Goal: Transaction & Acquisition: Purchase product/service

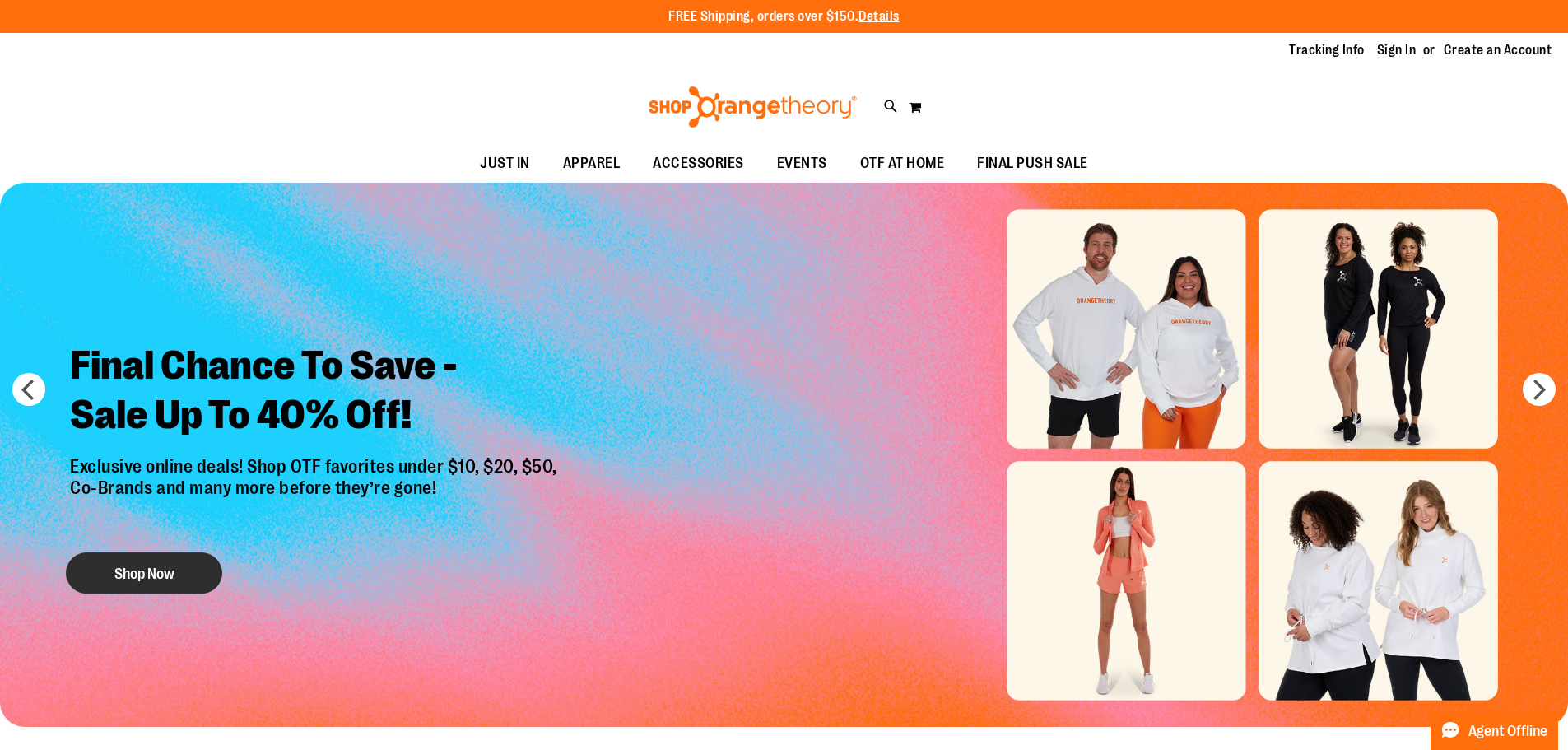
click at [110, 576] on button "Shop Now" at bounding box center [144, 572] width 157 height 41
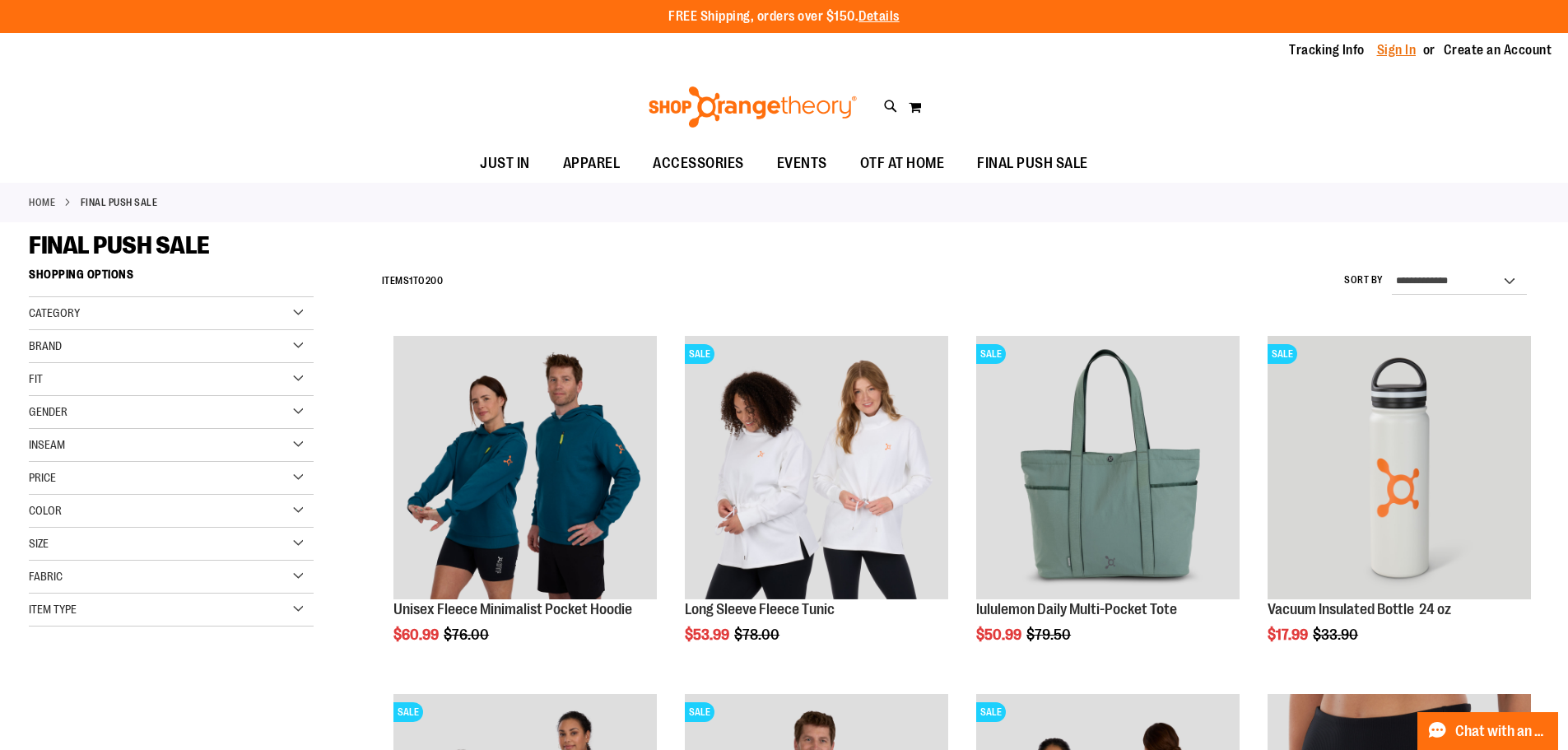
click at [1398, 56] on link "Sign In" at bounding box center [1397, 50] width 40 height 18
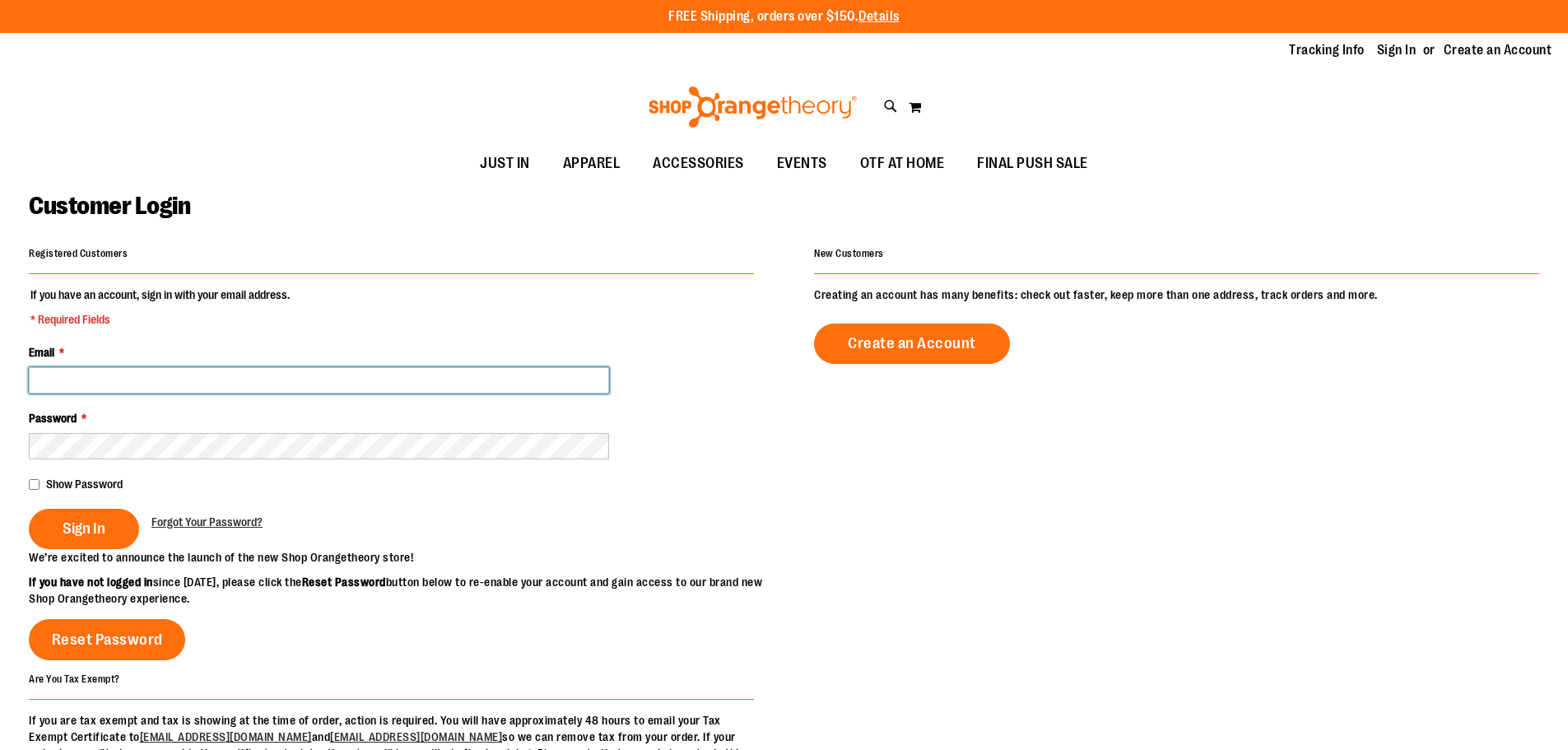
click at [288, 378] on input "Email *" at bounding box center [319, 381] width 580 height 26
click at [281, 382] on input "**********" at bounding box center [319, 381] width 580 height 26
type input "**********"
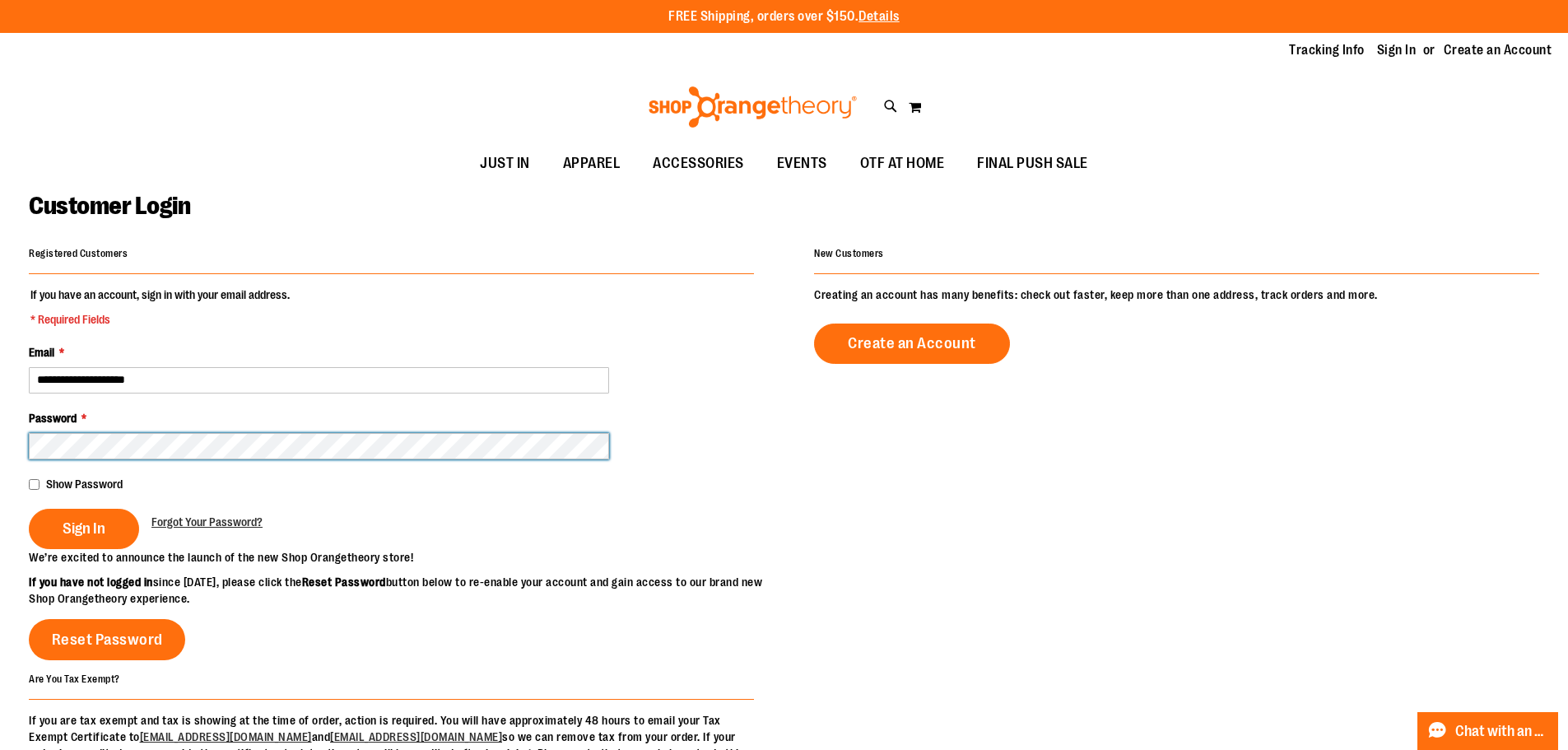
click at [29, 509] on button "Sign In" at bounding box center [84, 529] width 110 height 40
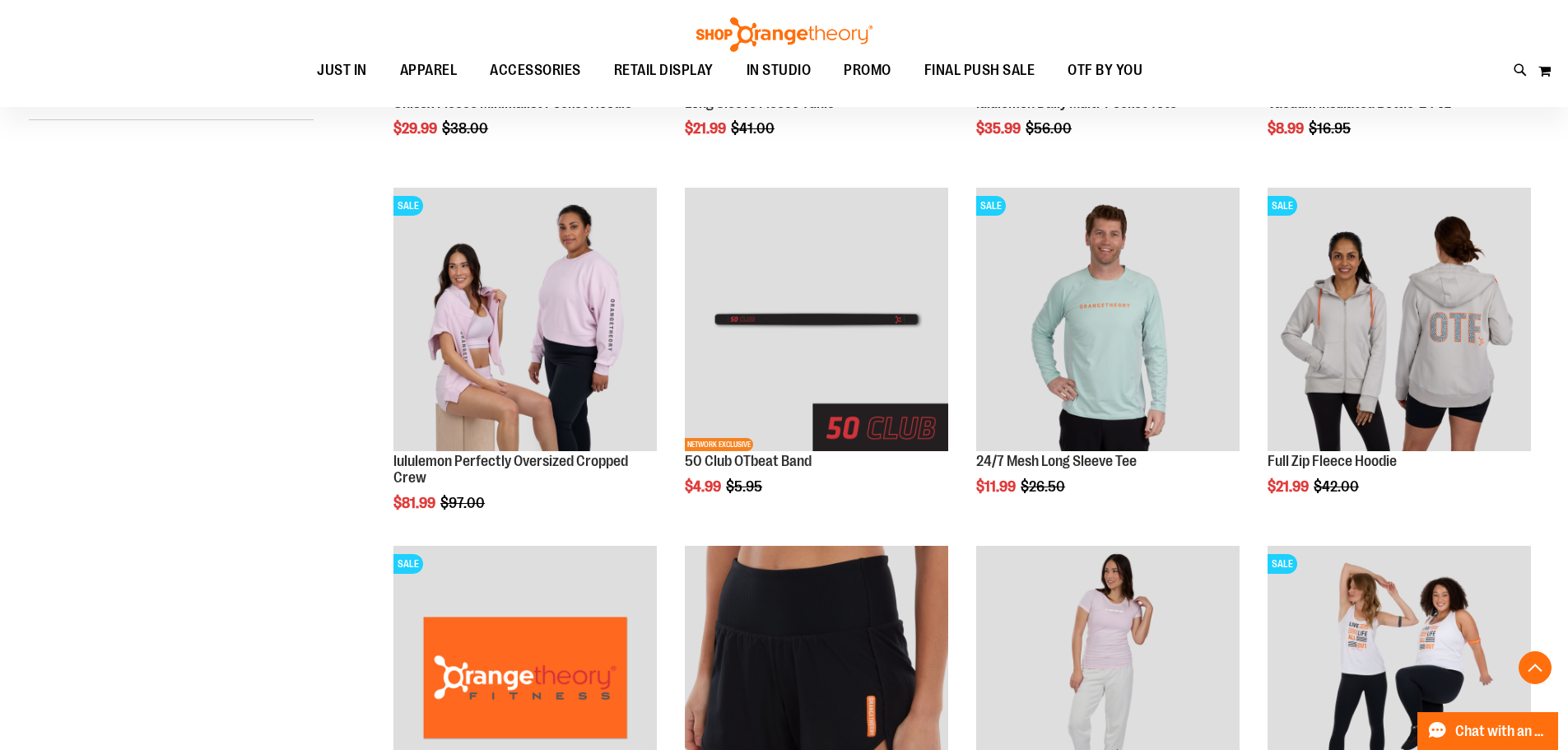
scroll to position [545, 0]
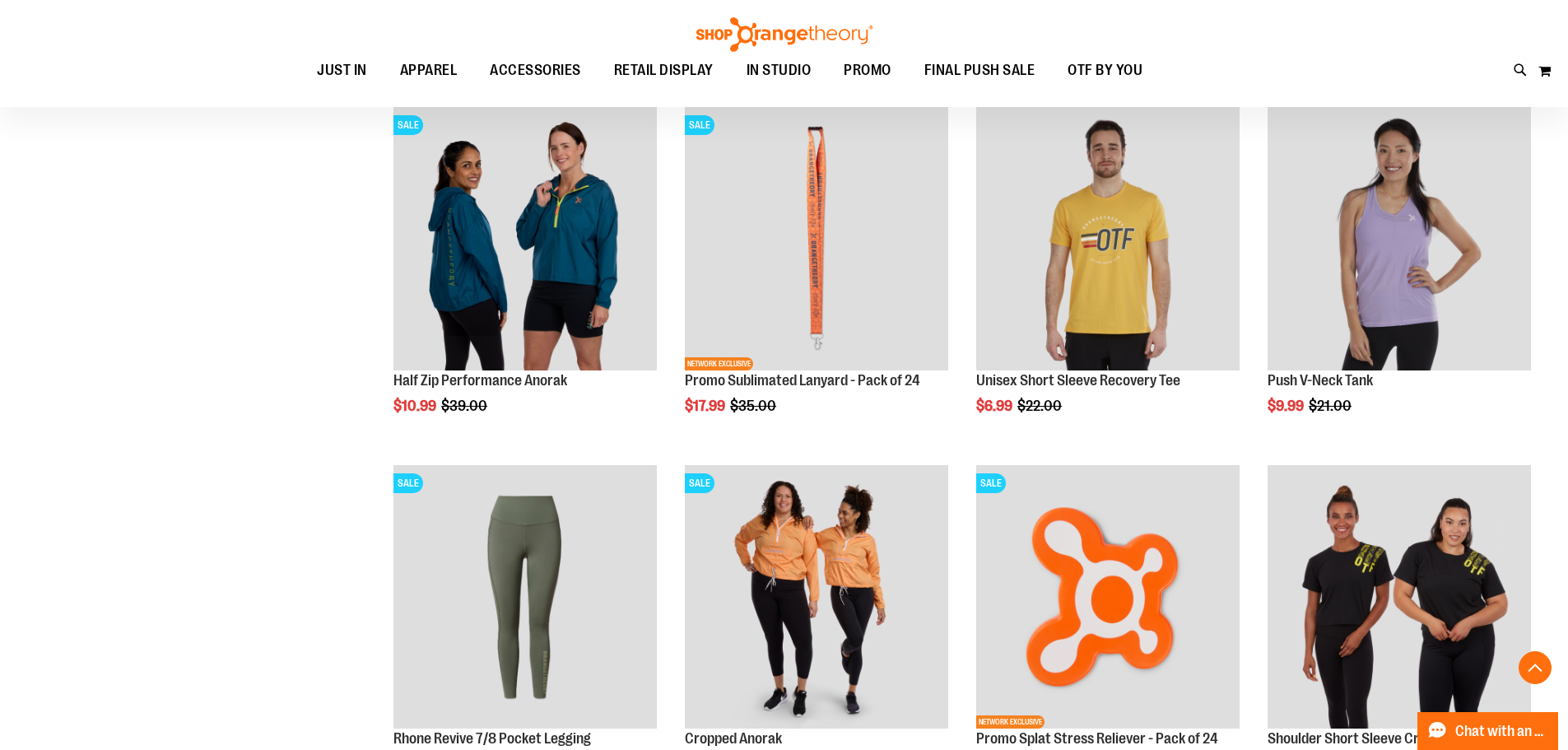
scroll to position [1295, 0]
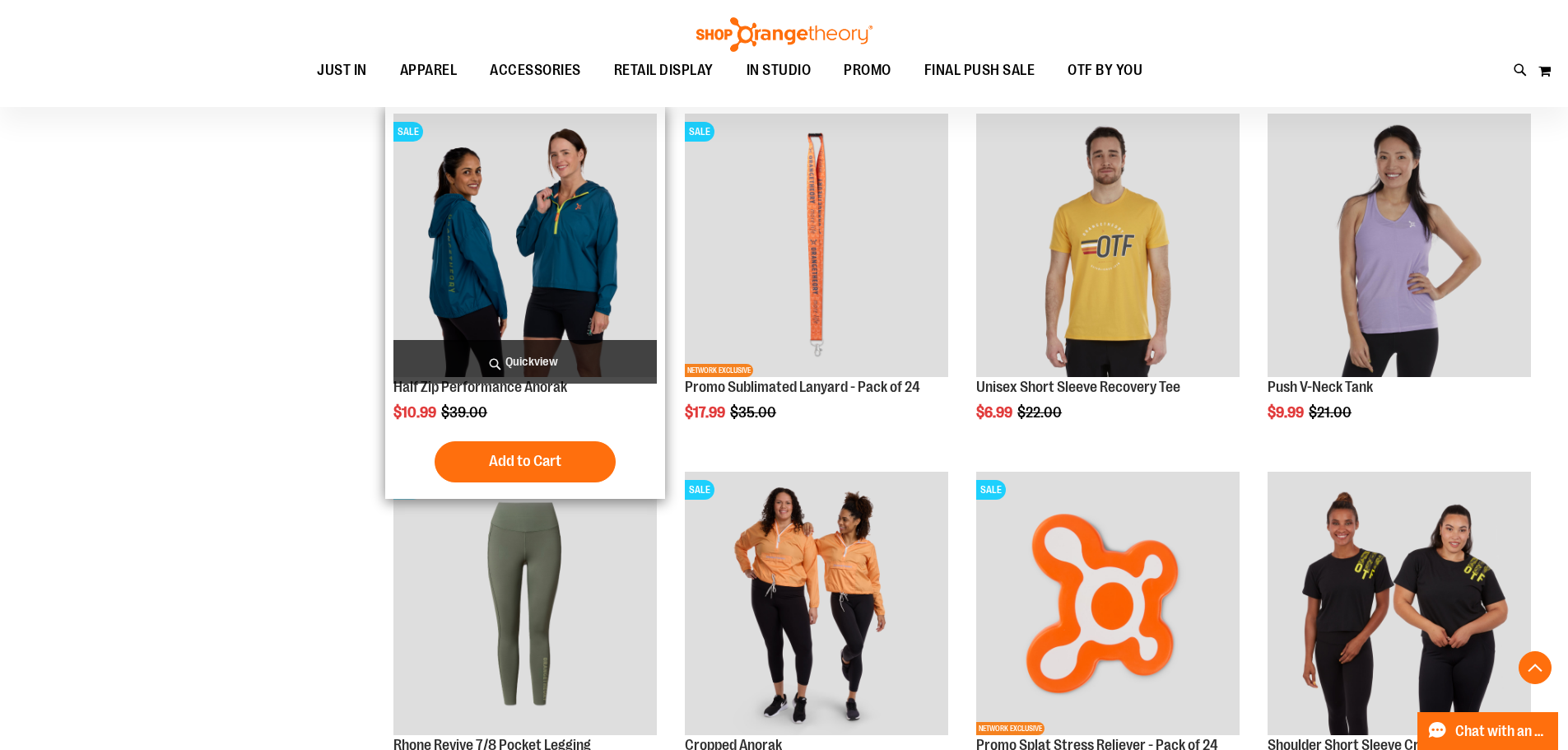
click at [614, 274] on img "product" at bounding box center [525, 245] width 264 height 264
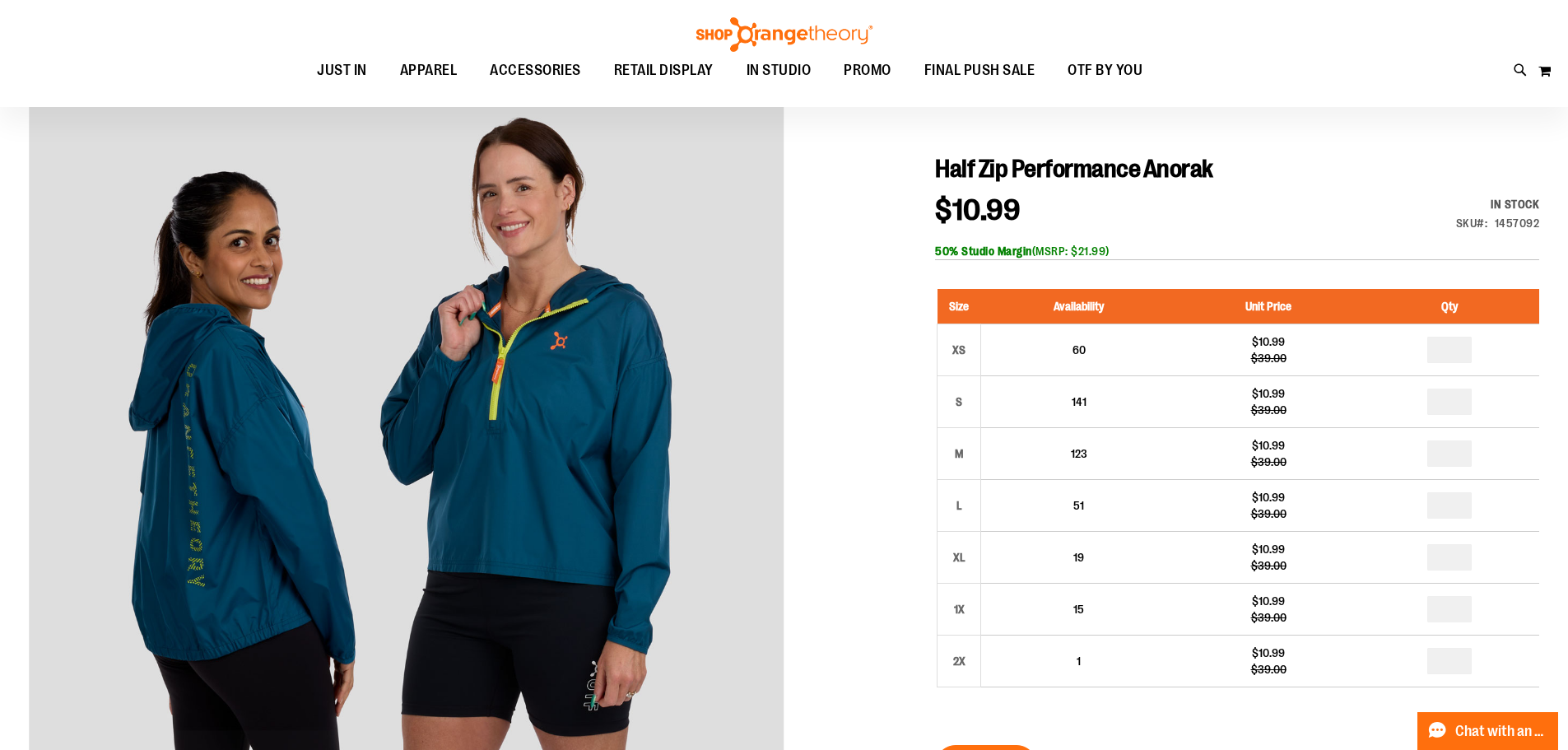
scroll to position [222, 0]
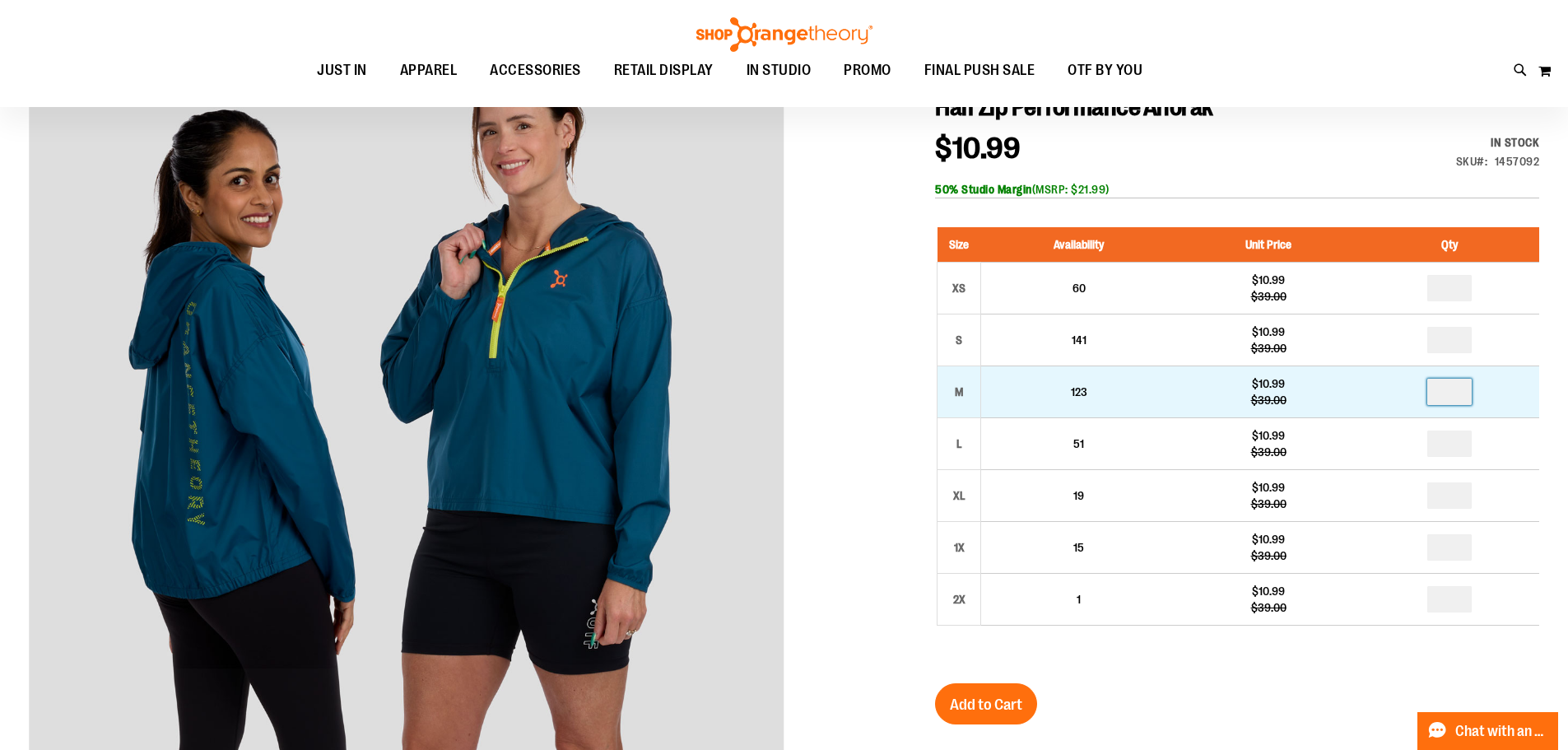
click at [1461, 397] on input "number" at bounding box center [1449, 392] width 45 height 26
type input "*"
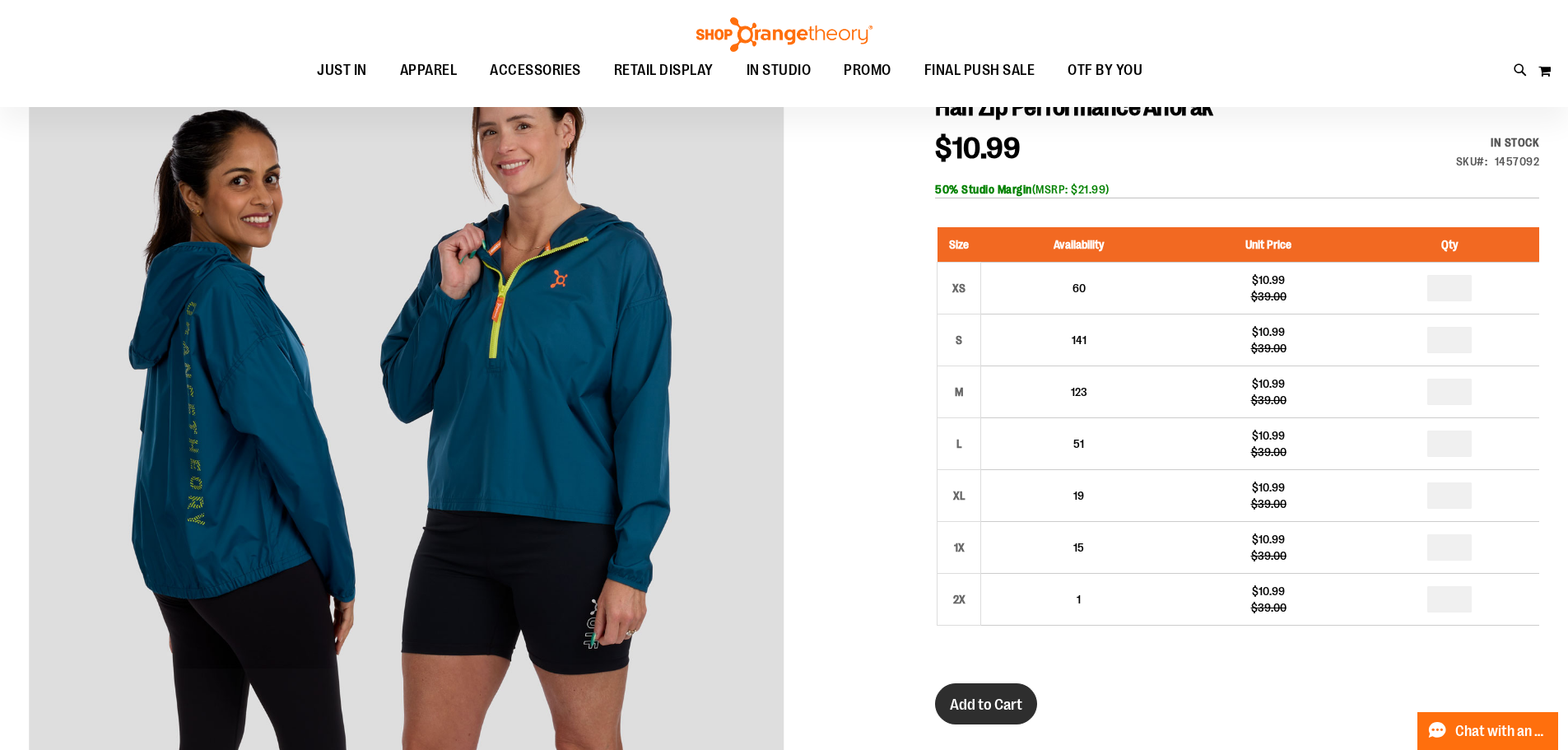
click at [1000, 697] on span "Add to Cart" at bounding box center [986, 704] width 72 height 18
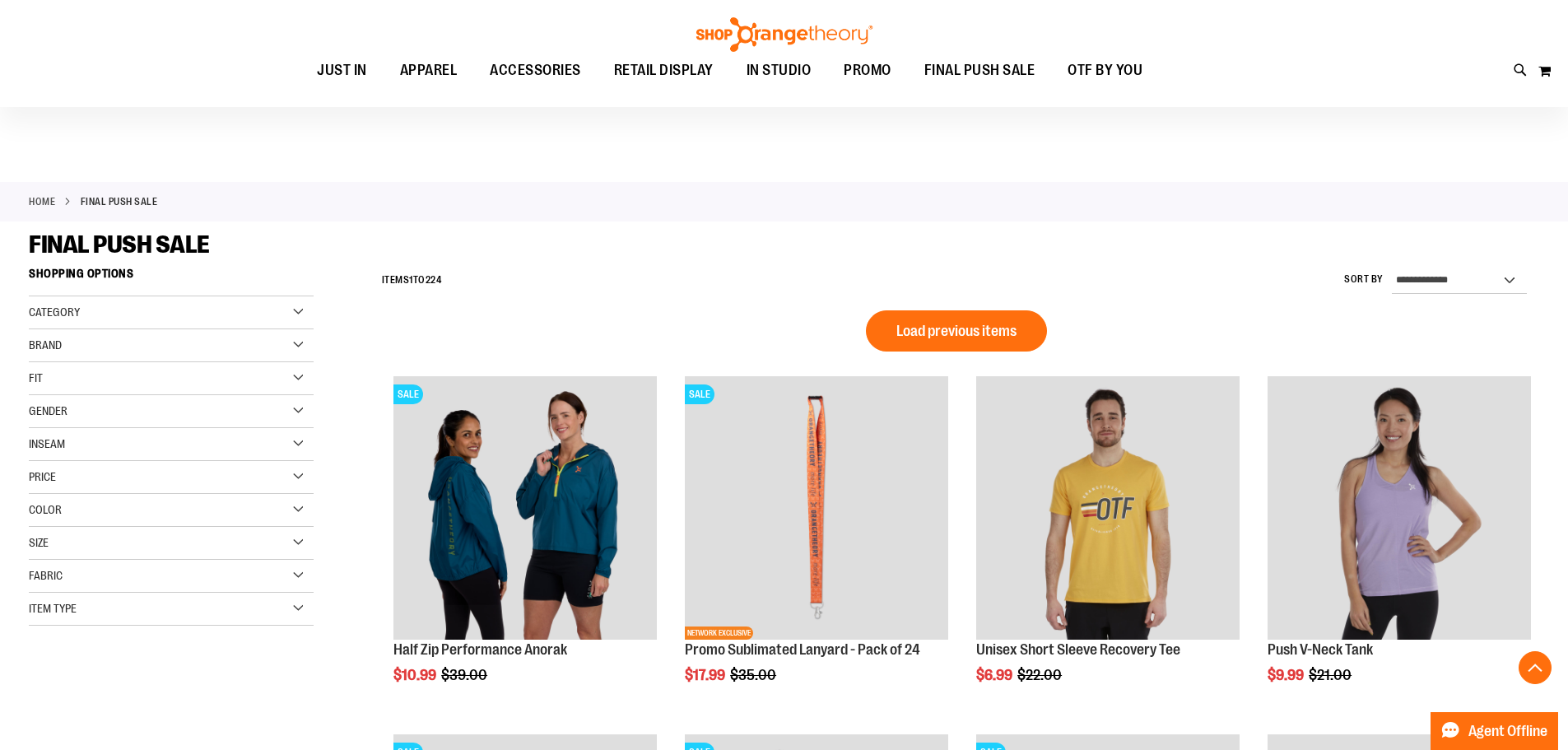
scroll to position [978, 0]
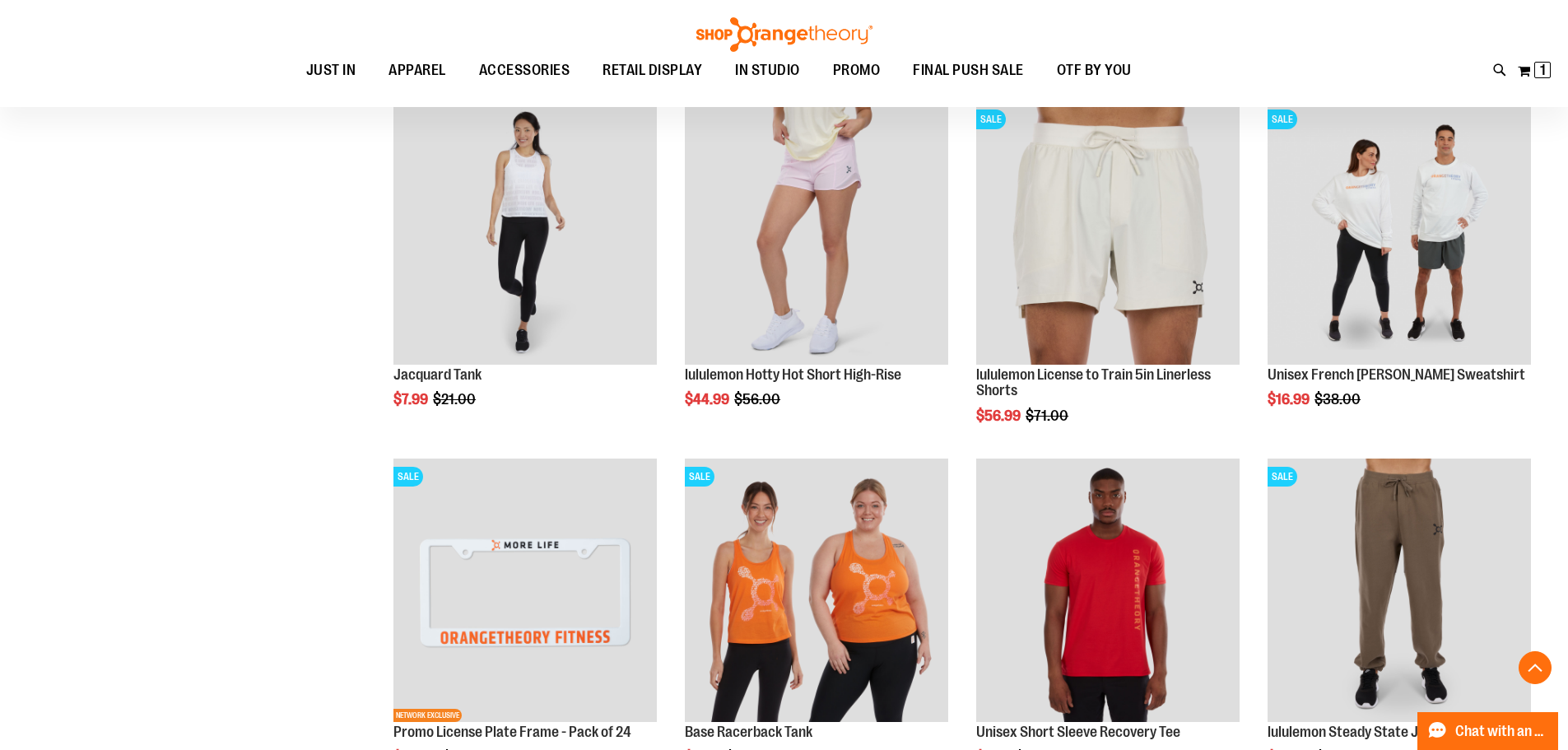
scroll to position [1059, 0]
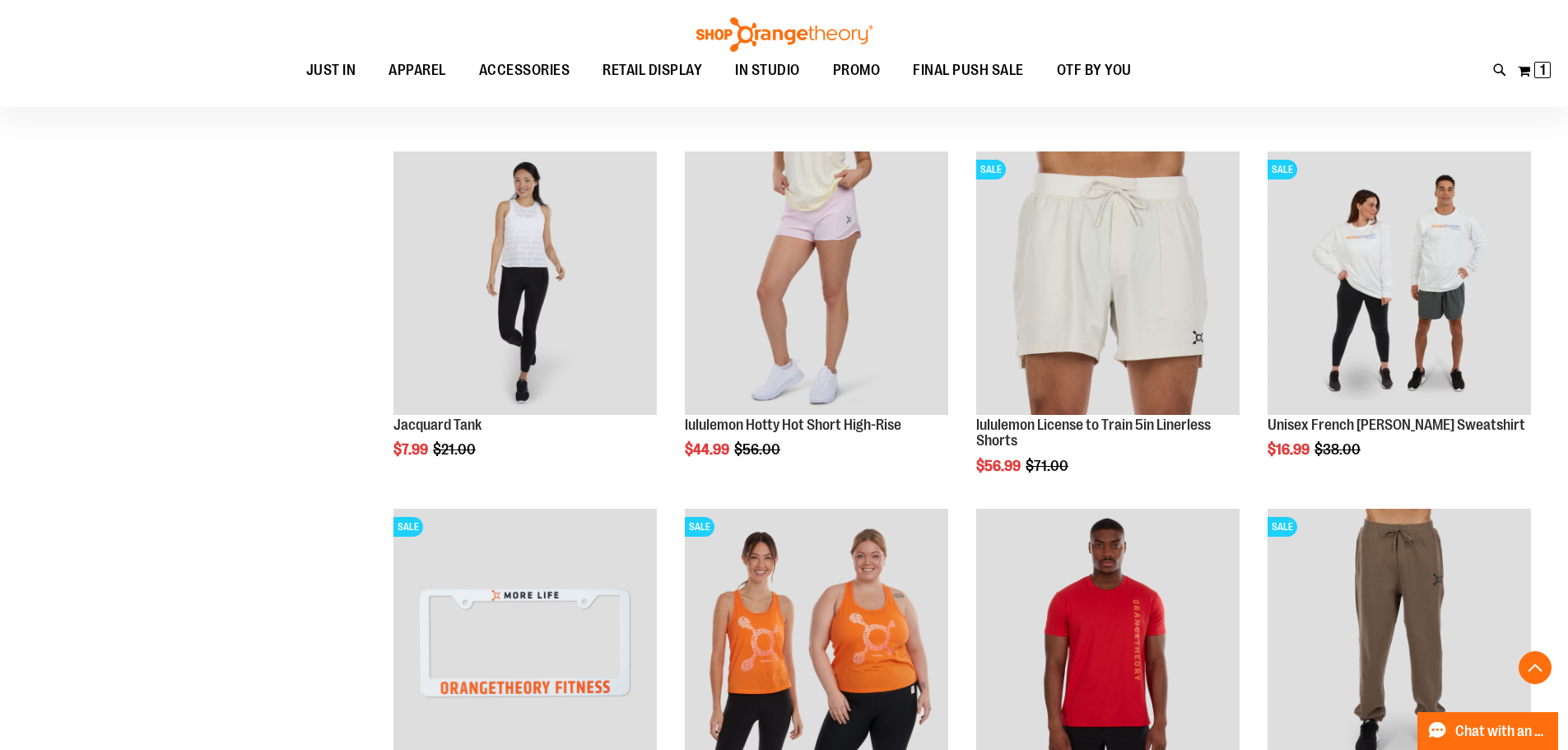
scroll to position [931, 0]
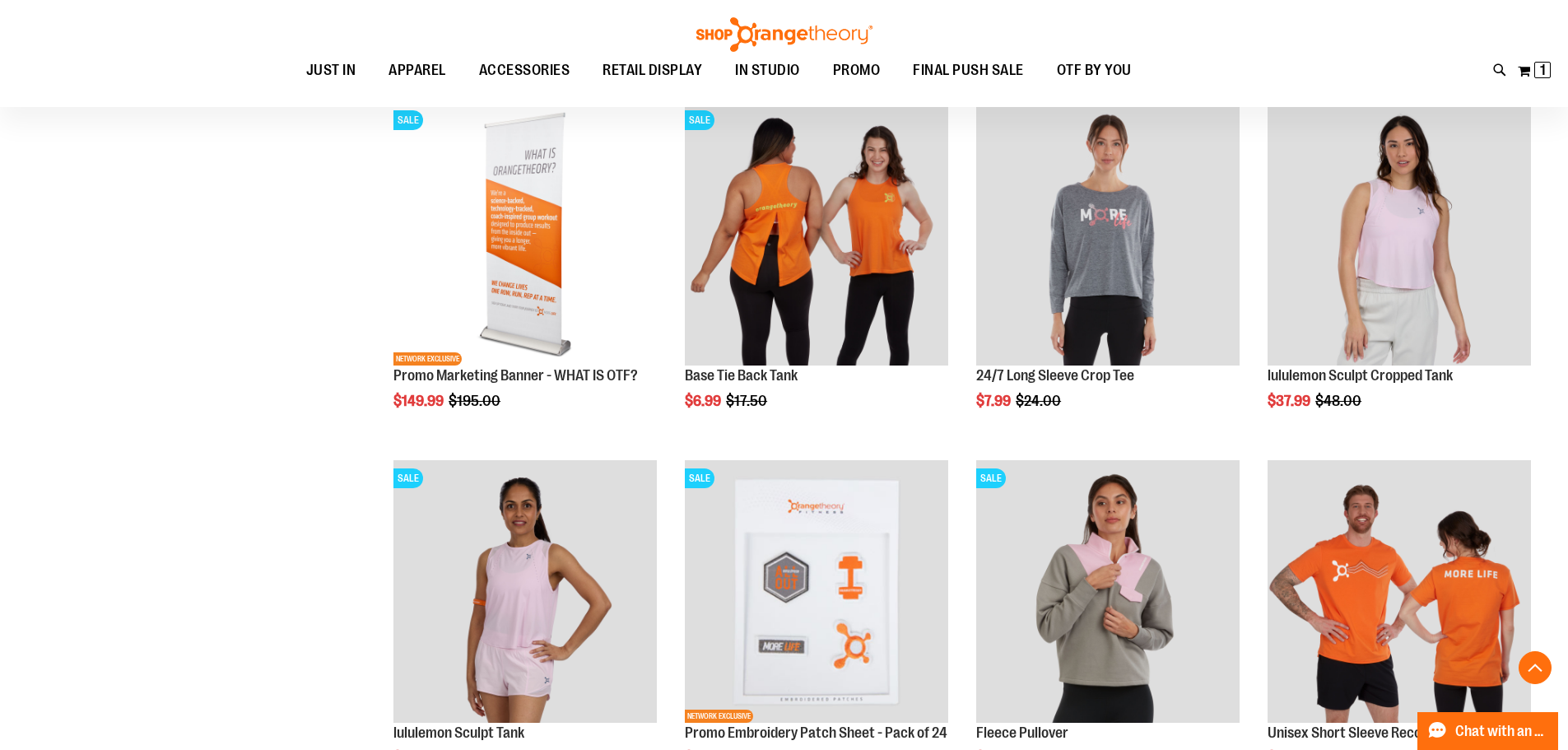
scroll to position [2018, 0]
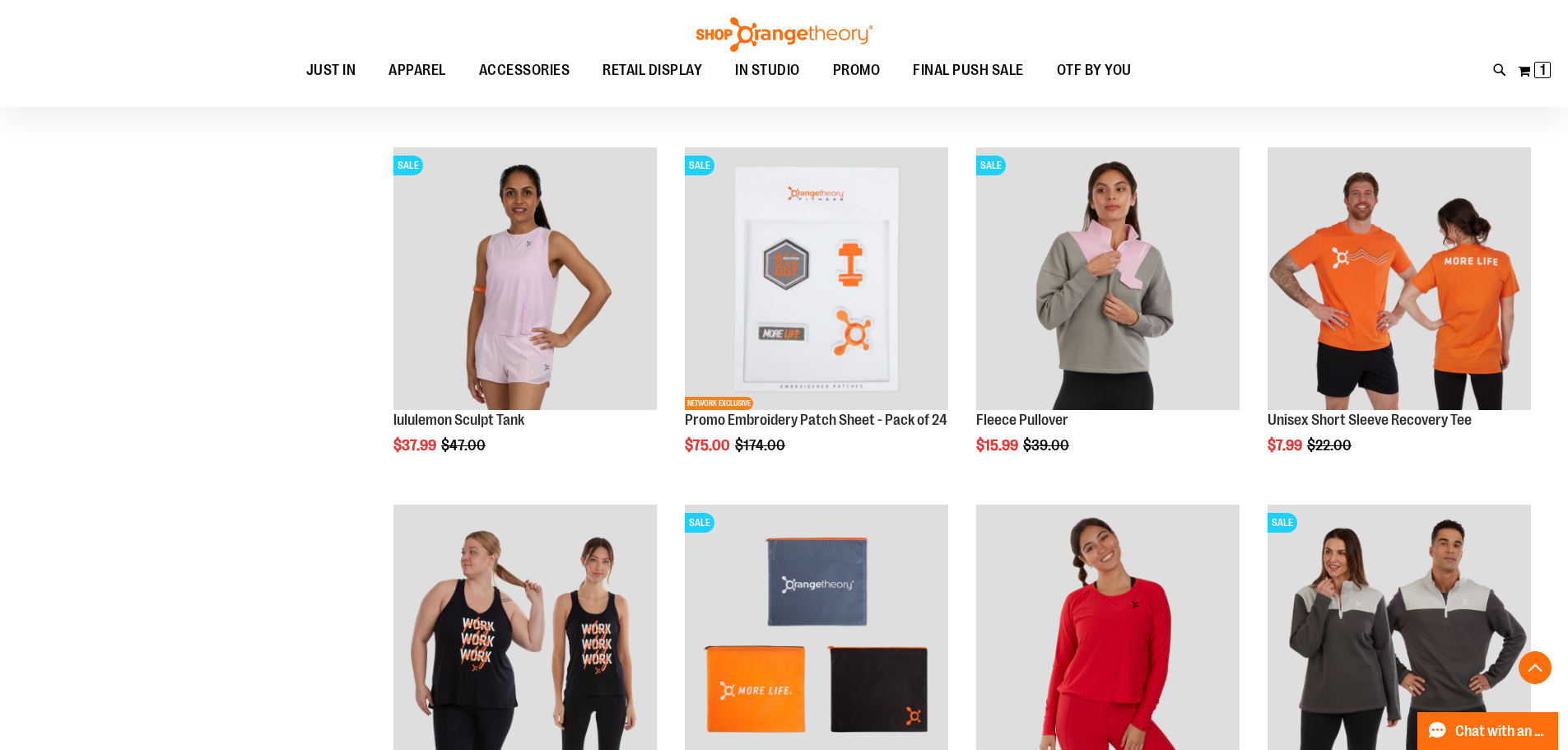
scroll to position [2321, 0]
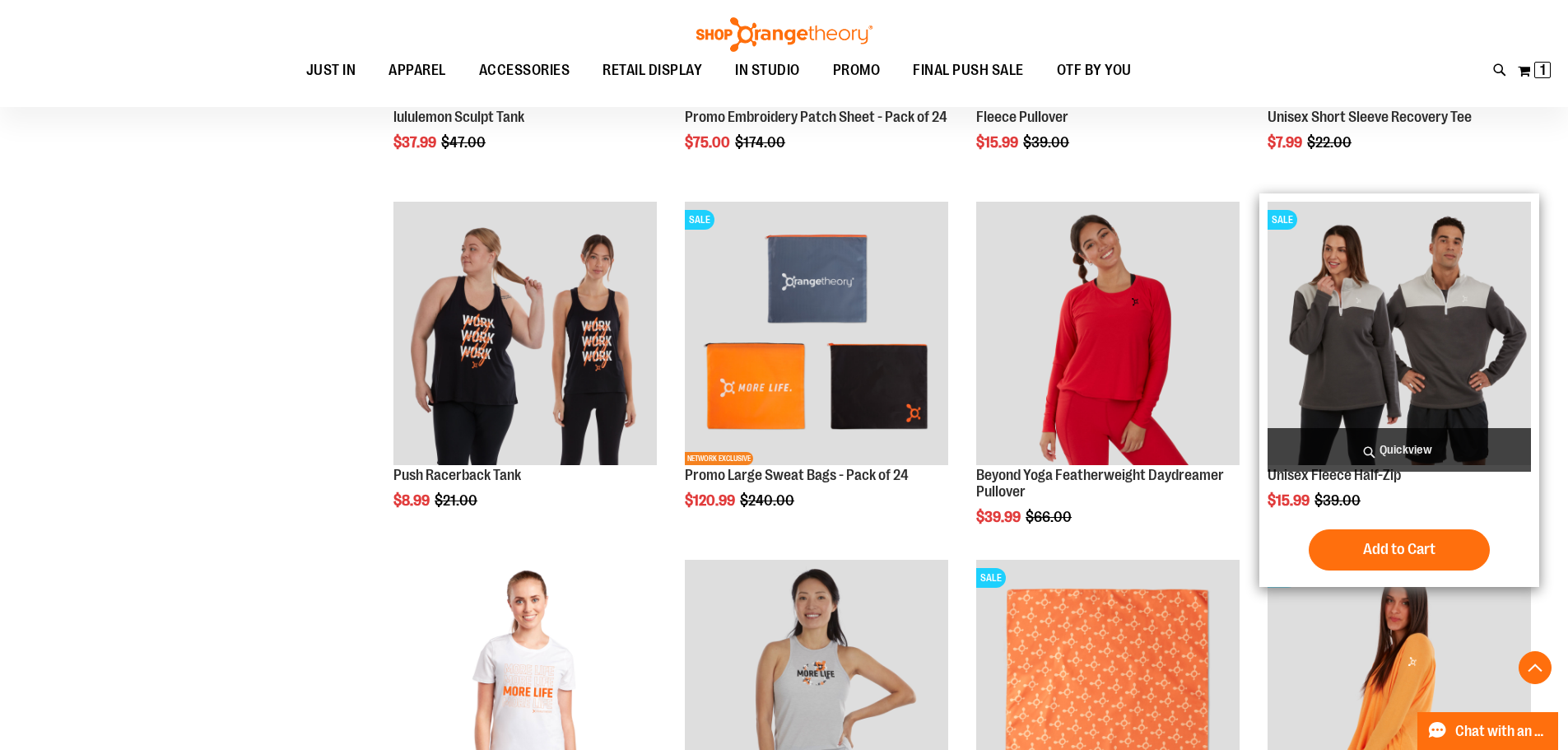
click at [1374, 327] on img "product" at bounding box center [1400, 333] width 264 height 264
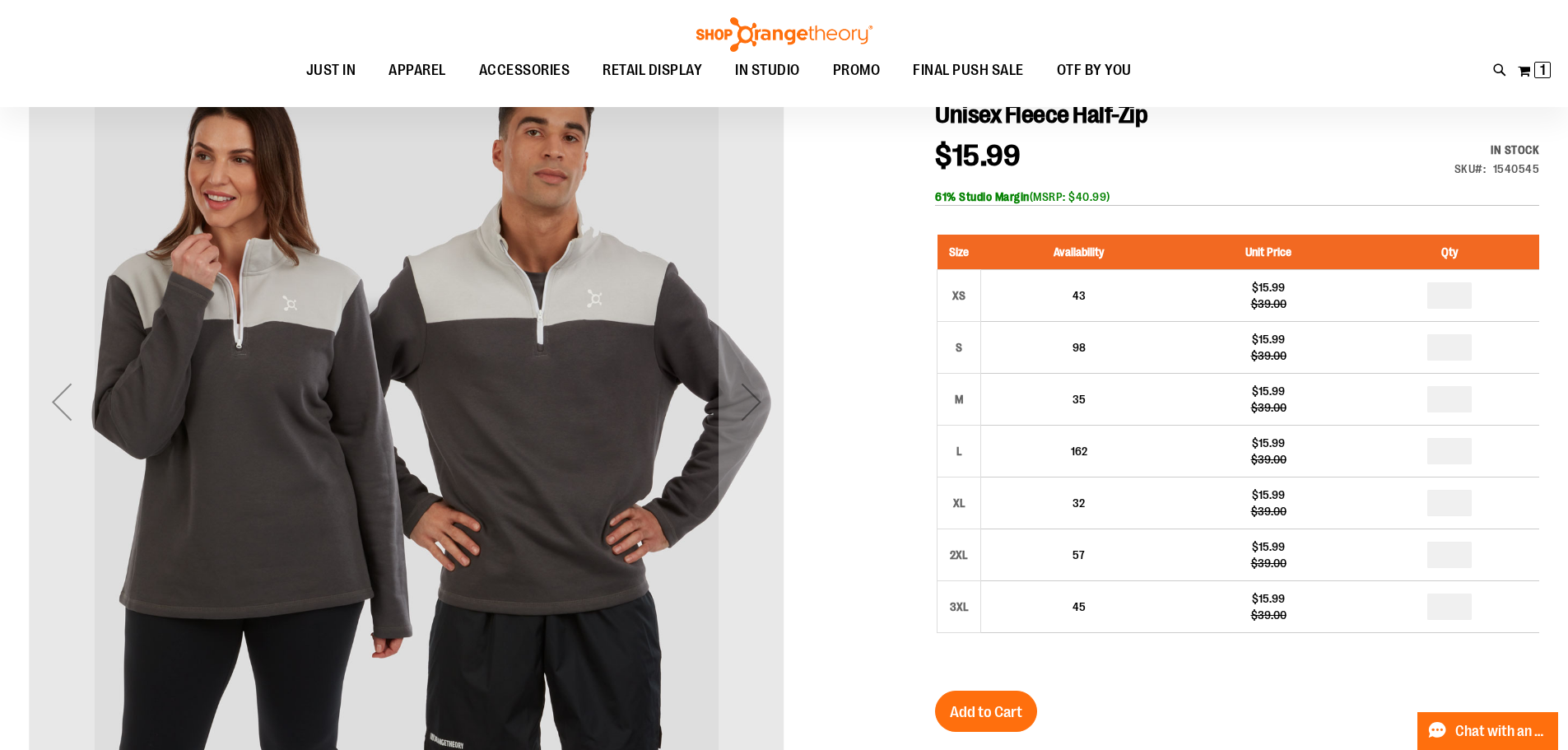
scroll to position [246, 0]
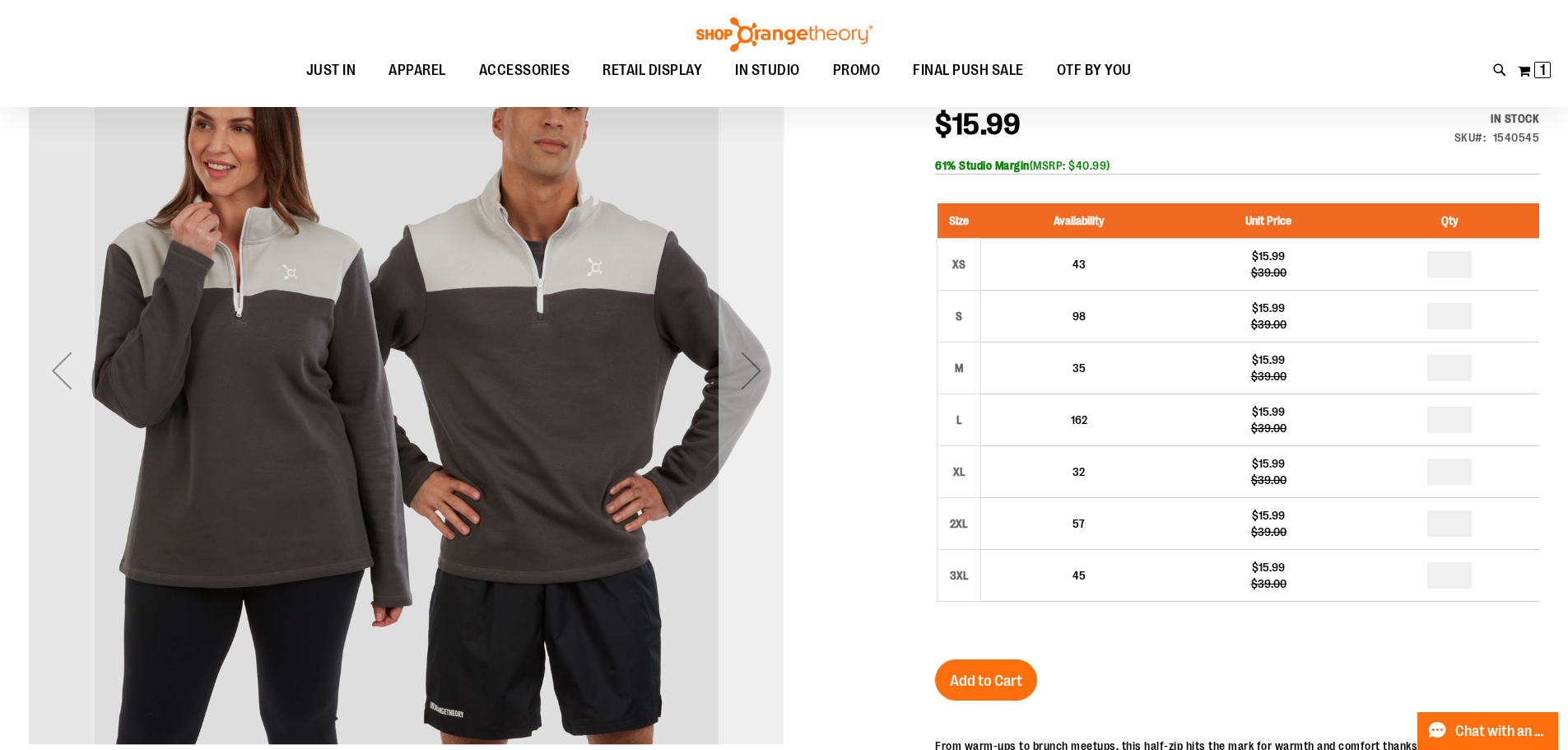
click at [763, 359] on div "Next" at bounding box center [751, 370] width 66 height 66
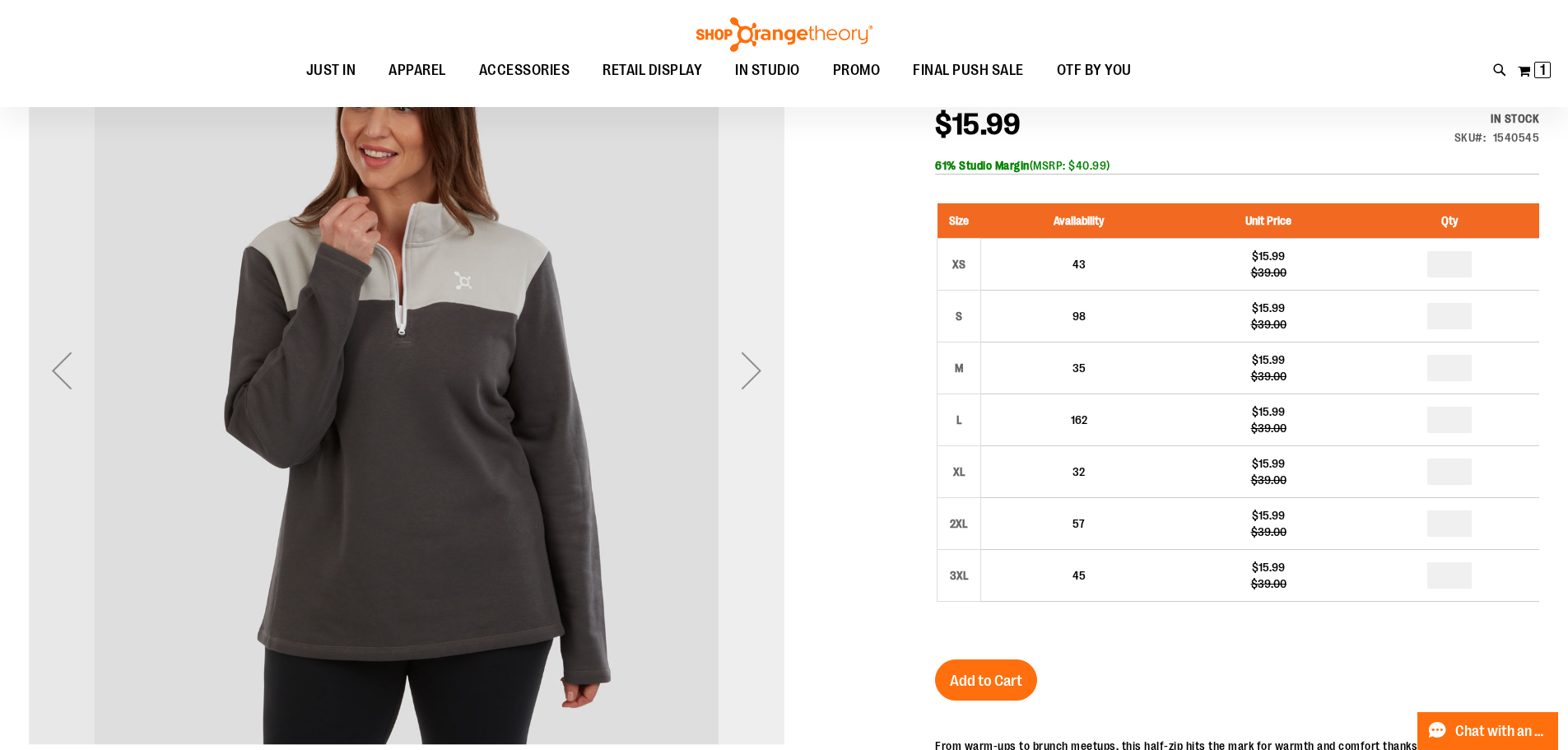
click at [763, 359] on div "Next" at bounding box center [751, 370] width 66 height 66
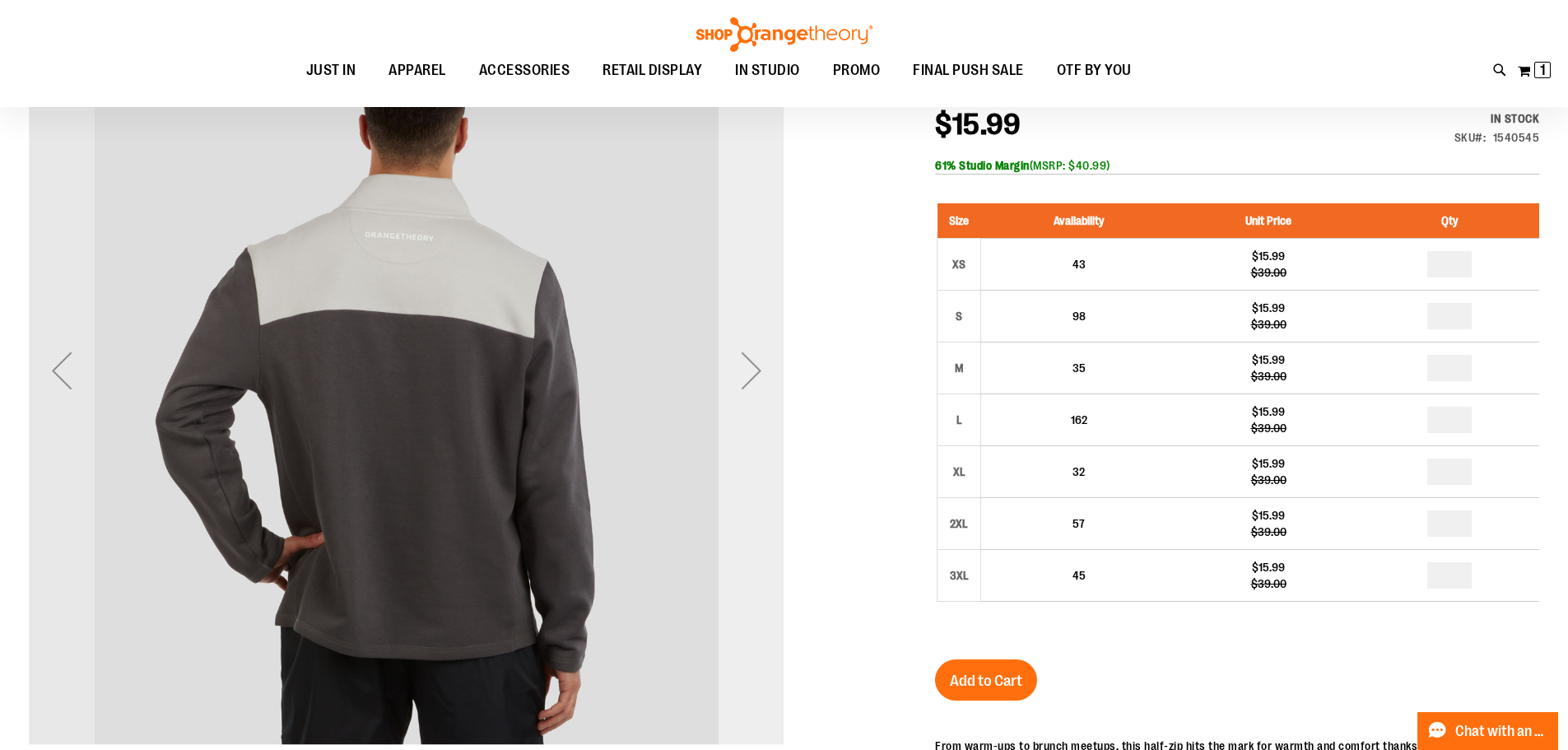
click at [763, 359] on div "Next" at bounding box center [751, 370] width 66 height 66
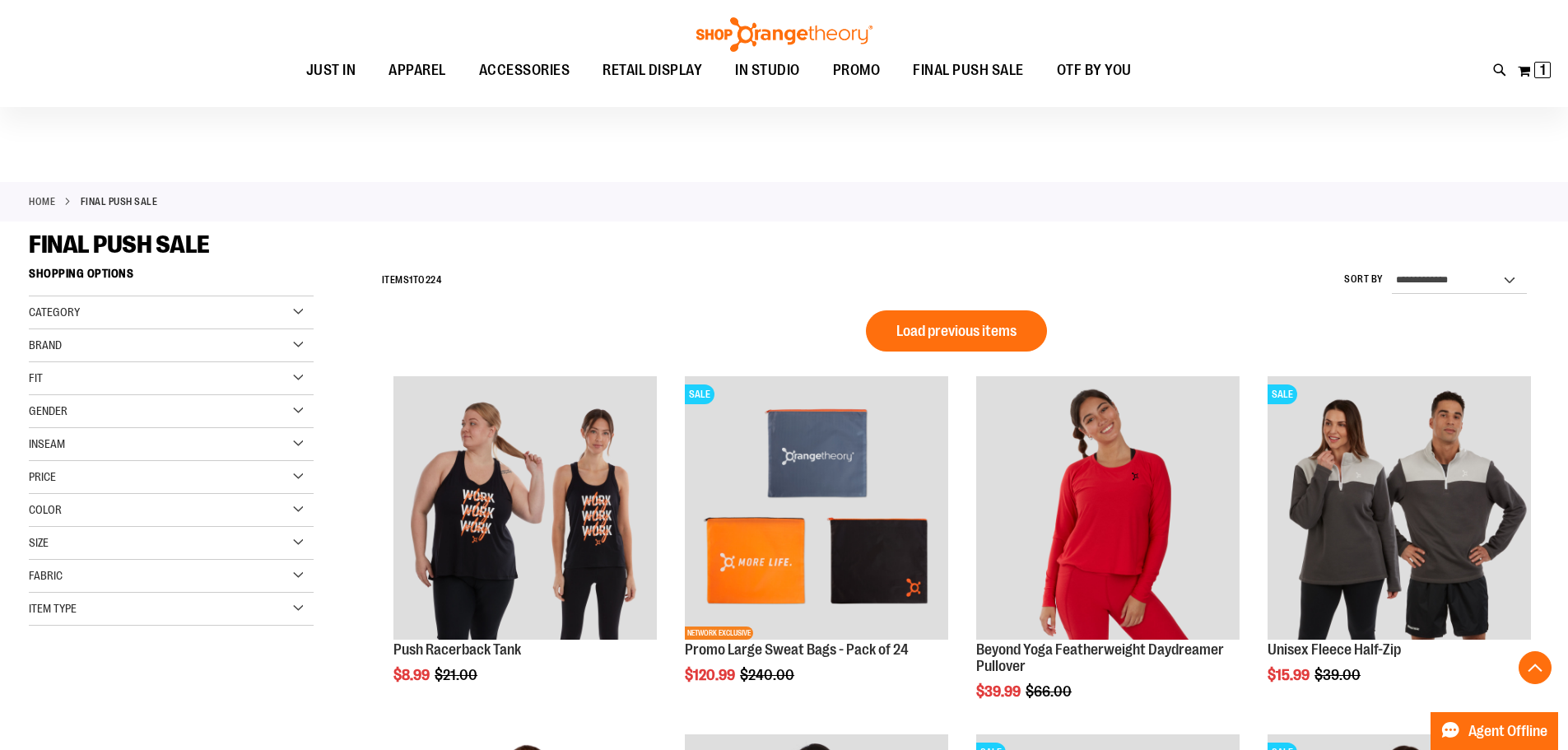
scroll to position [1122, 0]
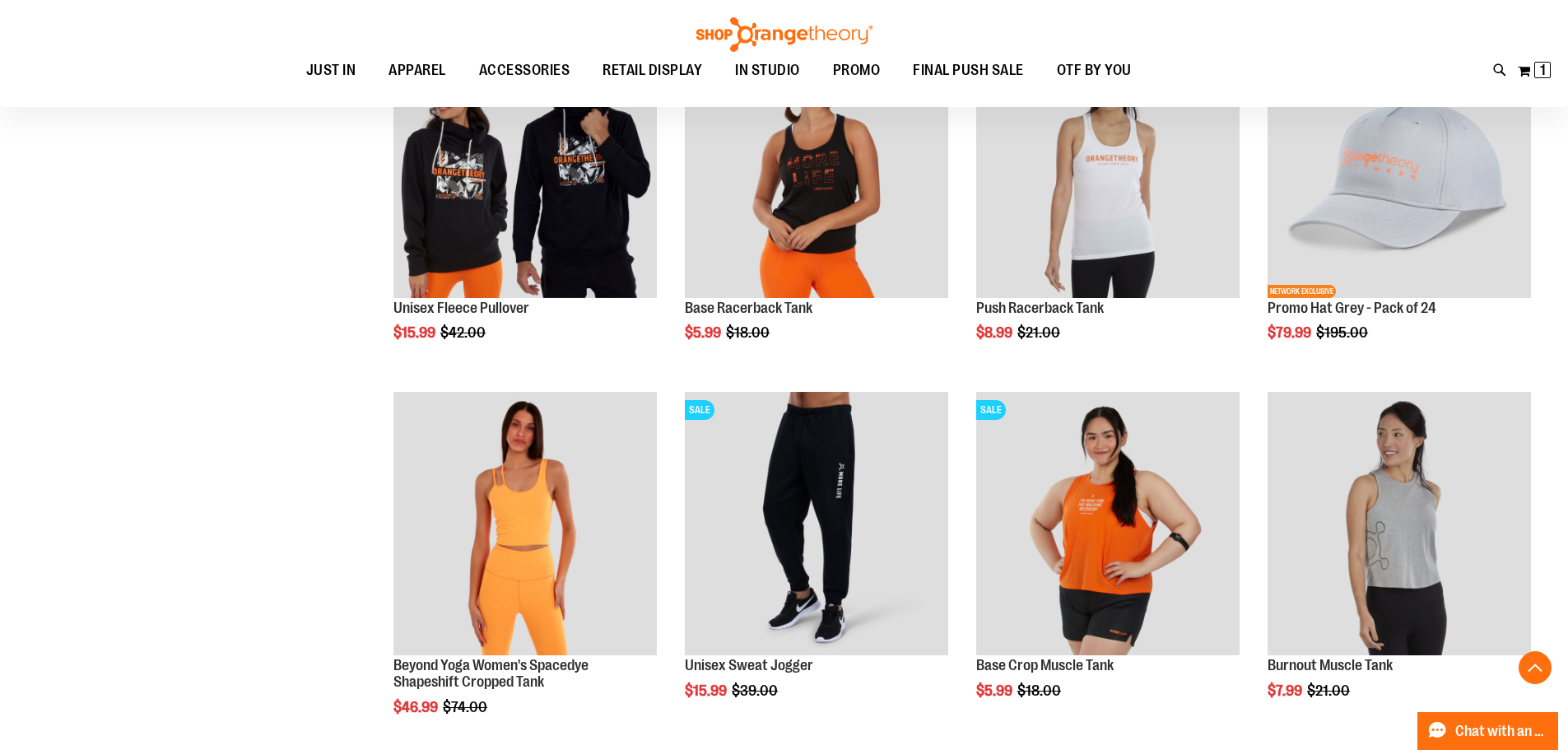
scroll to position [1109, 0]
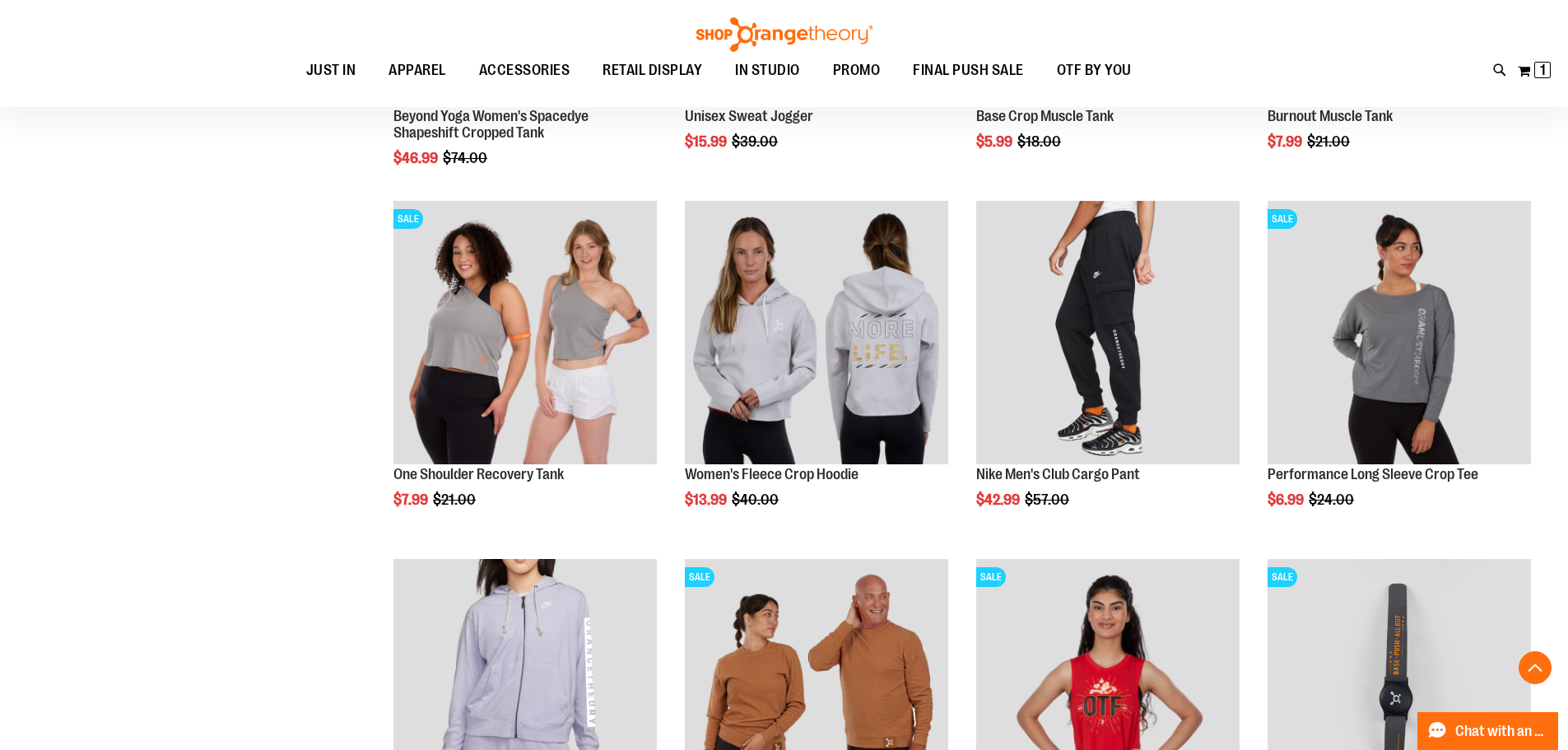
scroll to position [1620, 0]
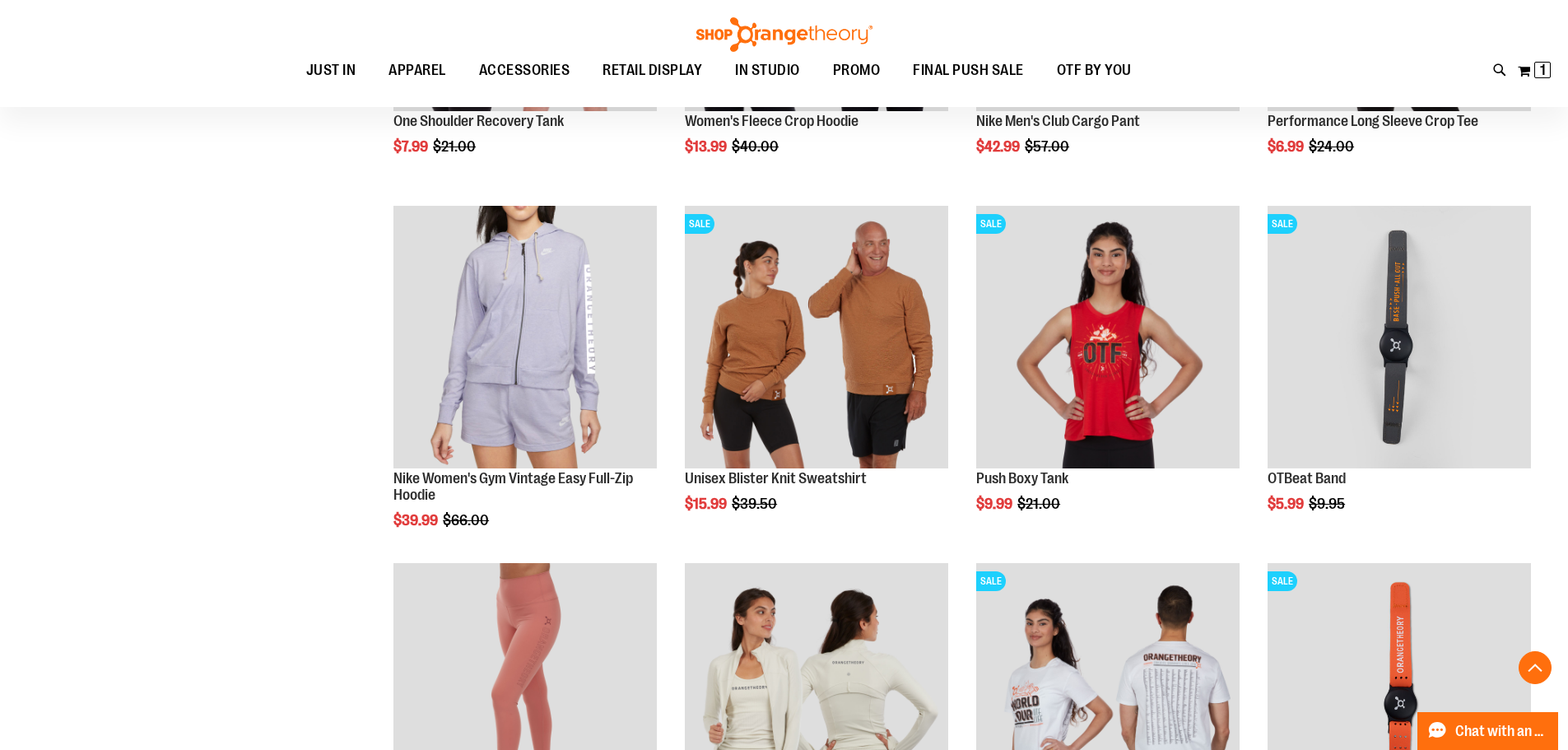
scroll to position [2065, 0]
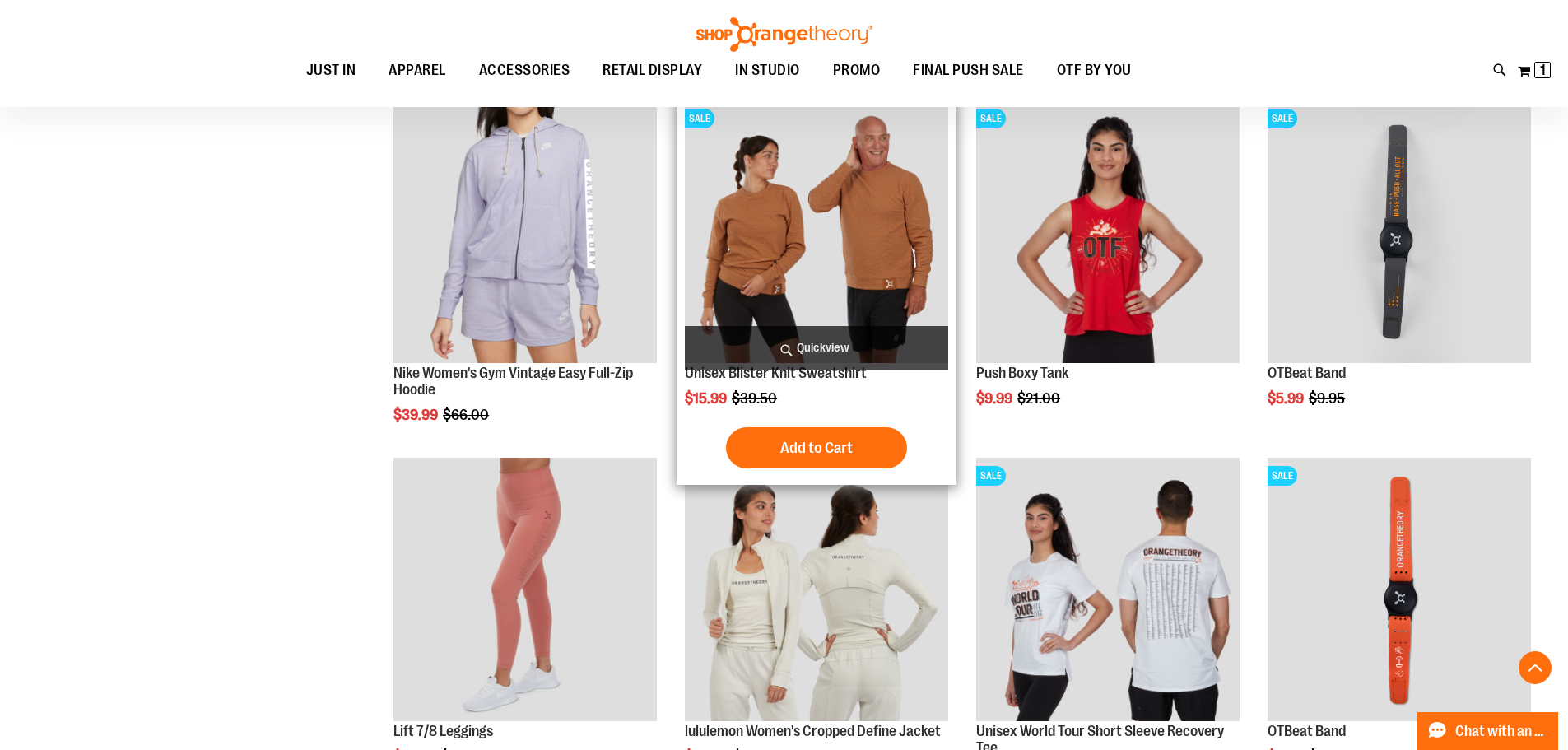
click at [829, 276] on img "product" at bounding box center [817, 232] width 264 height 264
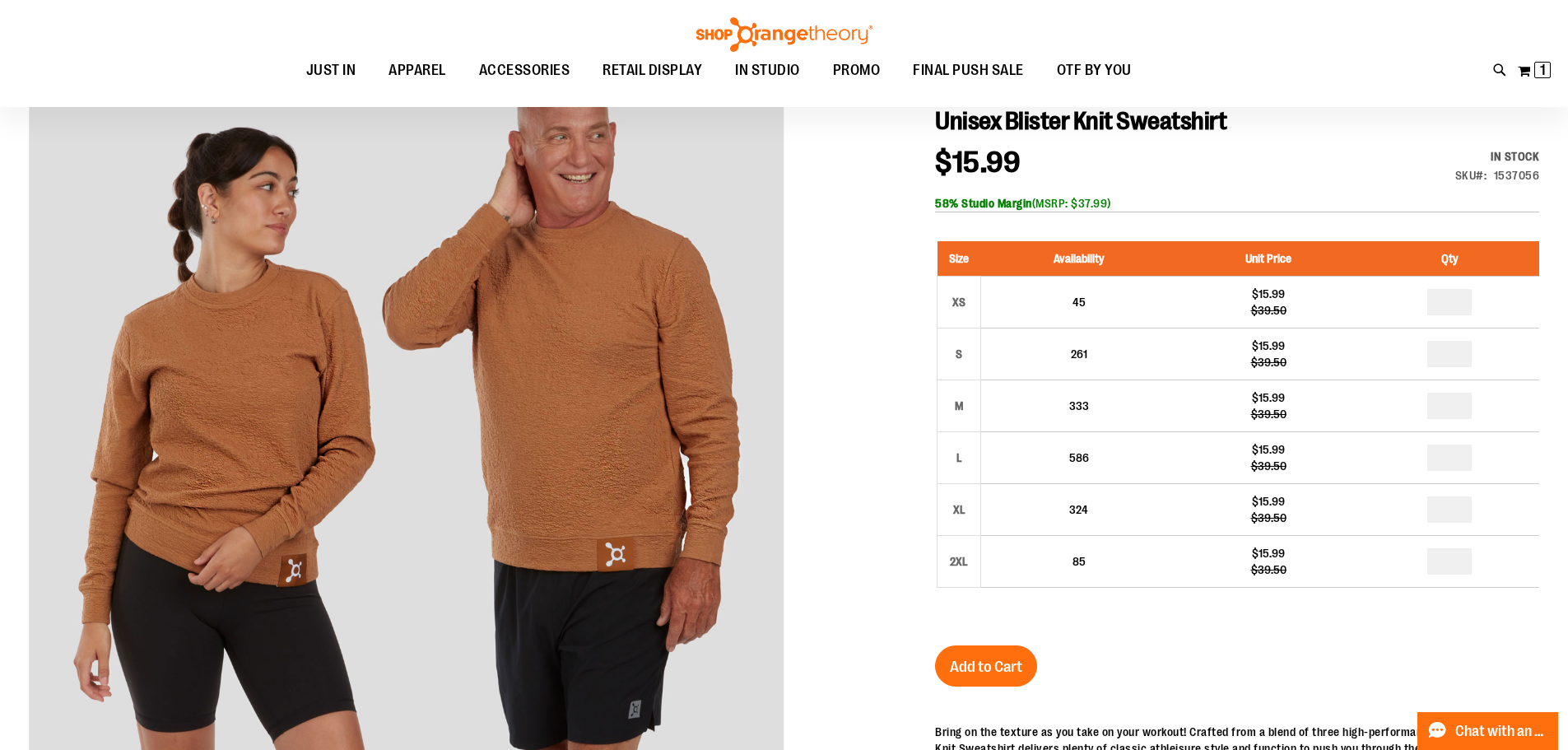
scroll to position [213, 0]
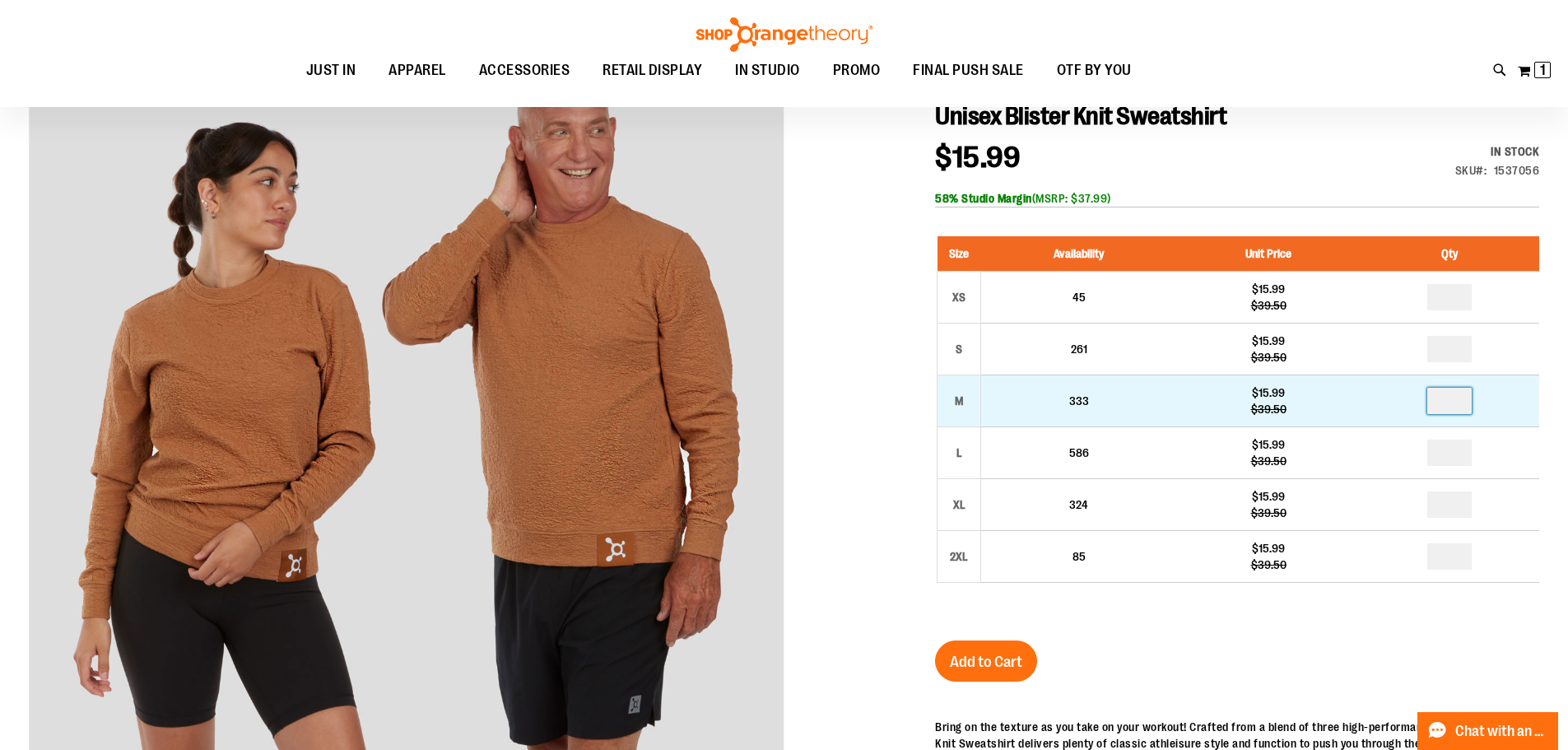
click at [1472, 394] on input "number" at bounding box center [1449, 401] width 45 height 26
type input "*"
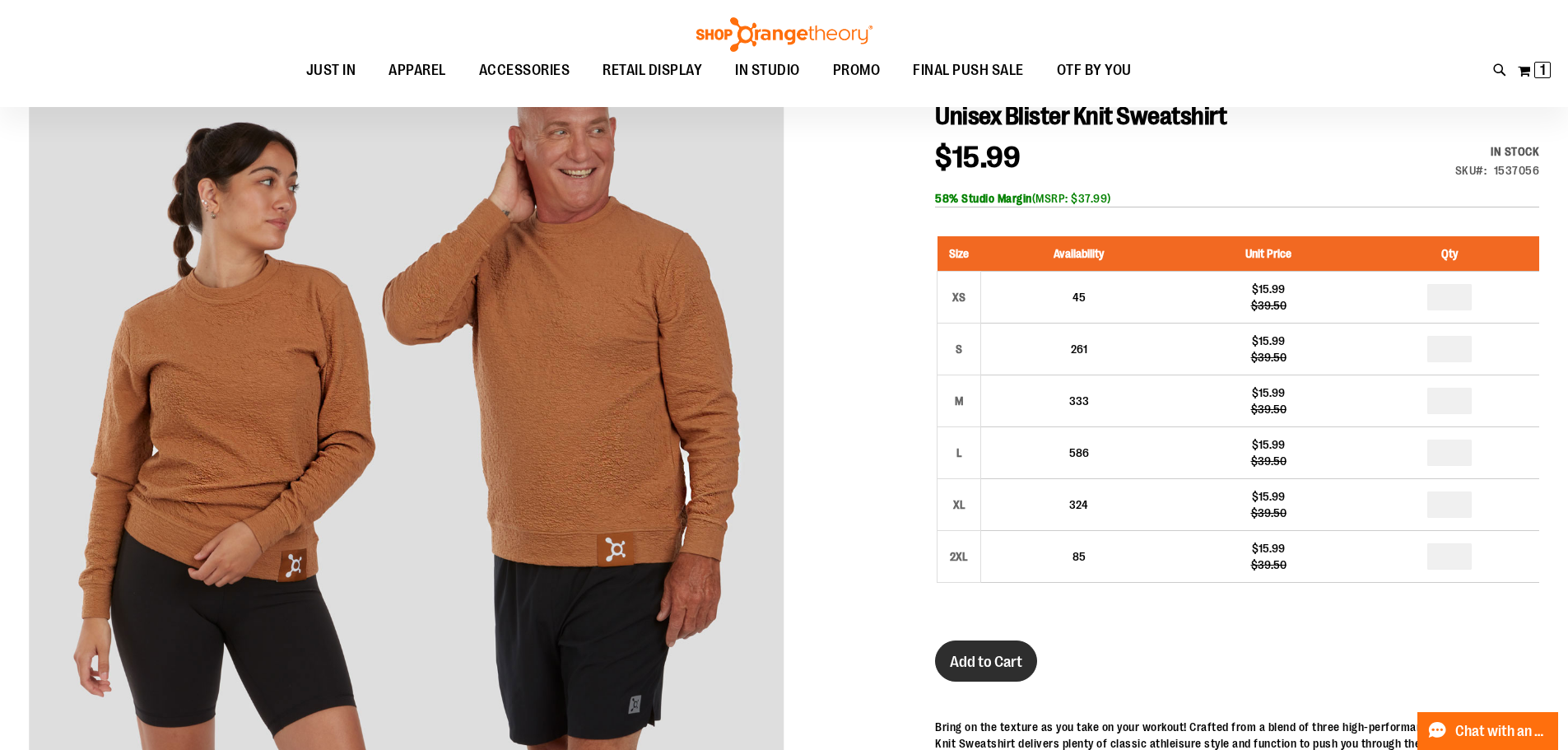
click at [1023, 656] on span "Add to Cart" at bounding box center [986, 661] width 72 height 18
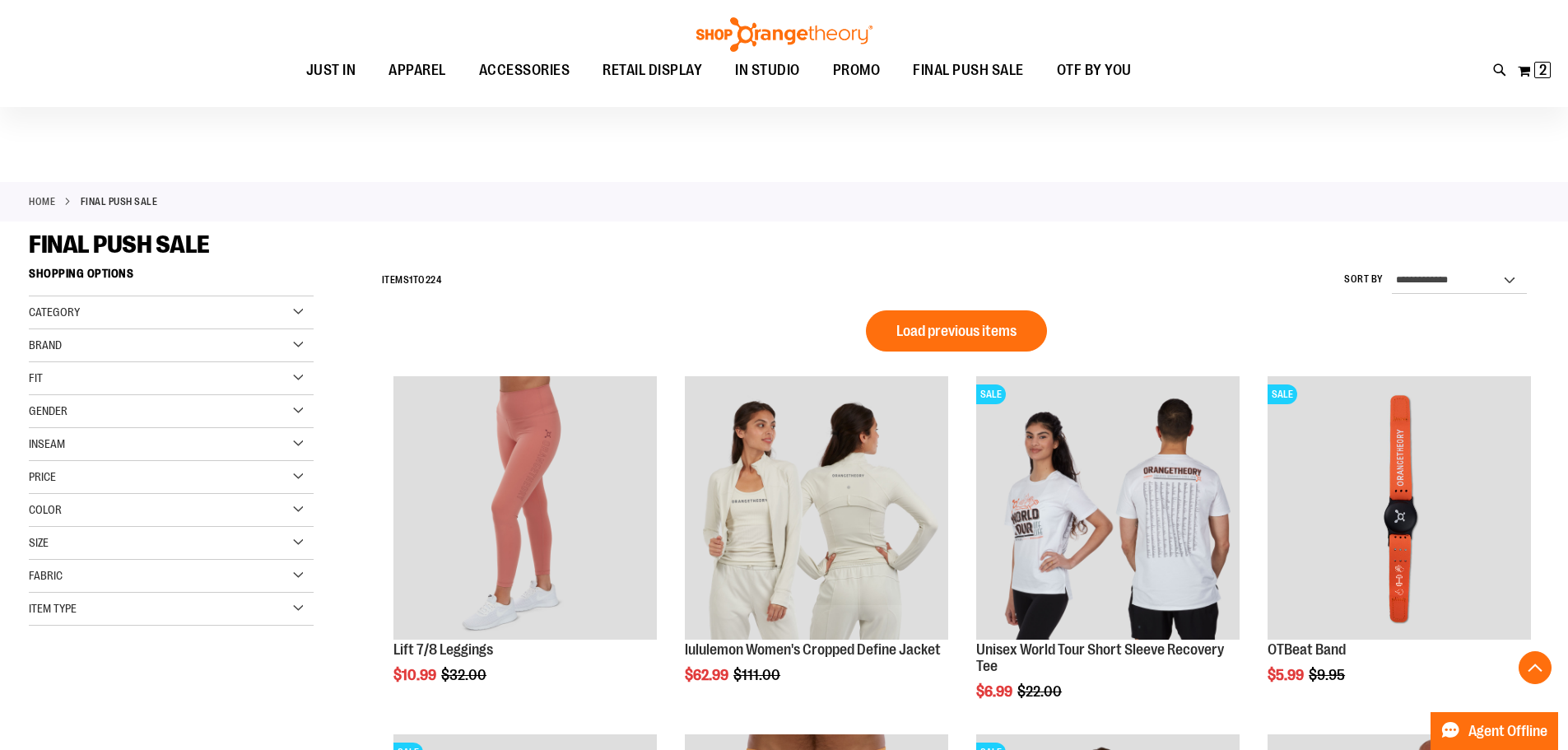
scroll to position [1122, 0]
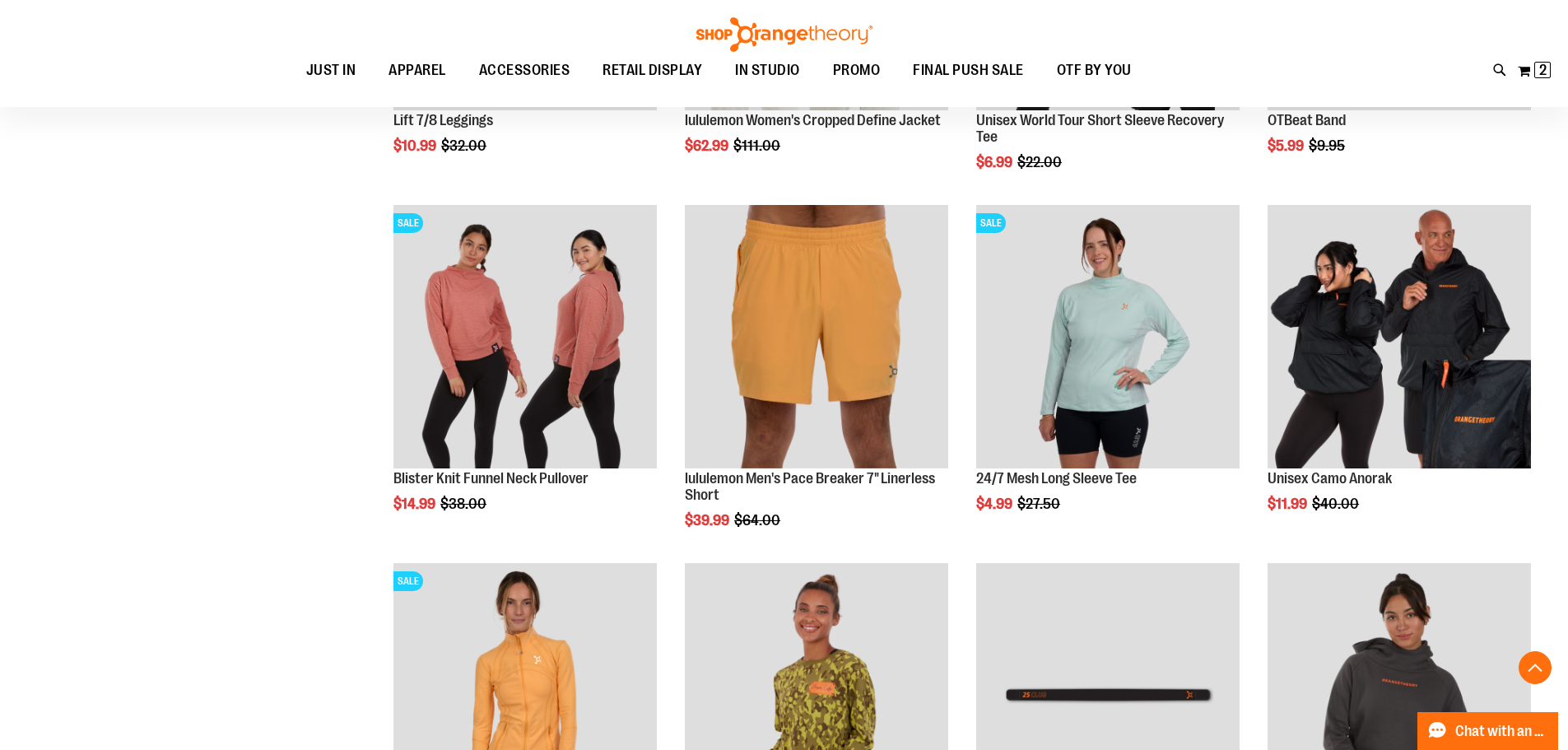
scroll to position [542, 0]
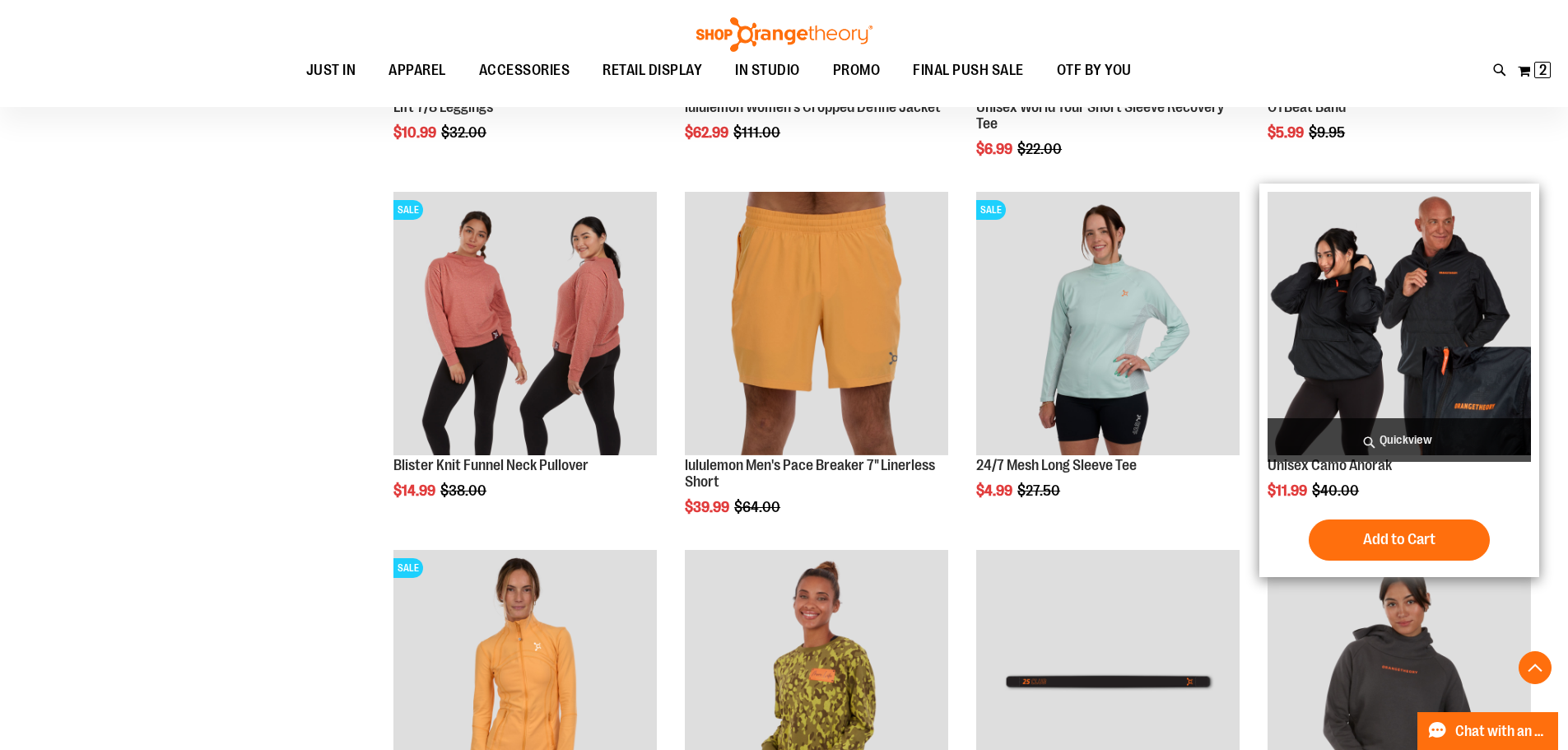
click at [1323, 284] on img "product" at bounding box center [1400, 324] width 264 height 264
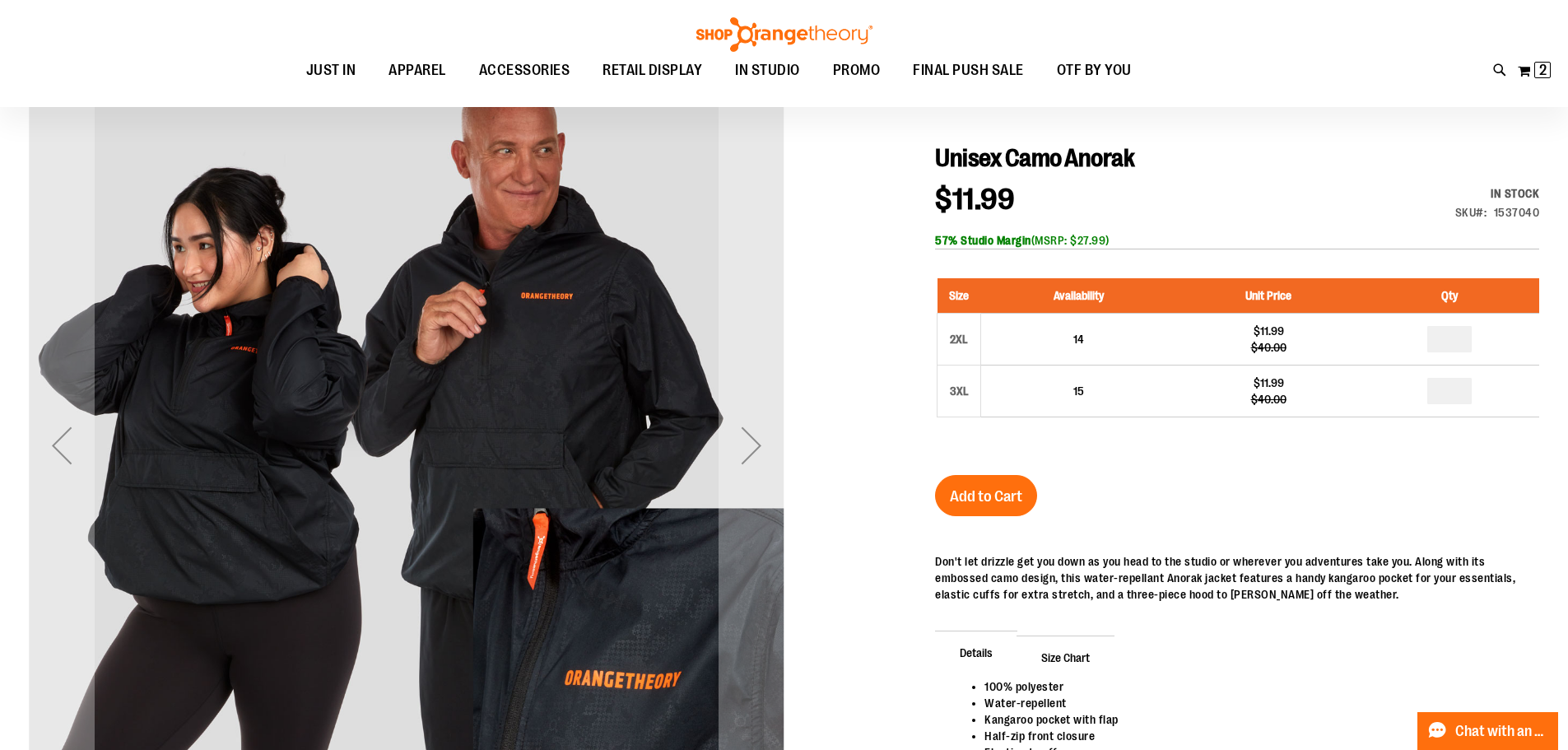
scroll to position [246, 0]
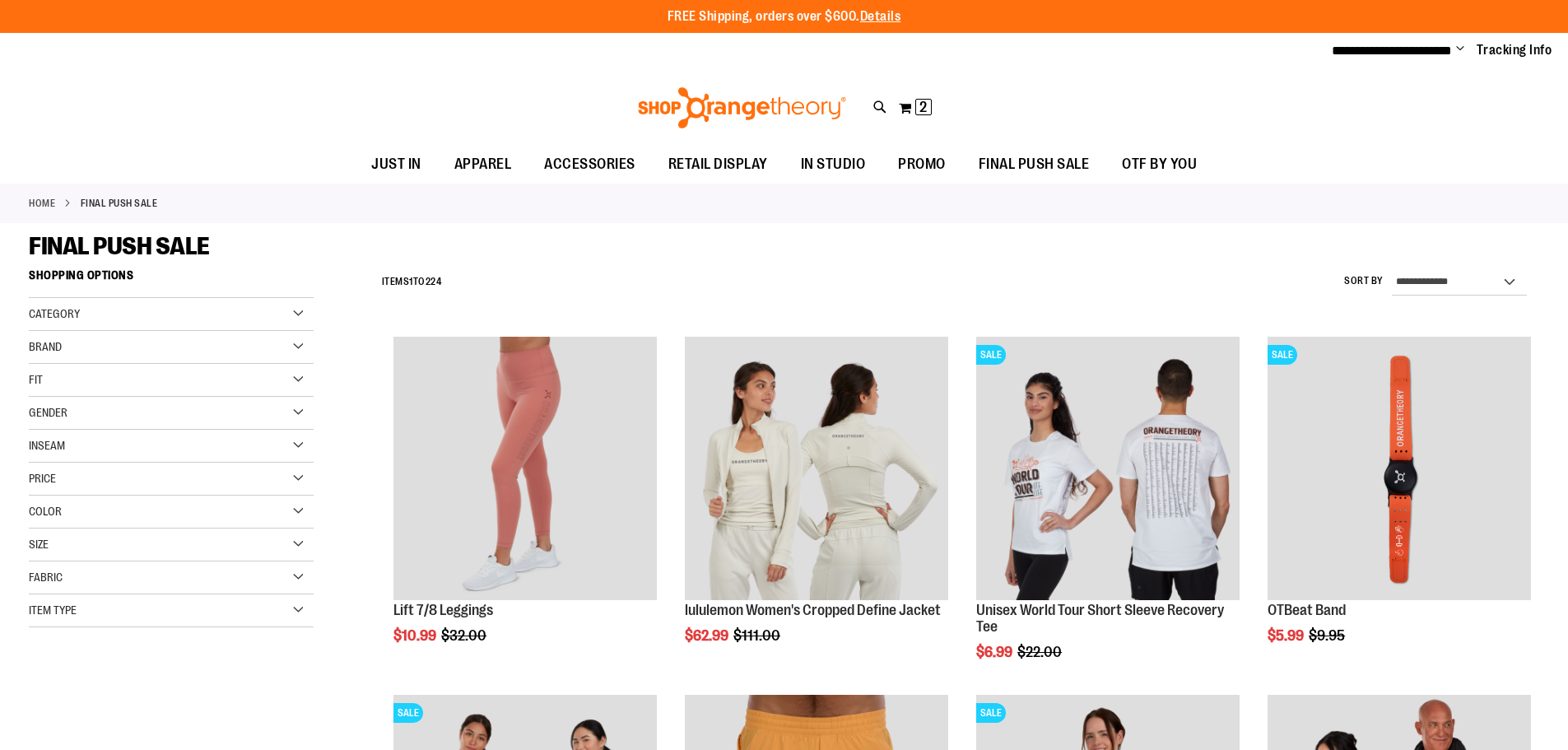
scroll to position [502, 0]
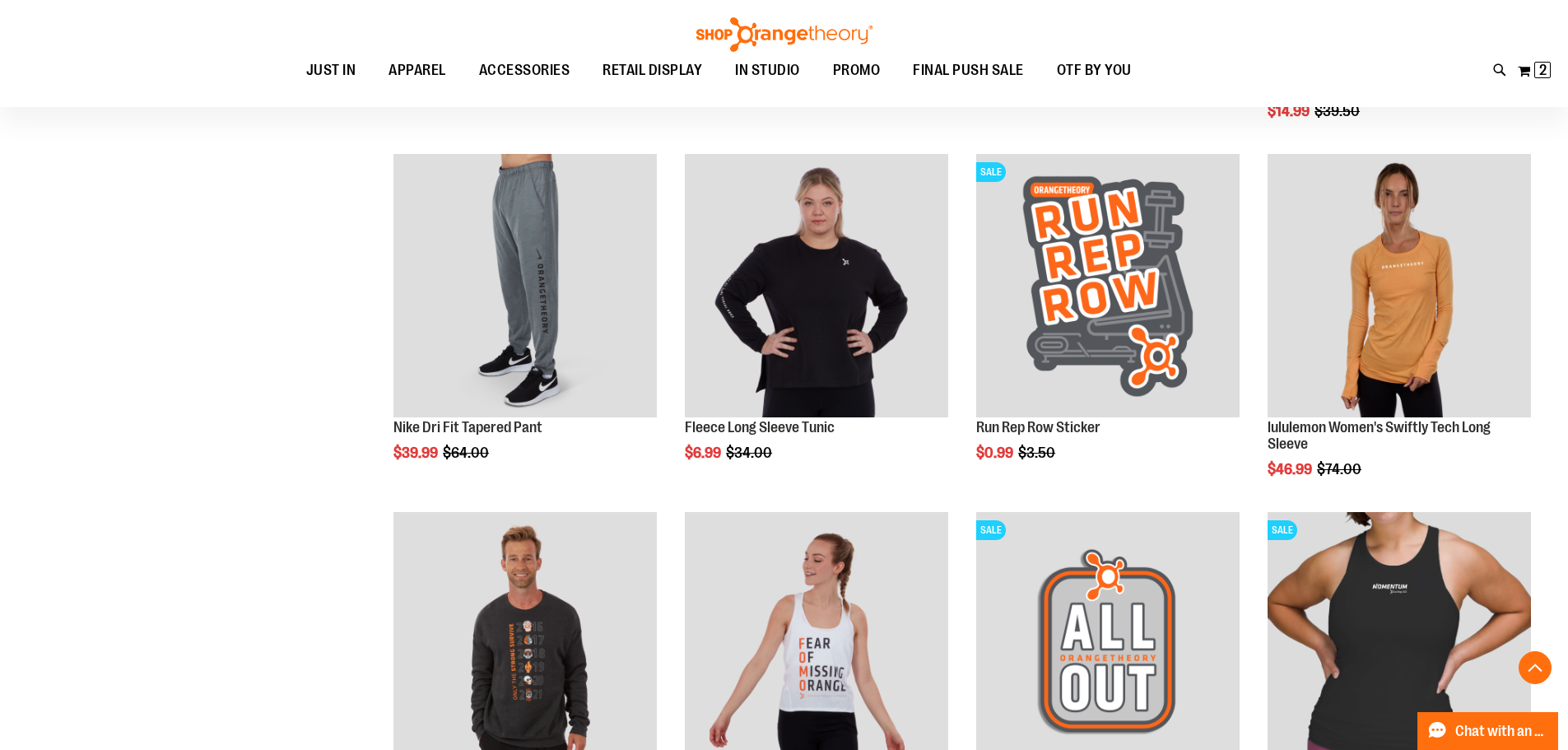
scroll to position [1351, 0]
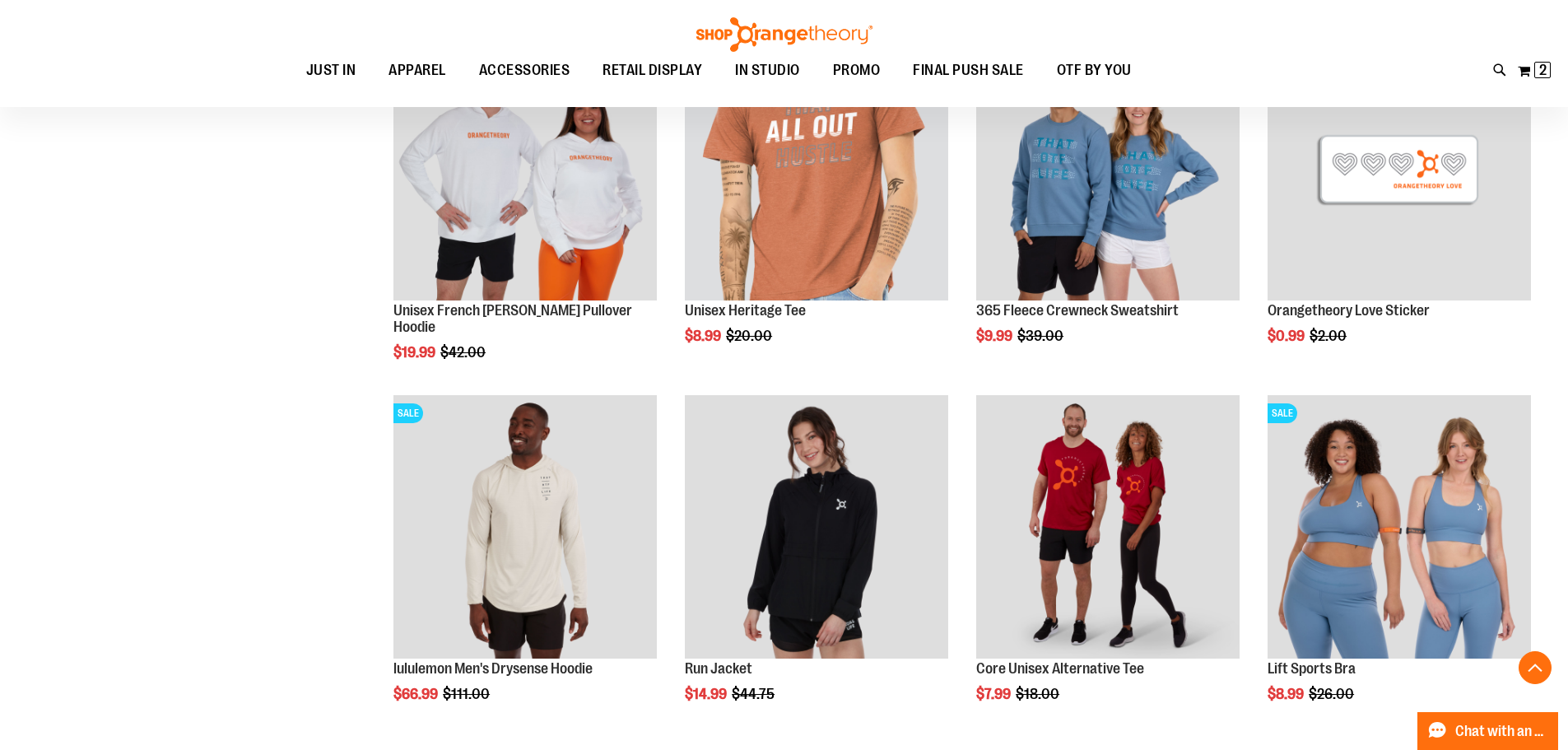
scroll to position [2182, 0]
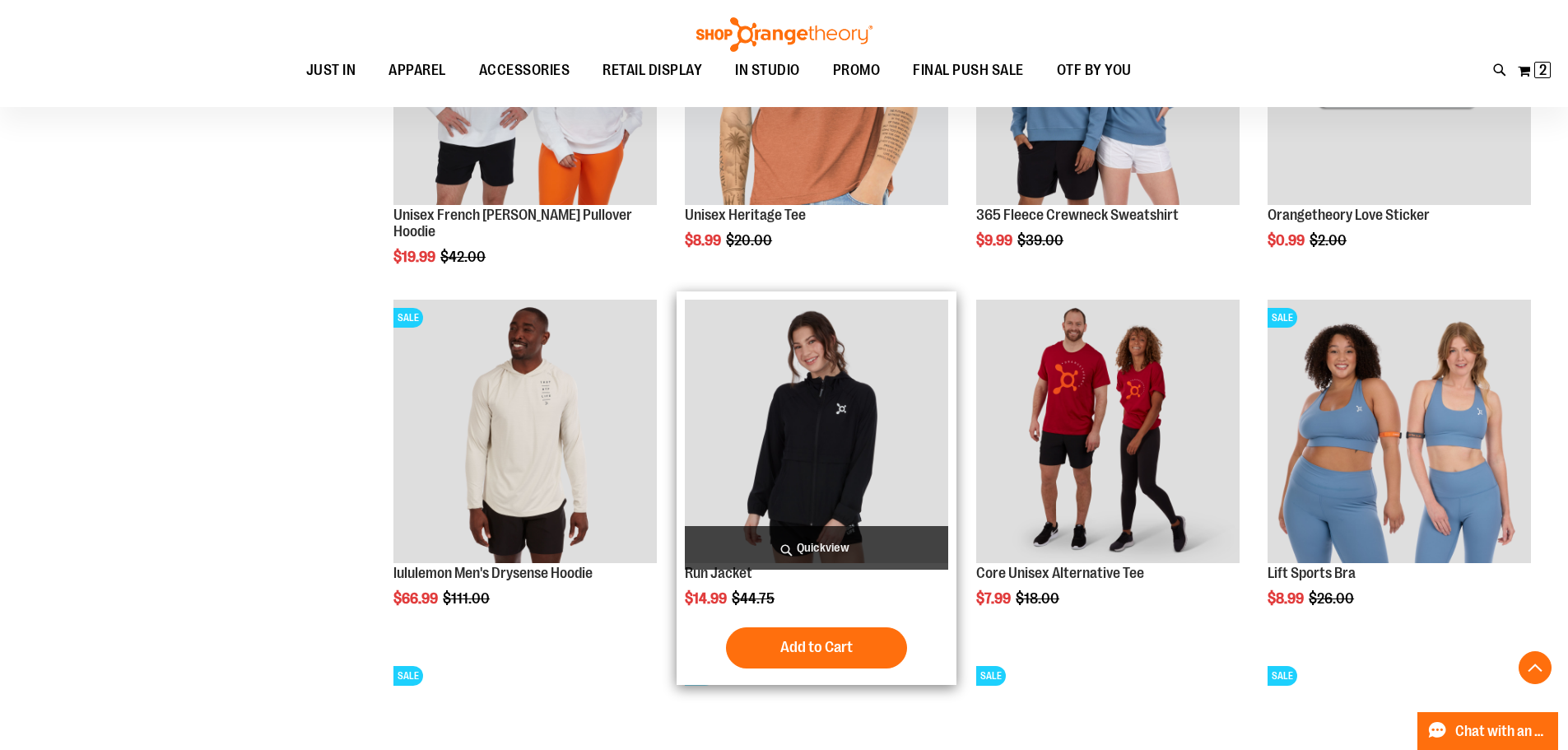
click at [776, 392] on img "product" at bounding box center [817, 432] width 264 height 264
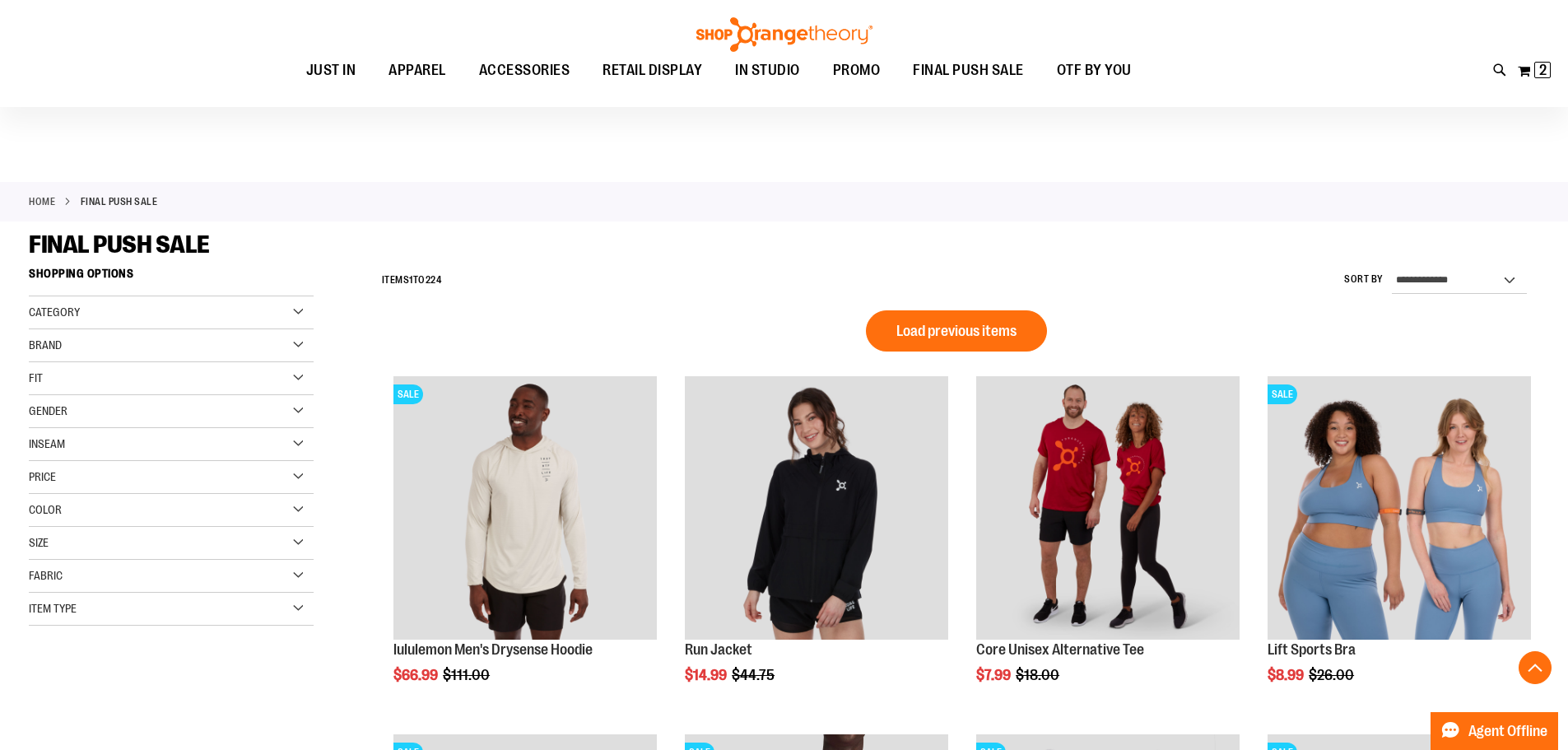
scroll to position [1122, 0]
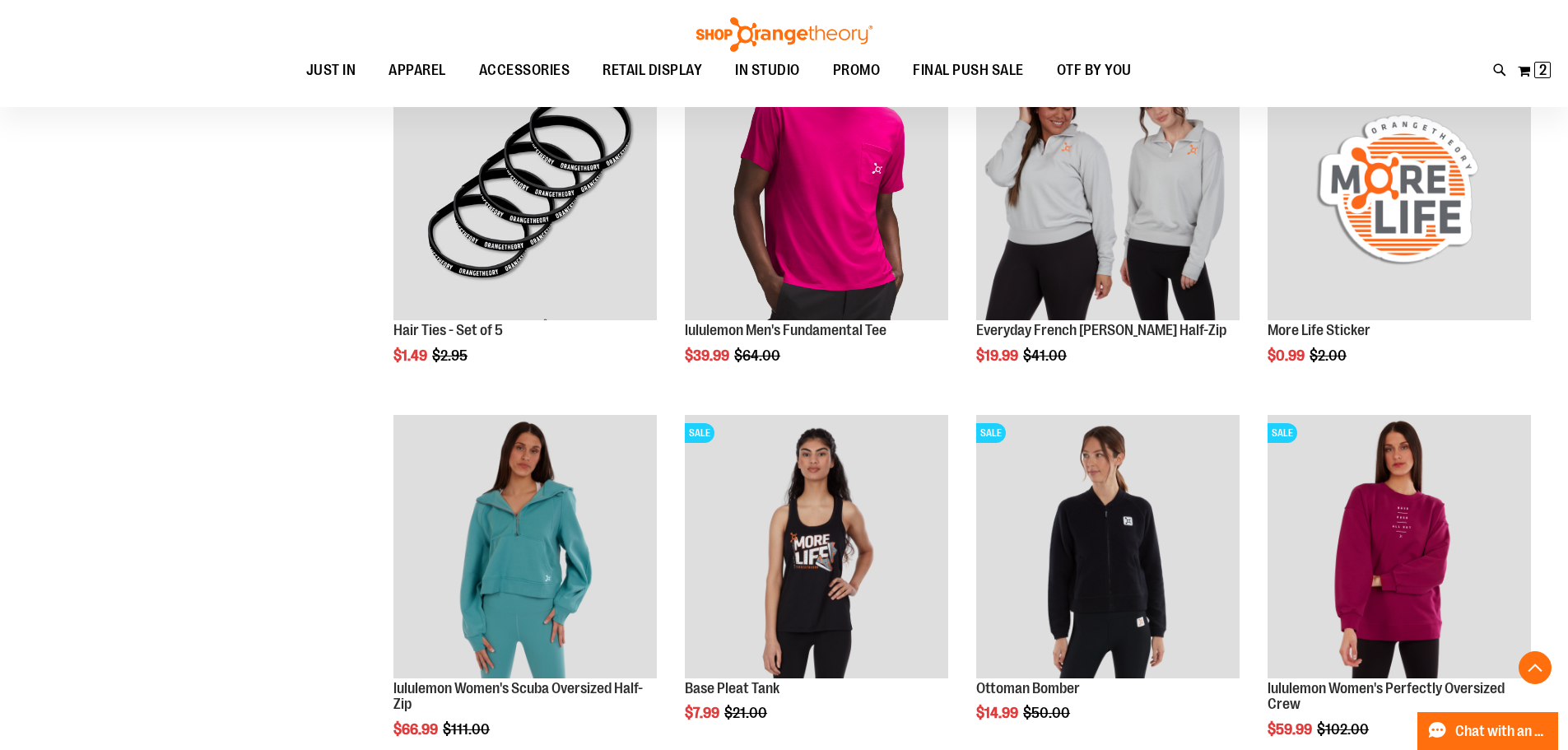
scroll to position [690, 0]
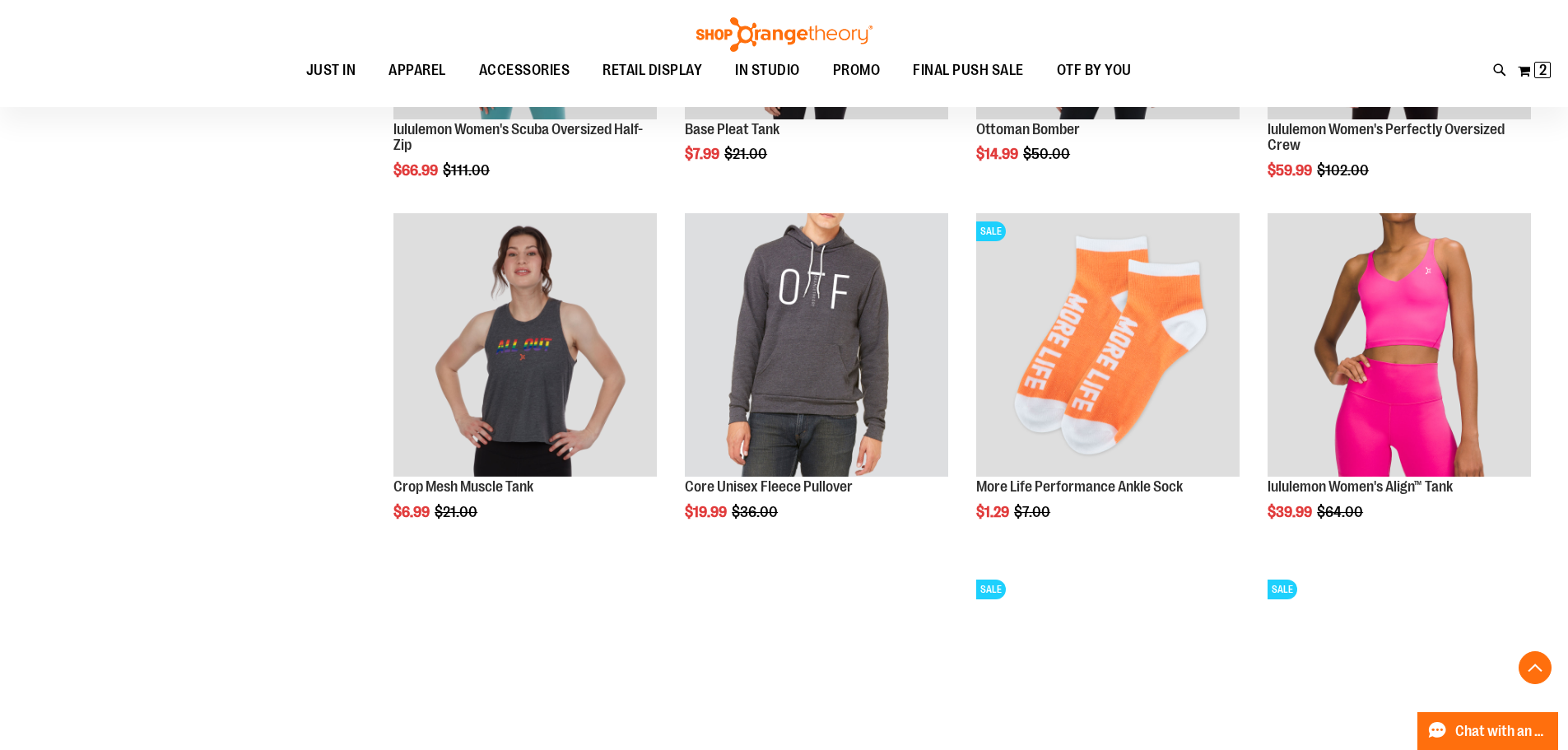
scroll to position [1317, 0]
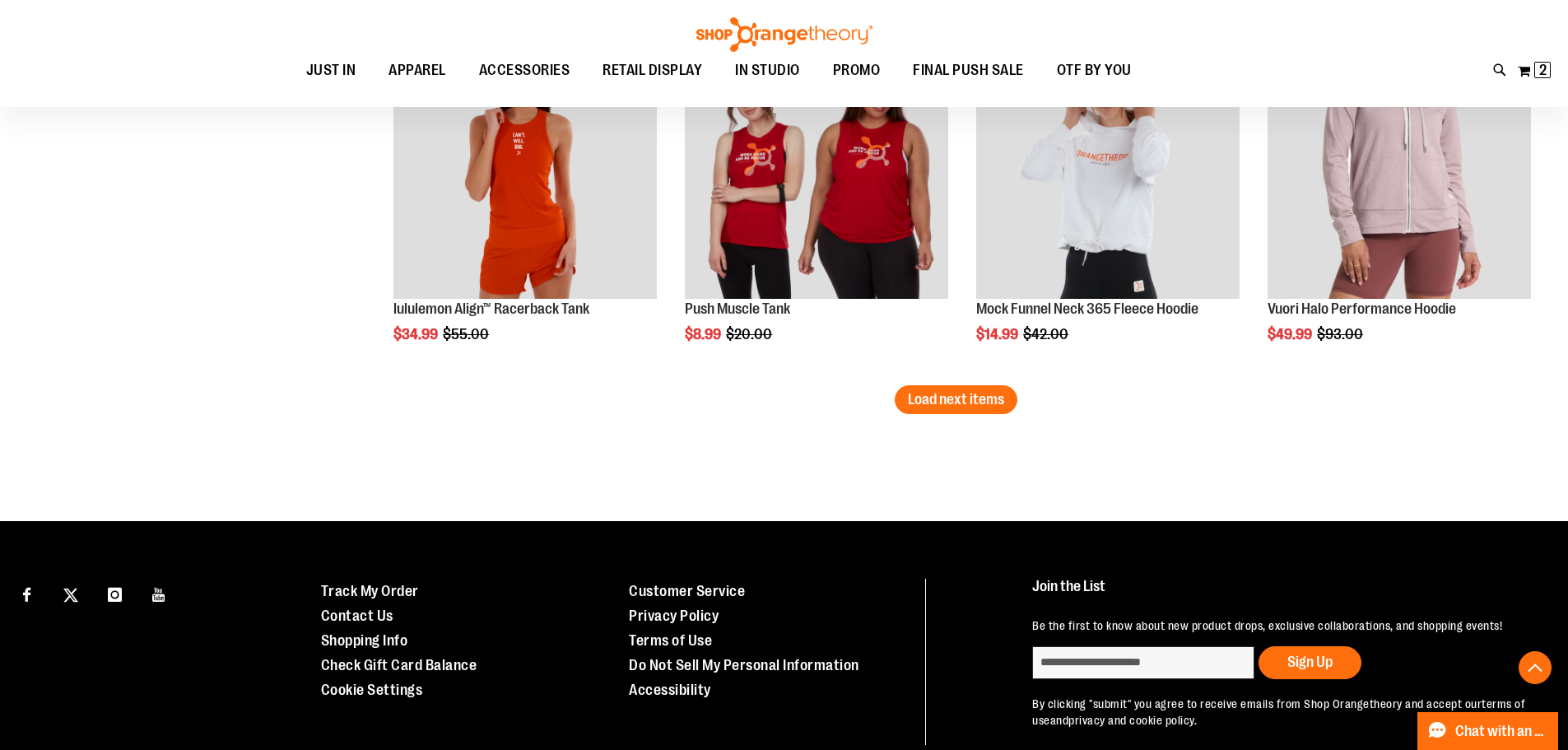
scroll to position [3208, 0]
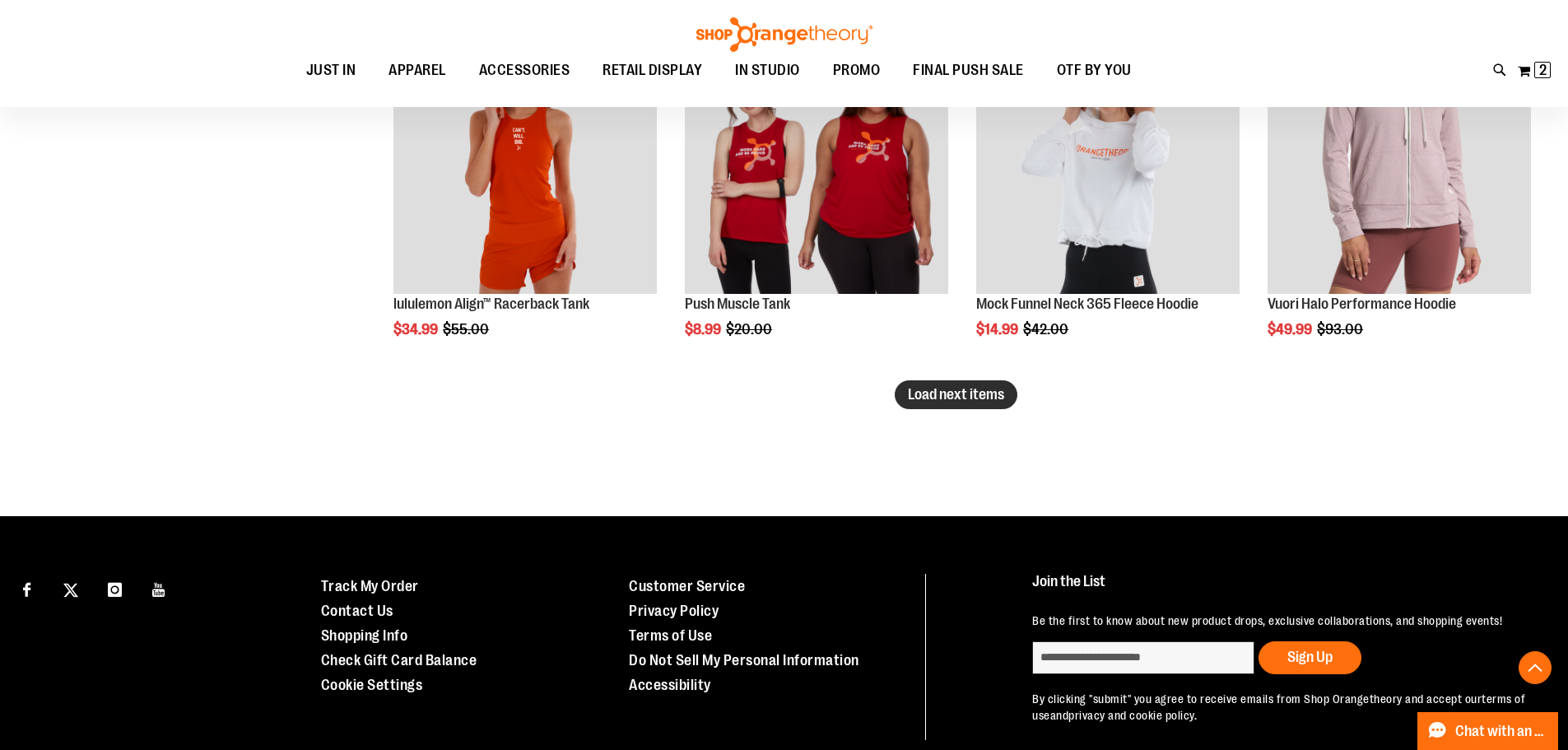
click at [990, 396] on span "Load next items" at bounding box center [957, 394] width 97 height 17
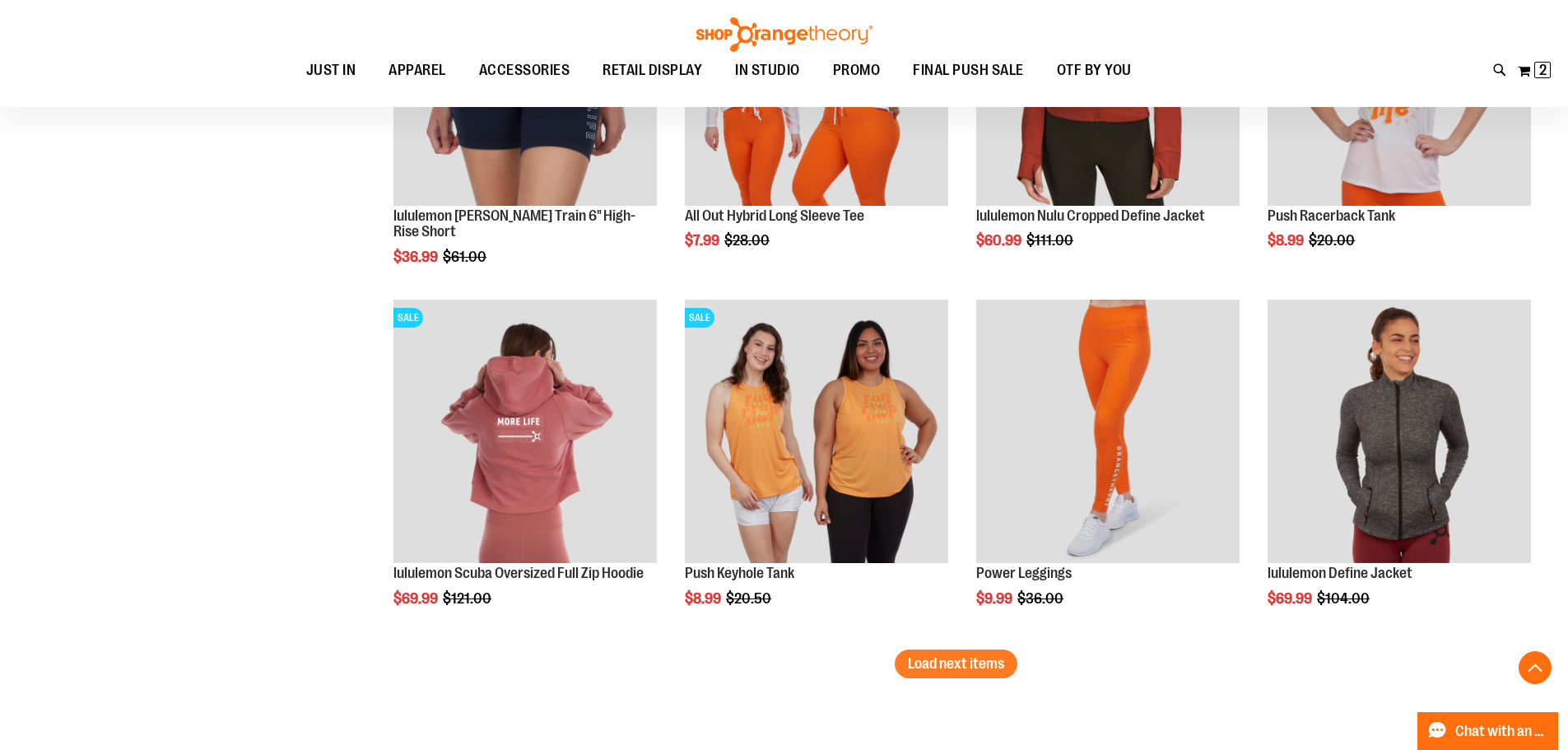
scroll to position [4065, 0]
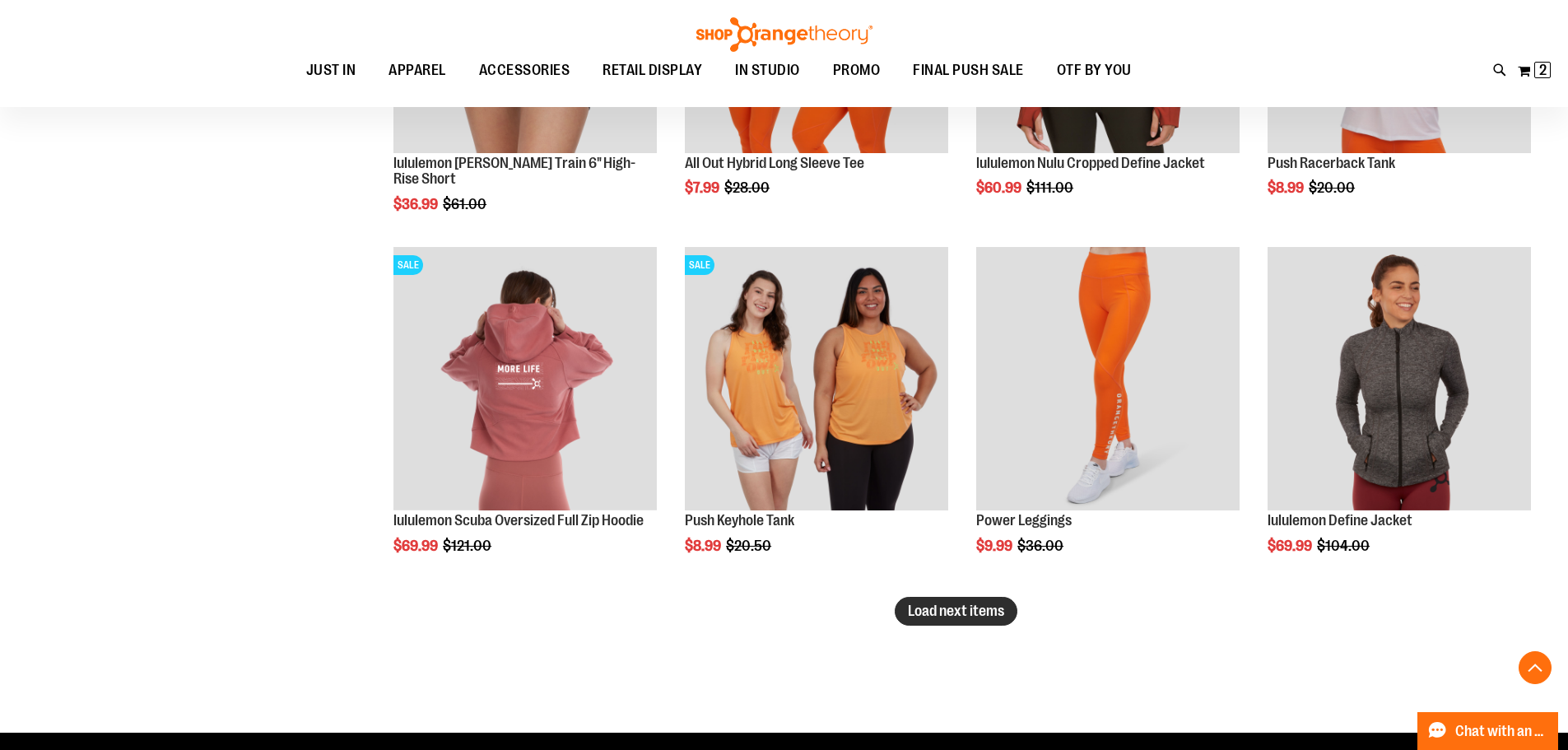
click at [951, 605] on span "Load next items" at bounding box center [957, 610] width 97 height 17
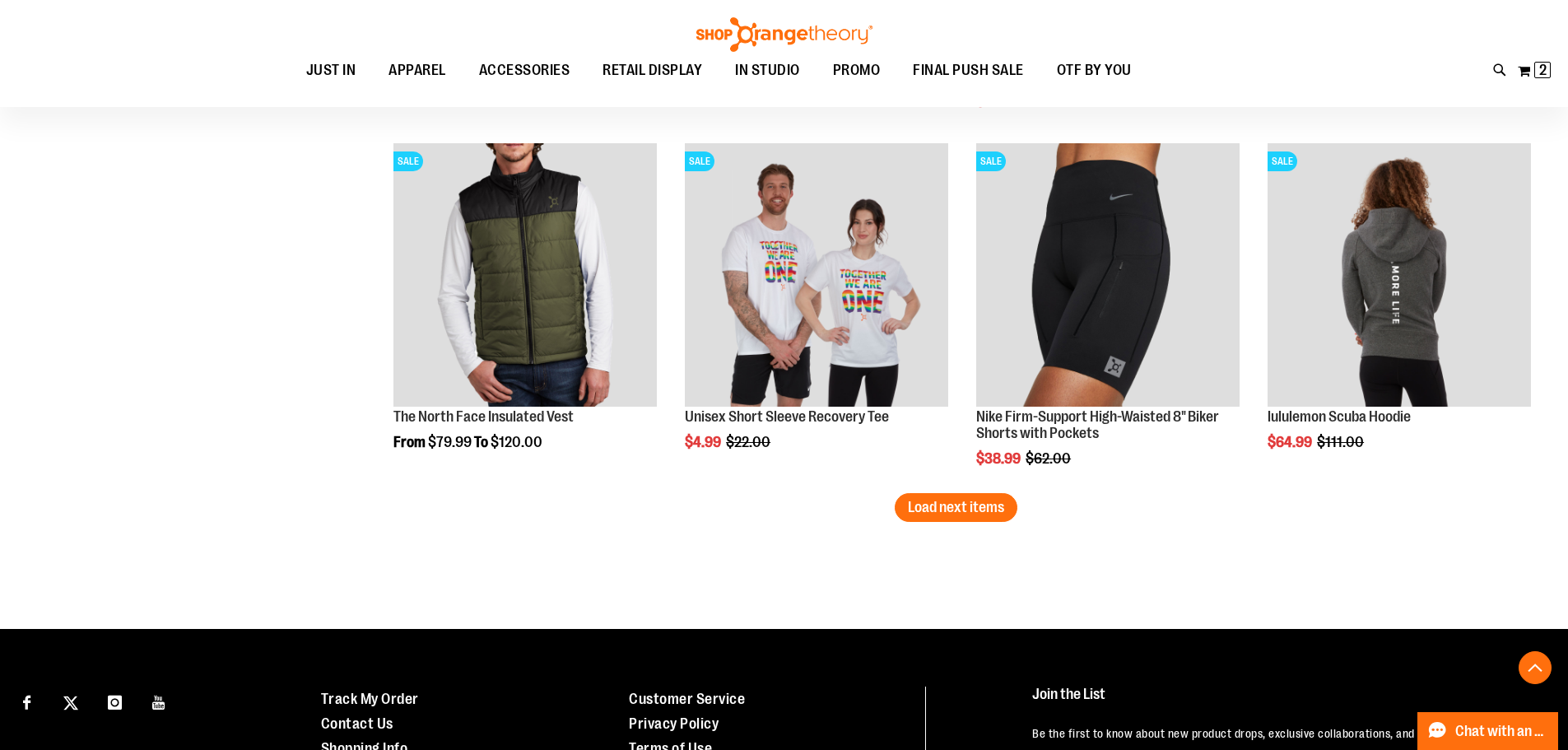
scroll to position [5297, 0]
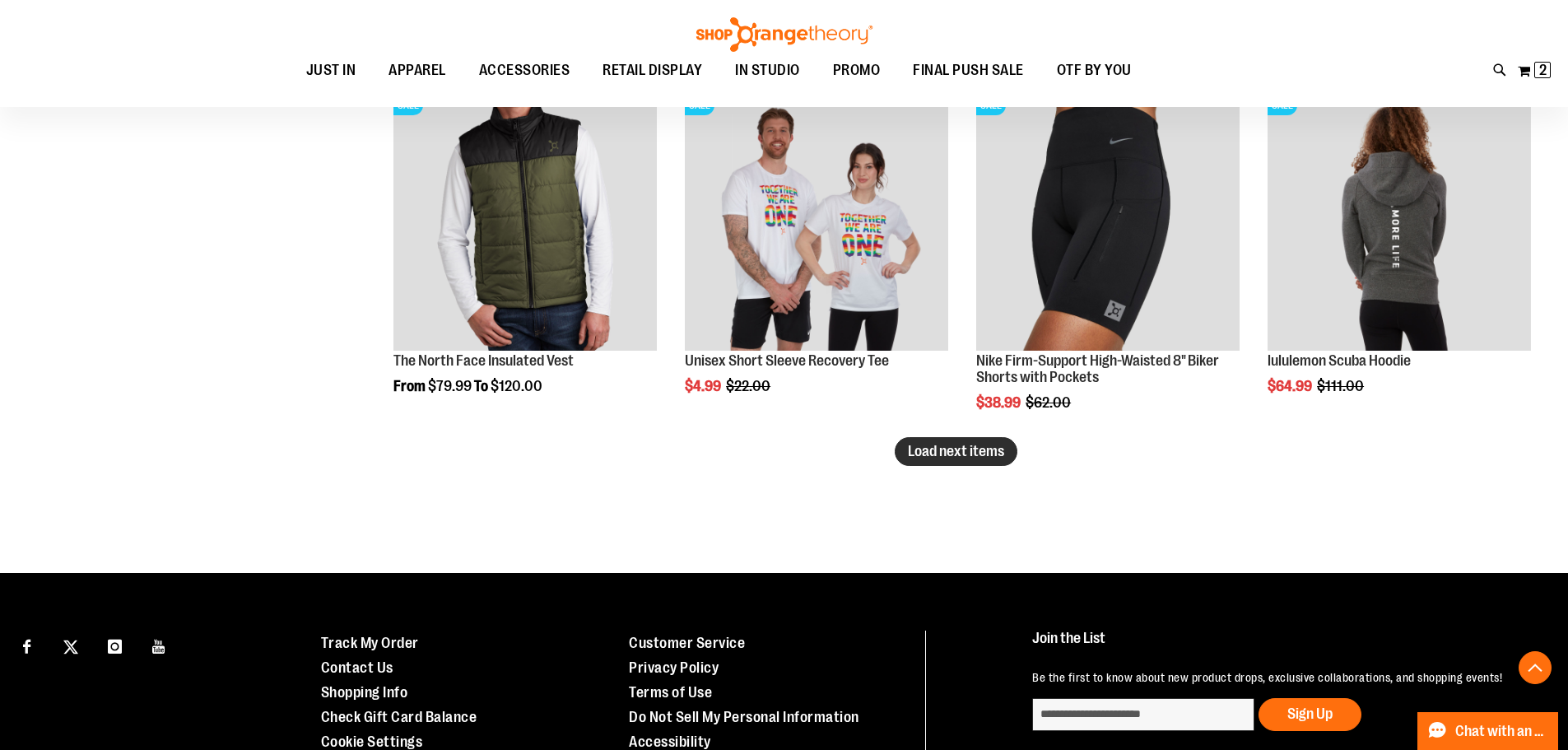
click at [971, 458] on span "Load next items" at bounding box center [957, 451] width 97 height 17
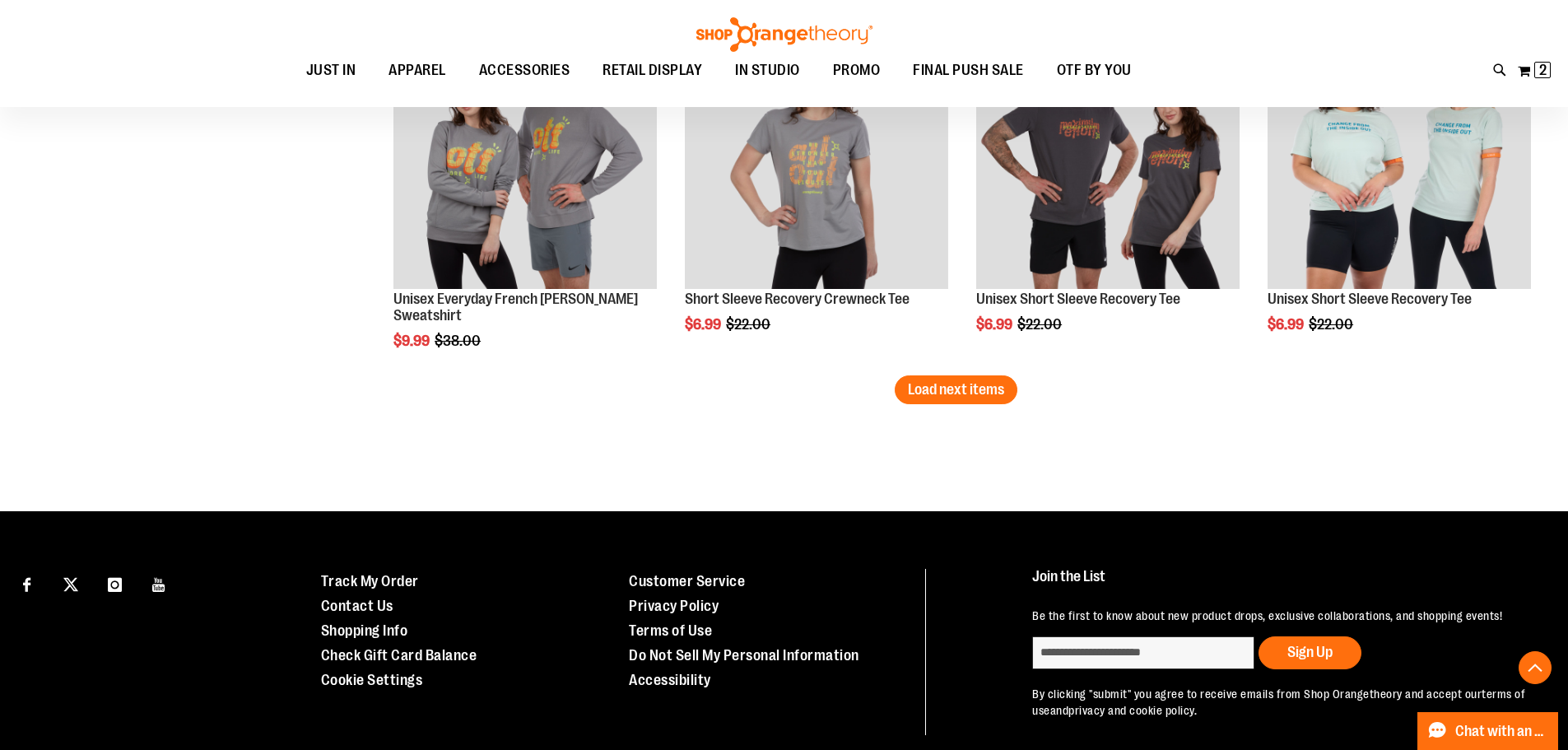
scroll to position [6441, 0]
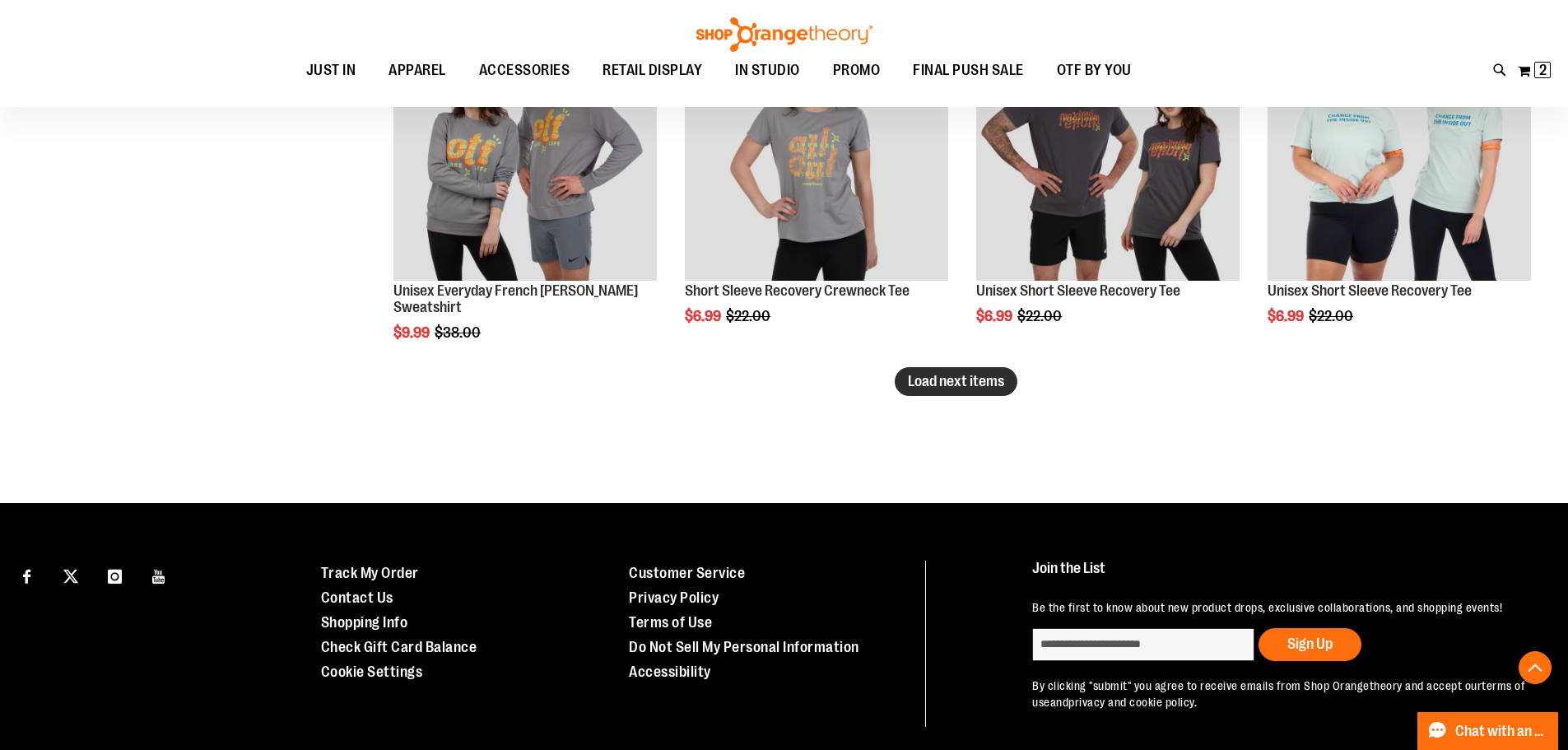
click at [991, 386] on span "Load next items" at bounding box center [957, 381] width 97 height 17
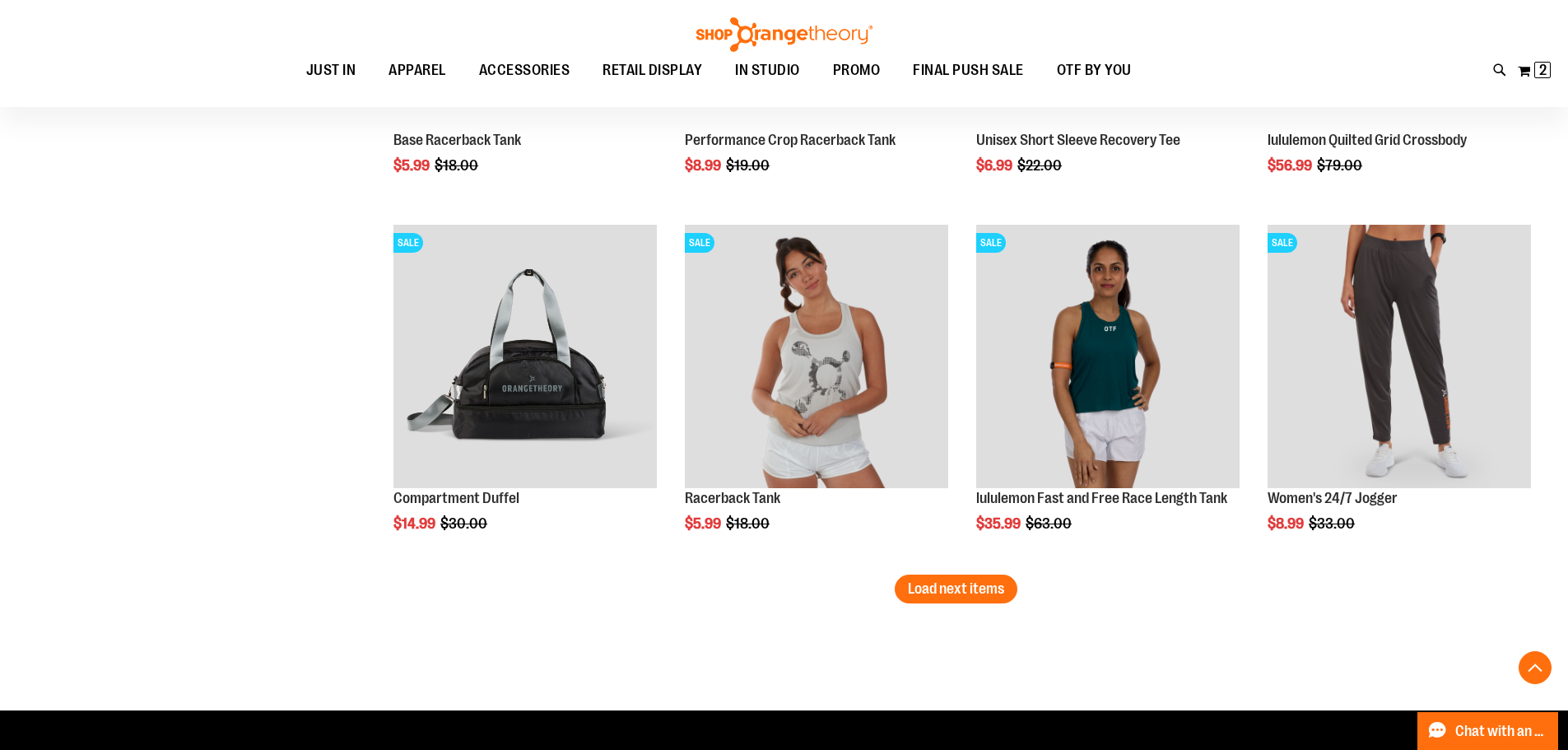
scroll to position [7326, 0]
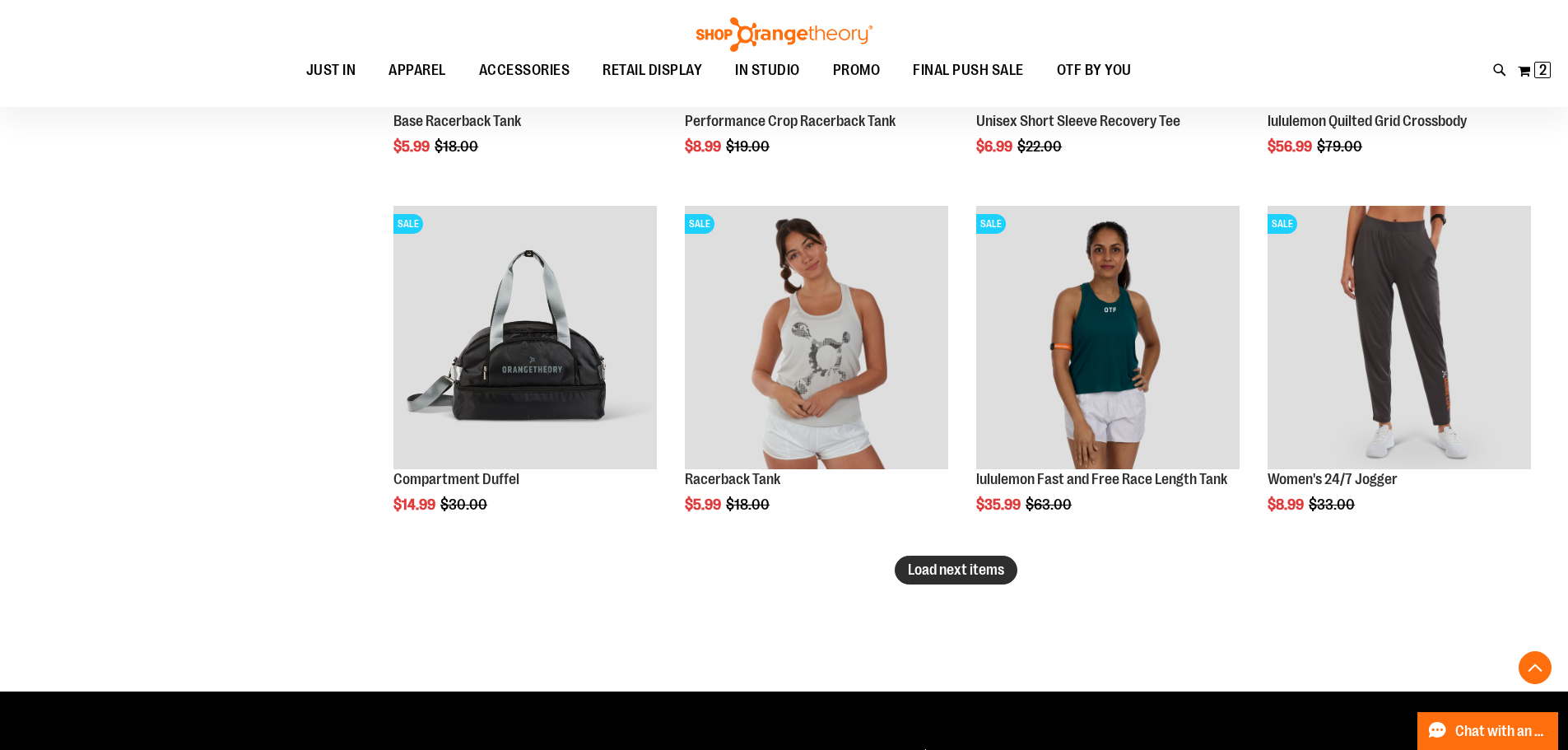
click at [987, 580] on button "Load next items" at bounding box center [956, 570] width 122 height 29
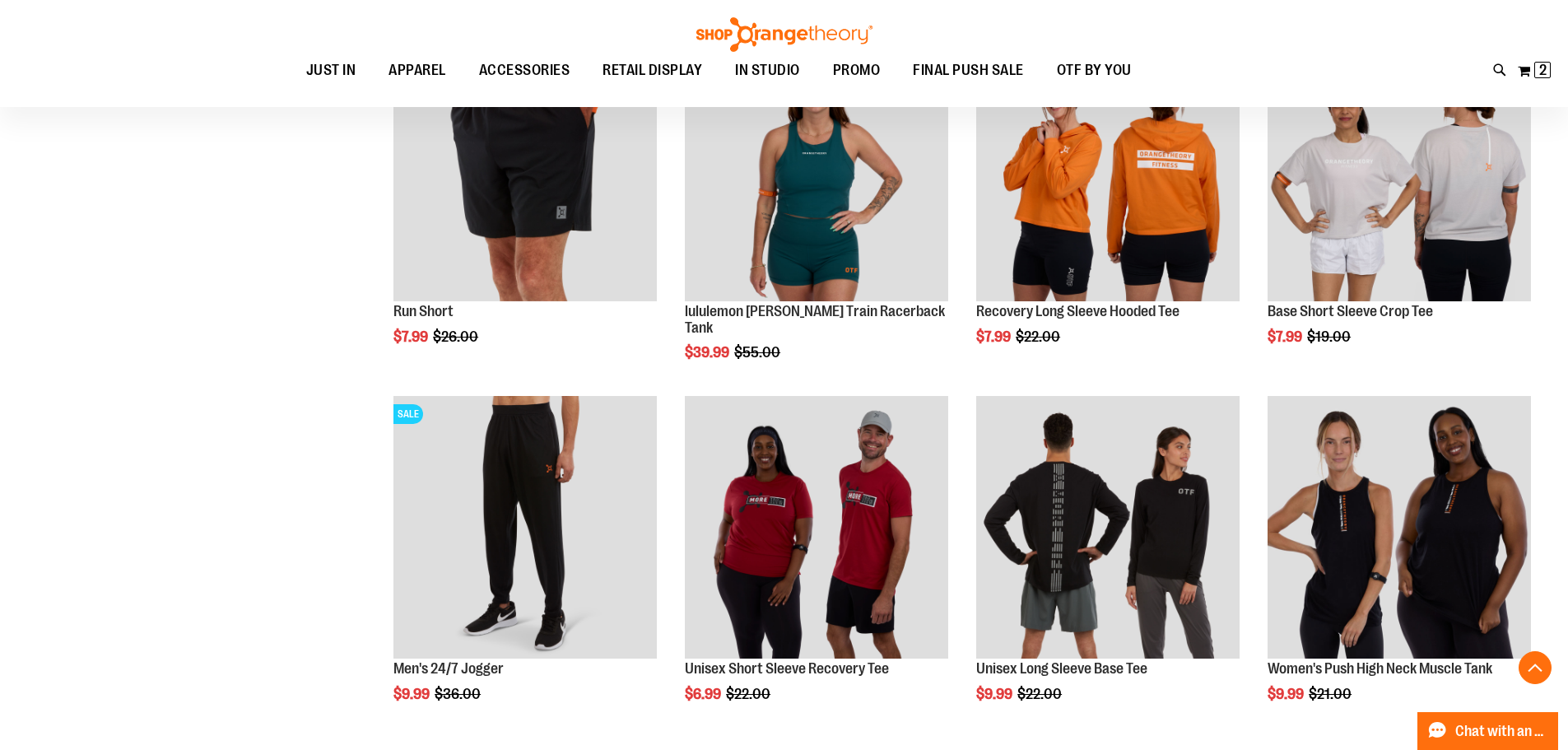
scroll to position [7959, 0]
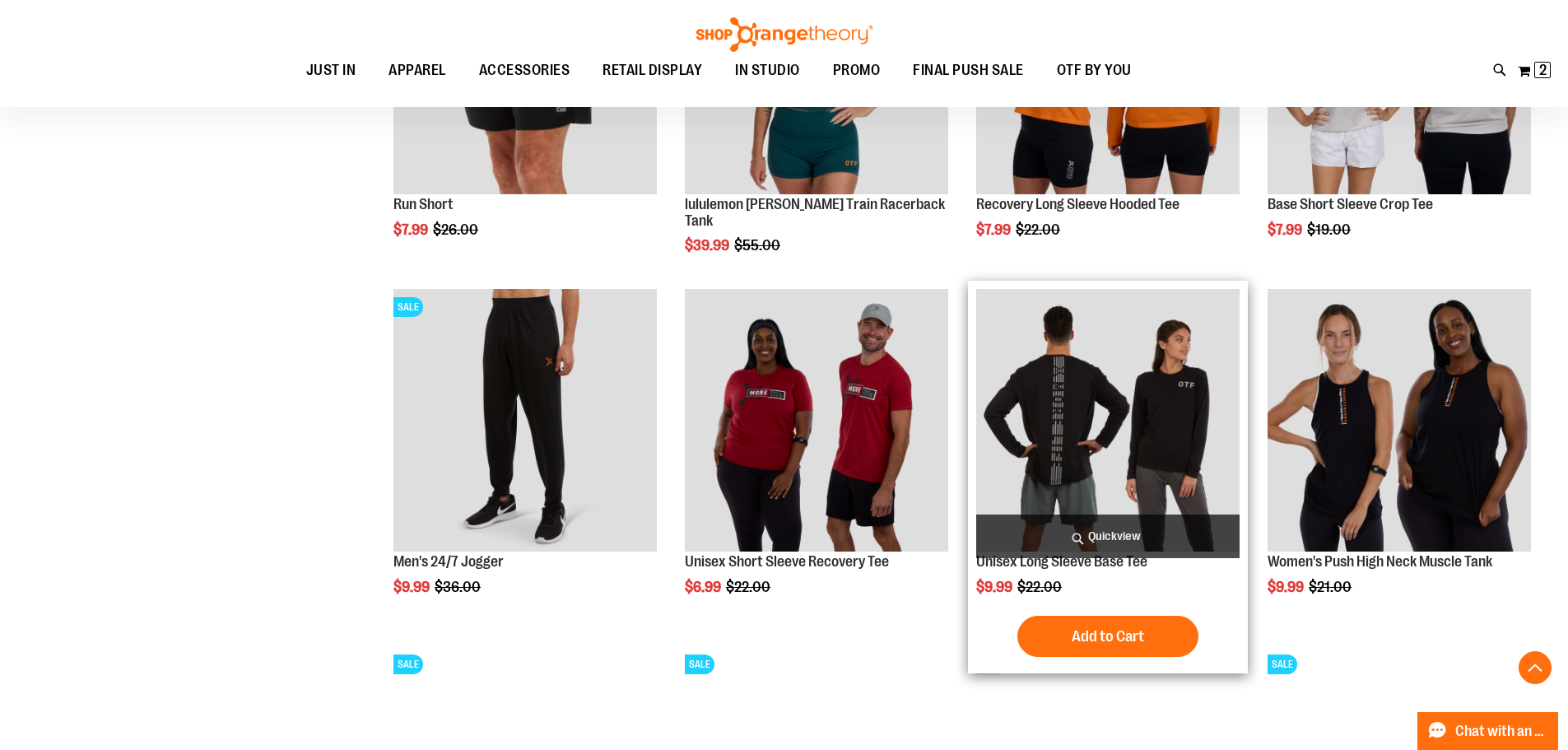
click at [1075, 458] on img "product" at bounding box center [1108, 421] width 264 height 264
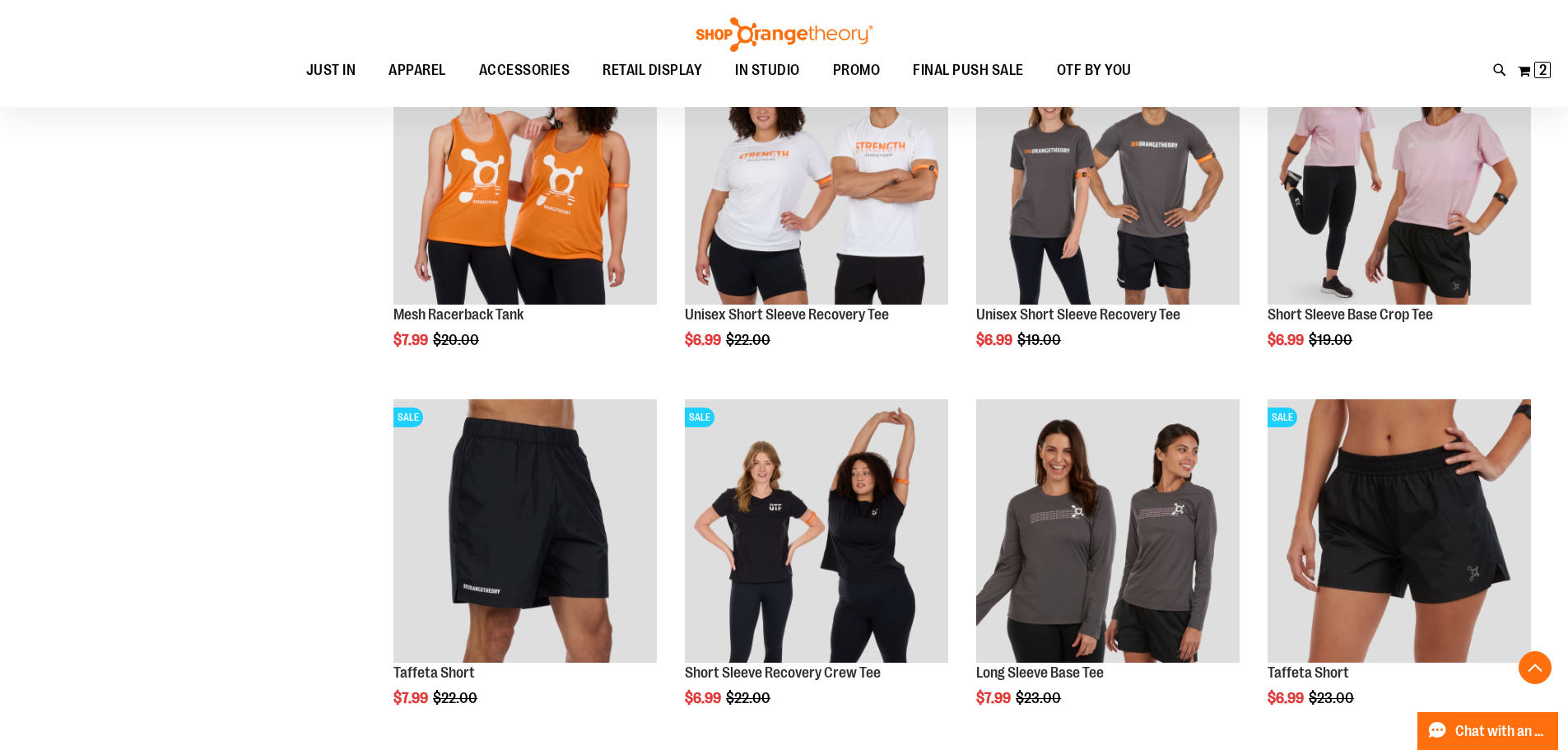
scroll to position [1418, 0]
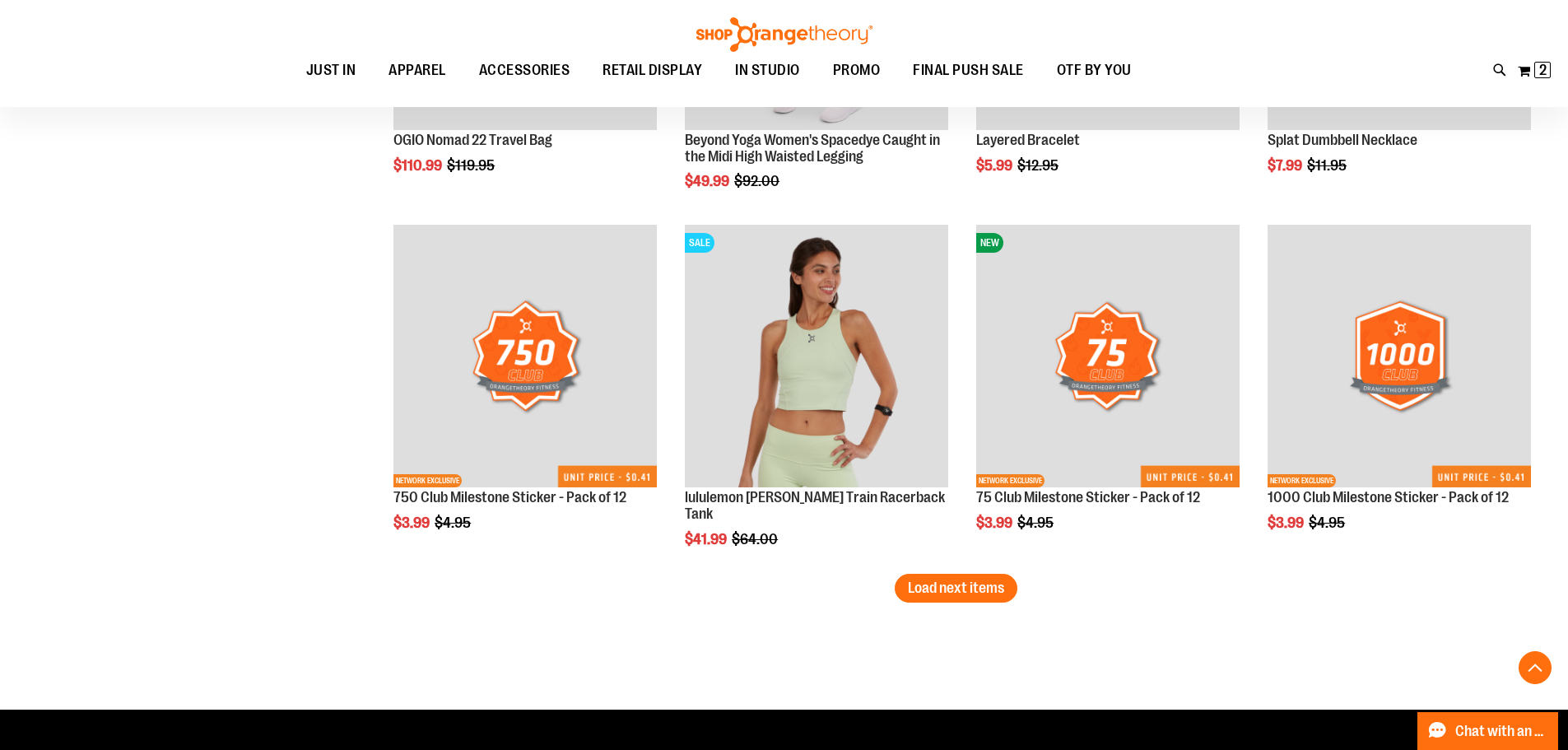
scroll to position [3158, 0]
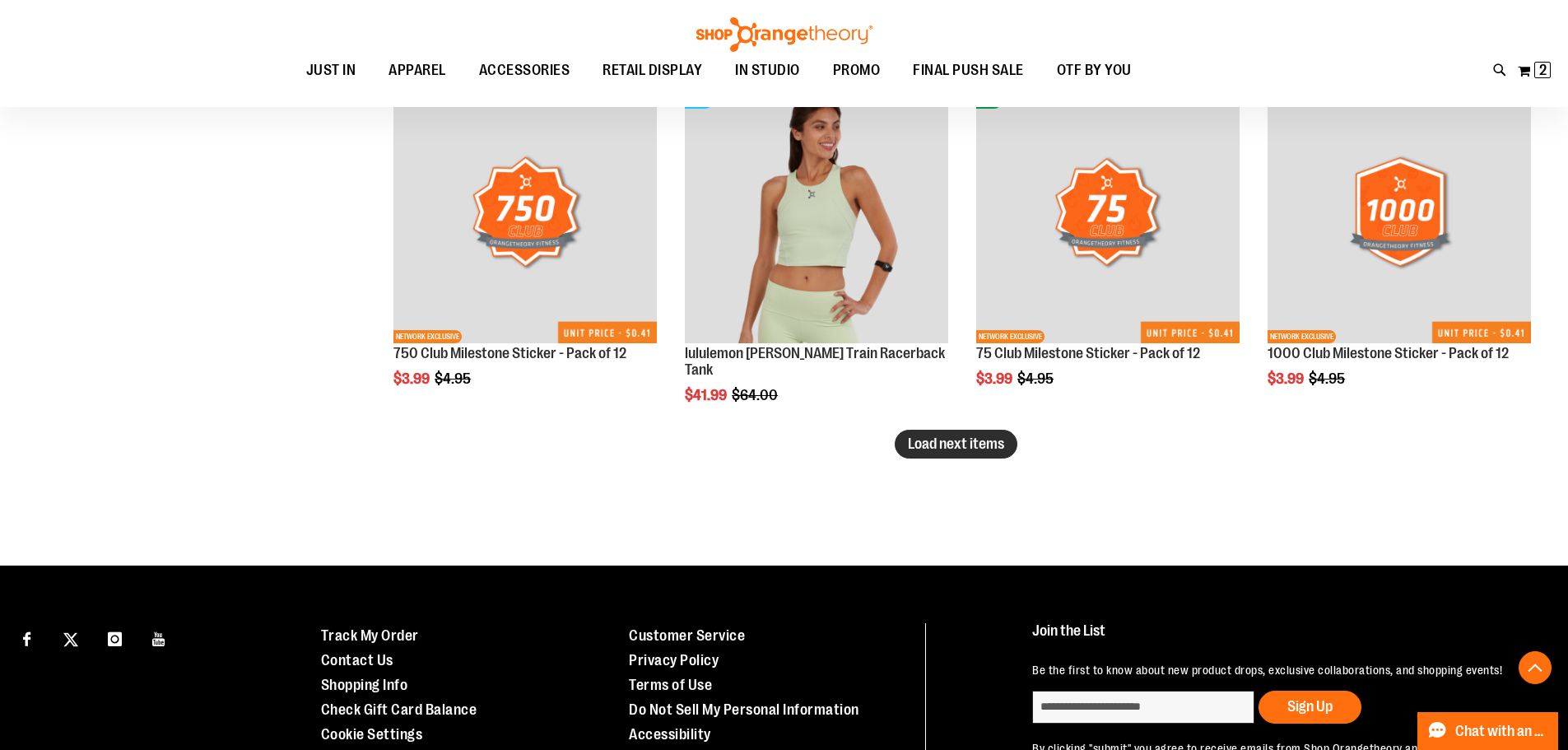
click at [908, 435] on span "Load next items" at bounding box center [957, 443] width 97 height 17
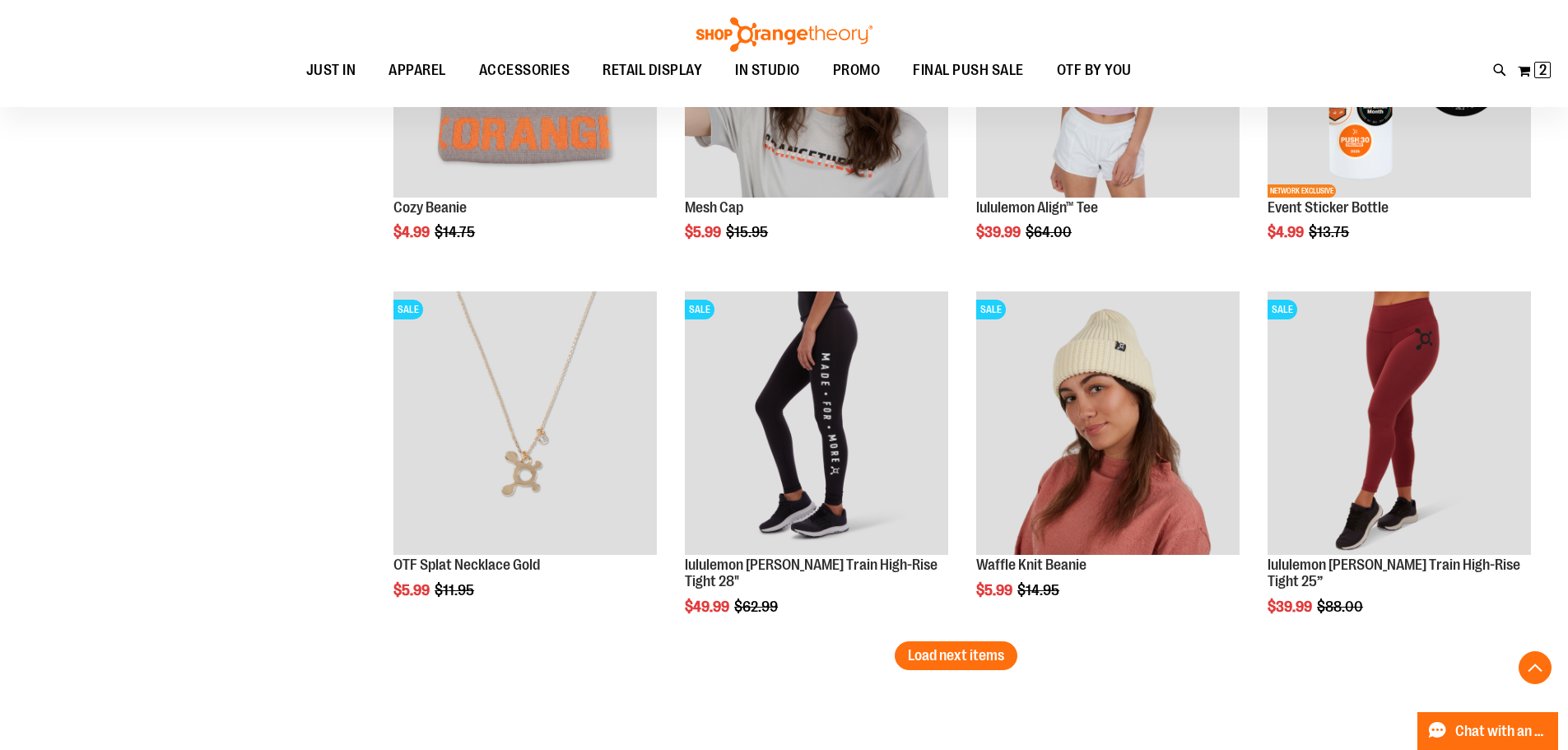
scroll to position [4085, 0]
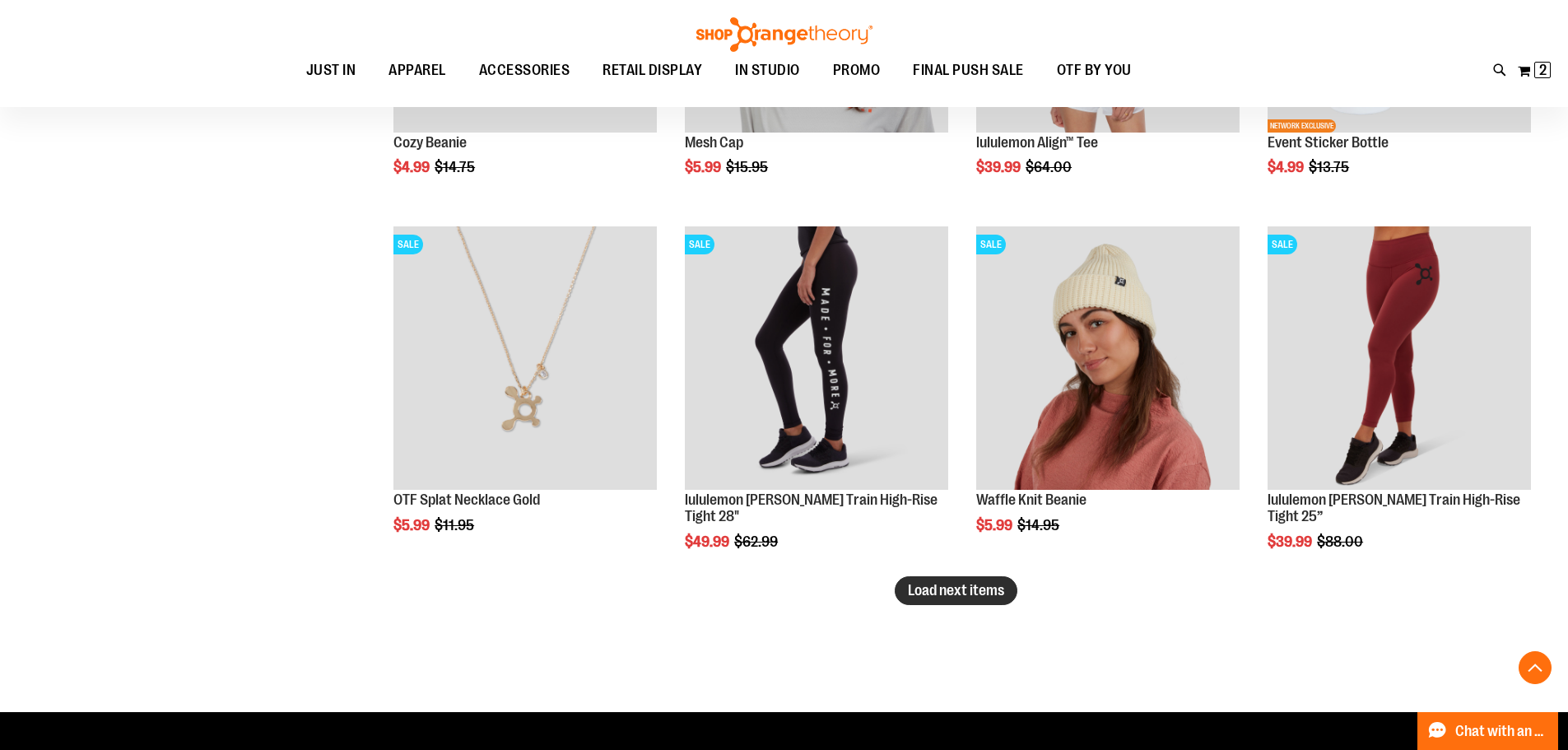
click at [998, 593] on span "Load next items" at bounding box center [957, 590] width 97 height 17
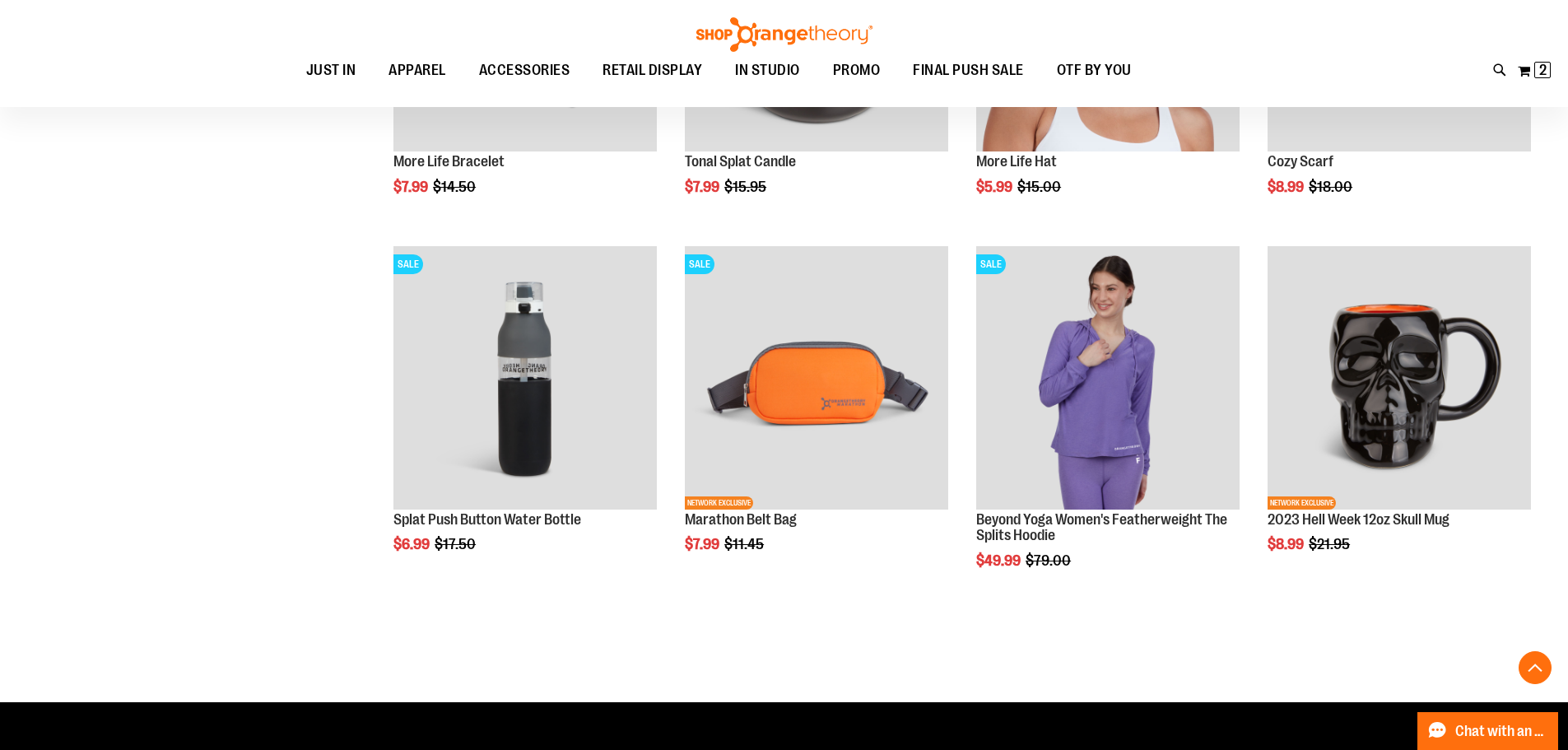
scroll to position [4829, 0]
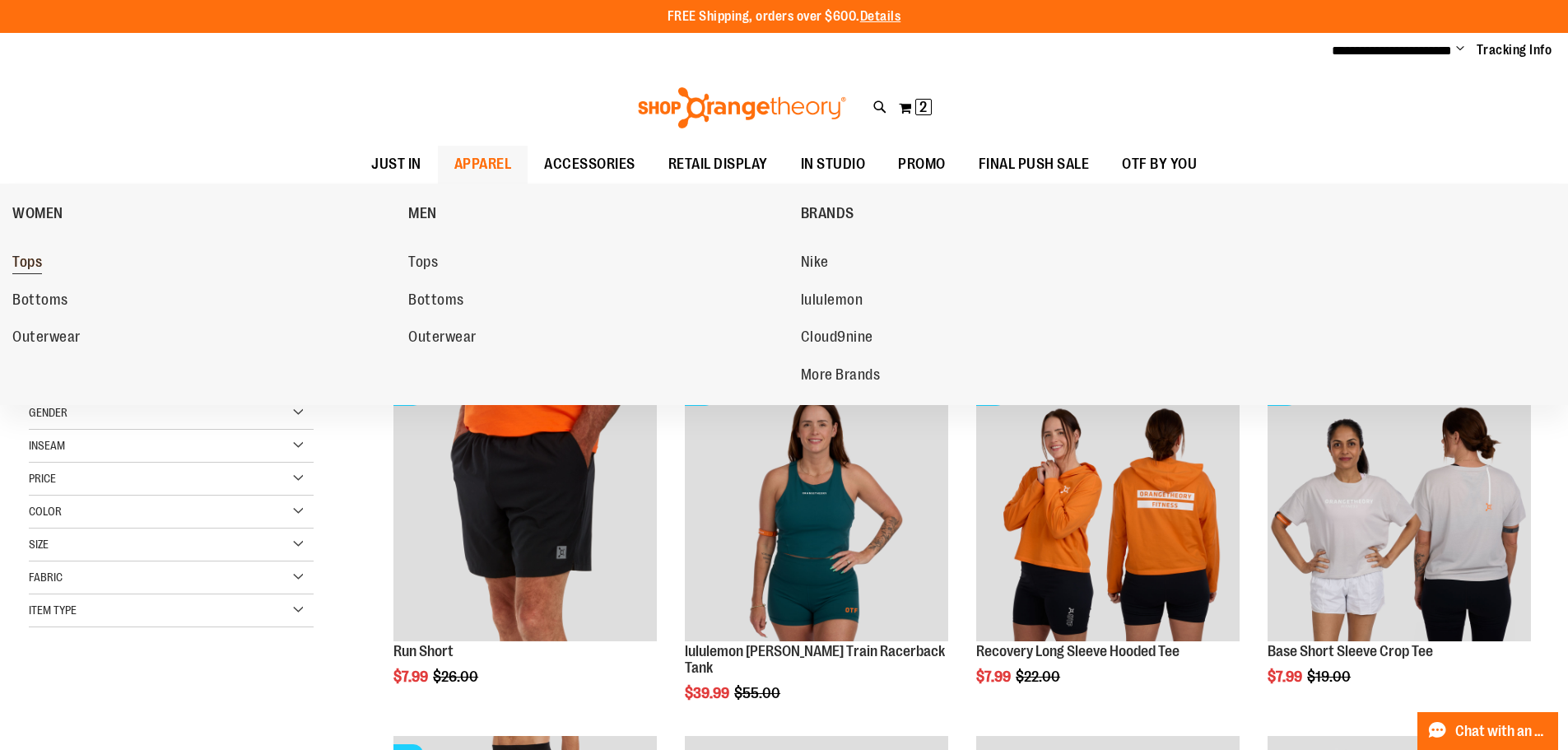
click at [17, 262] on span "Tops" at bounding box center [27, 263] width 30 height 20
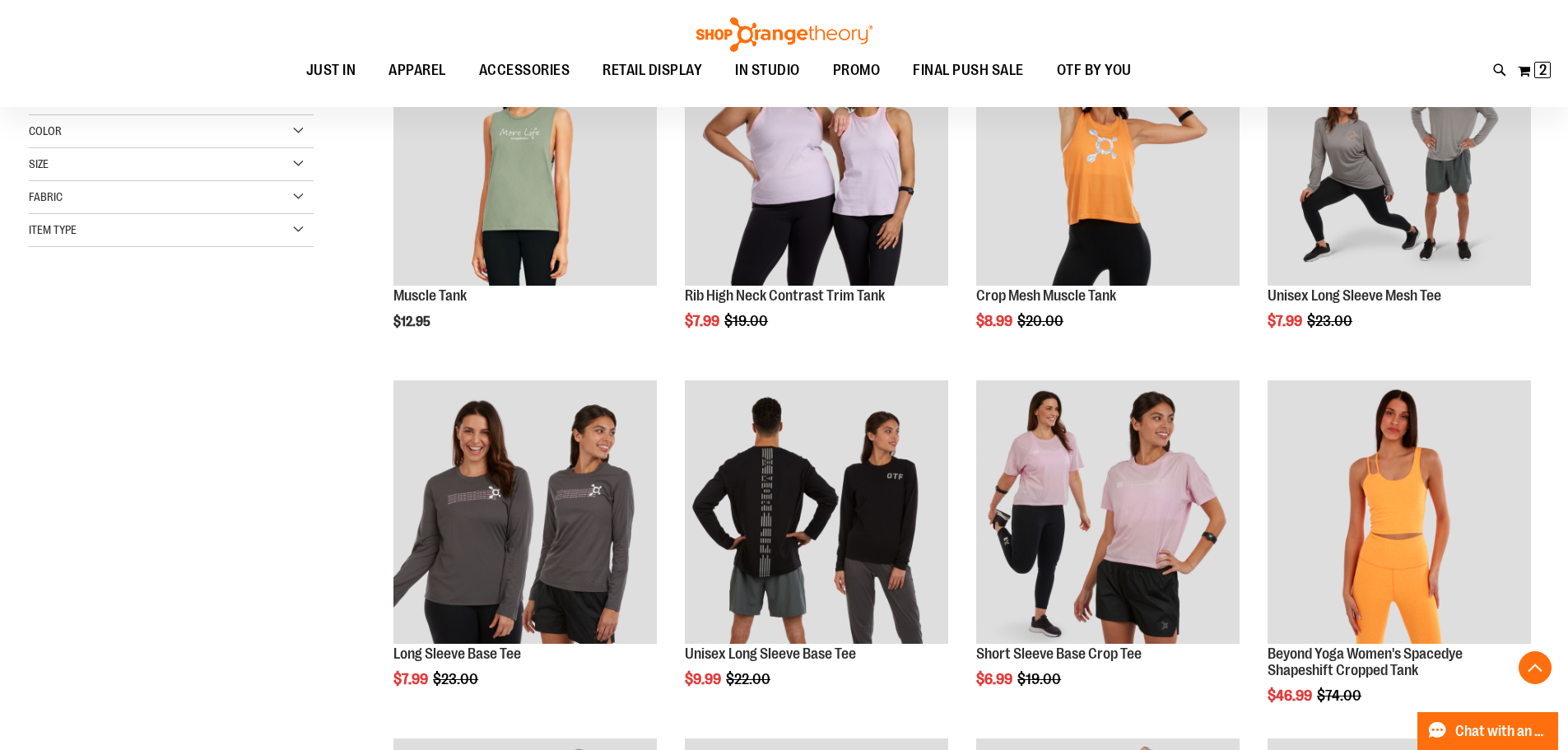
scroll to position [383, 0]
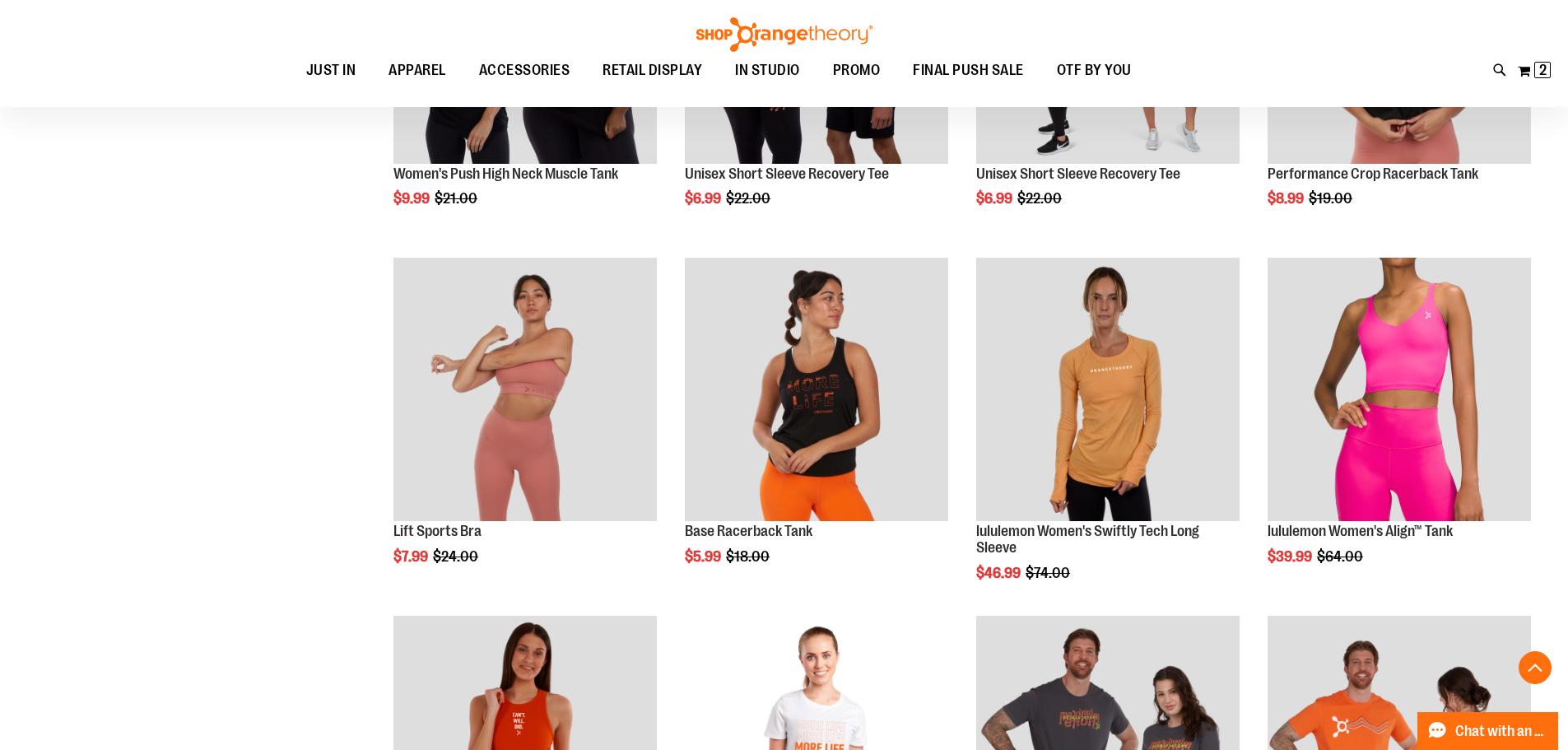
scroll to position [1273, 0]
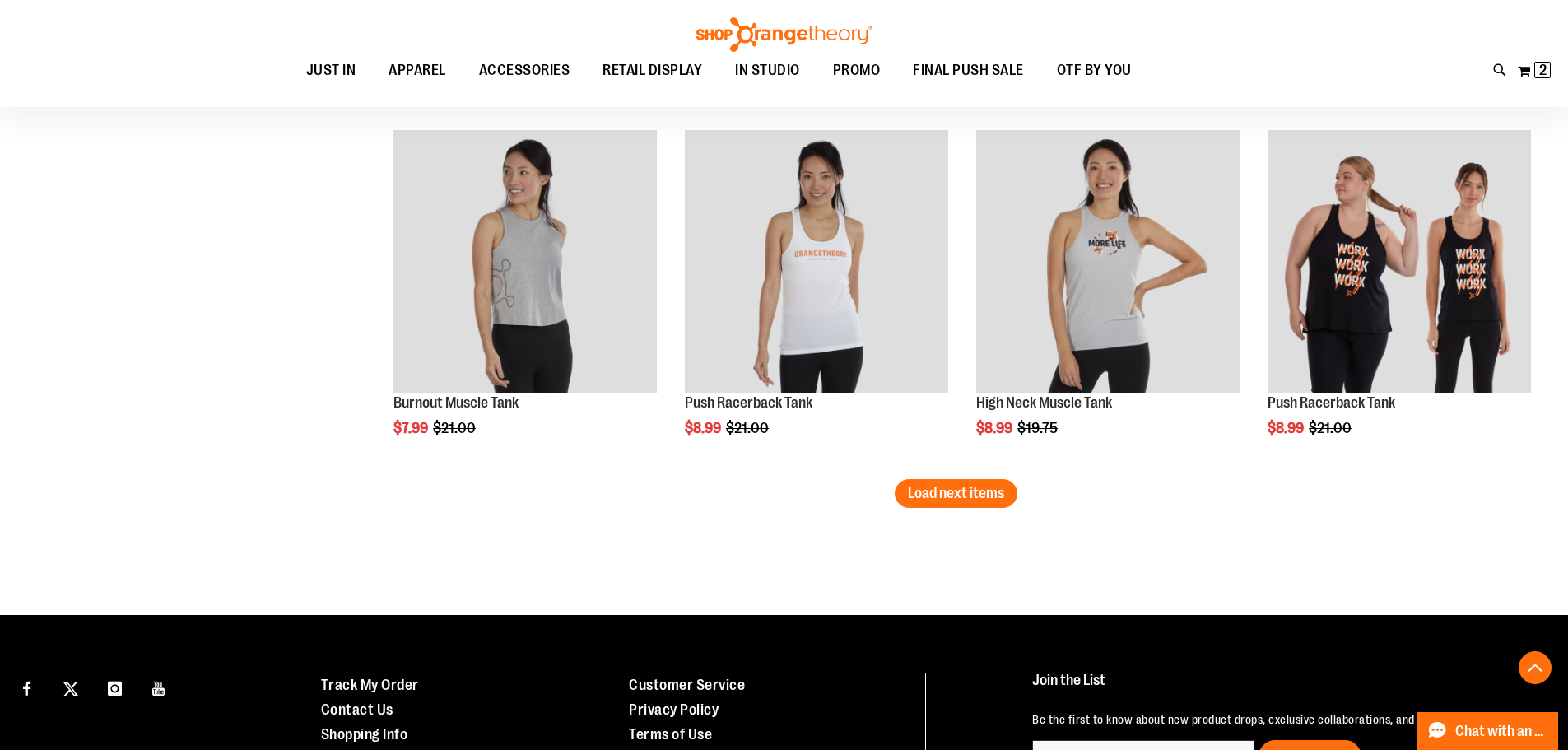
scroll to position [3105, 0]
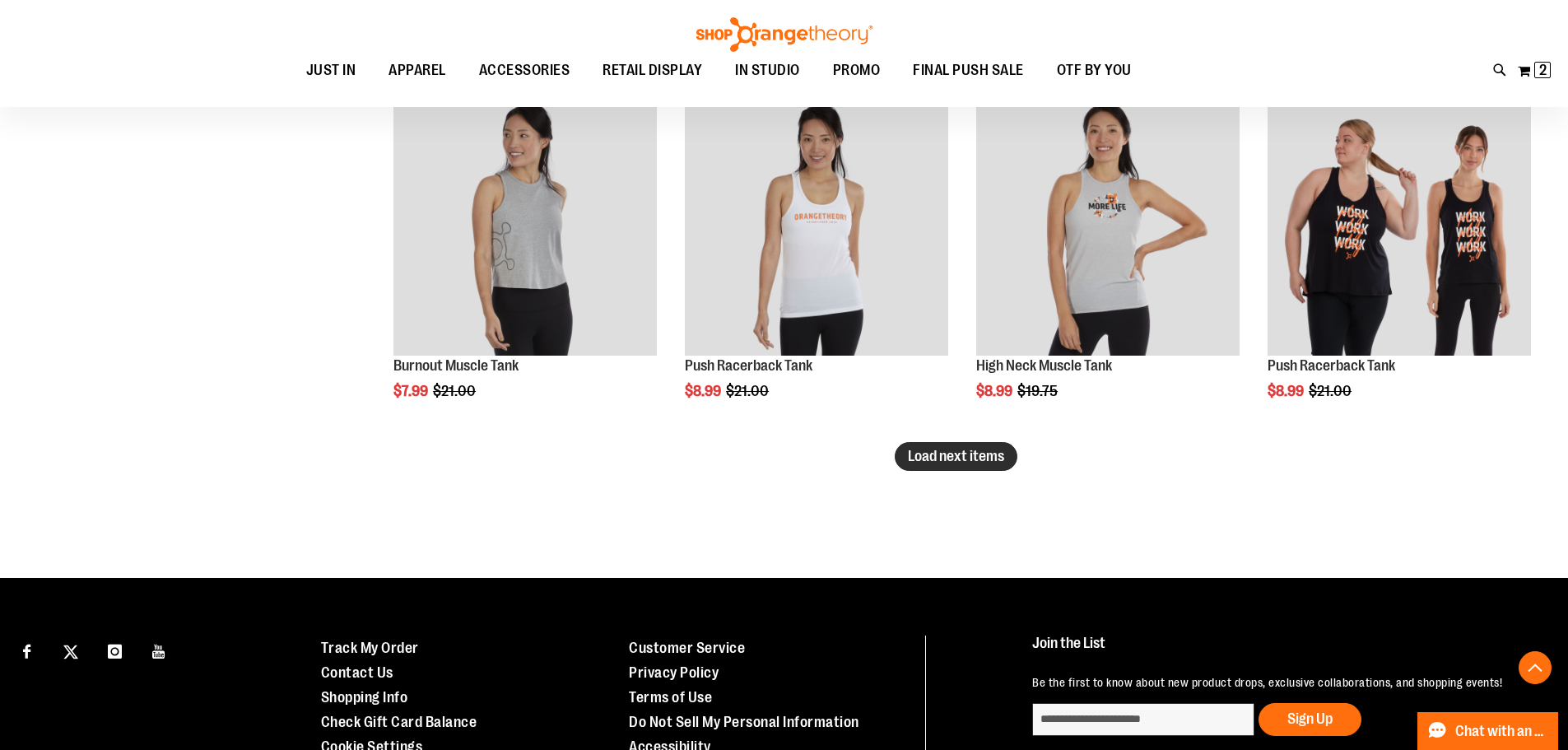
click at [994, 453] on span "Load next items" at bounding box center [957, 455] width 97 height 17
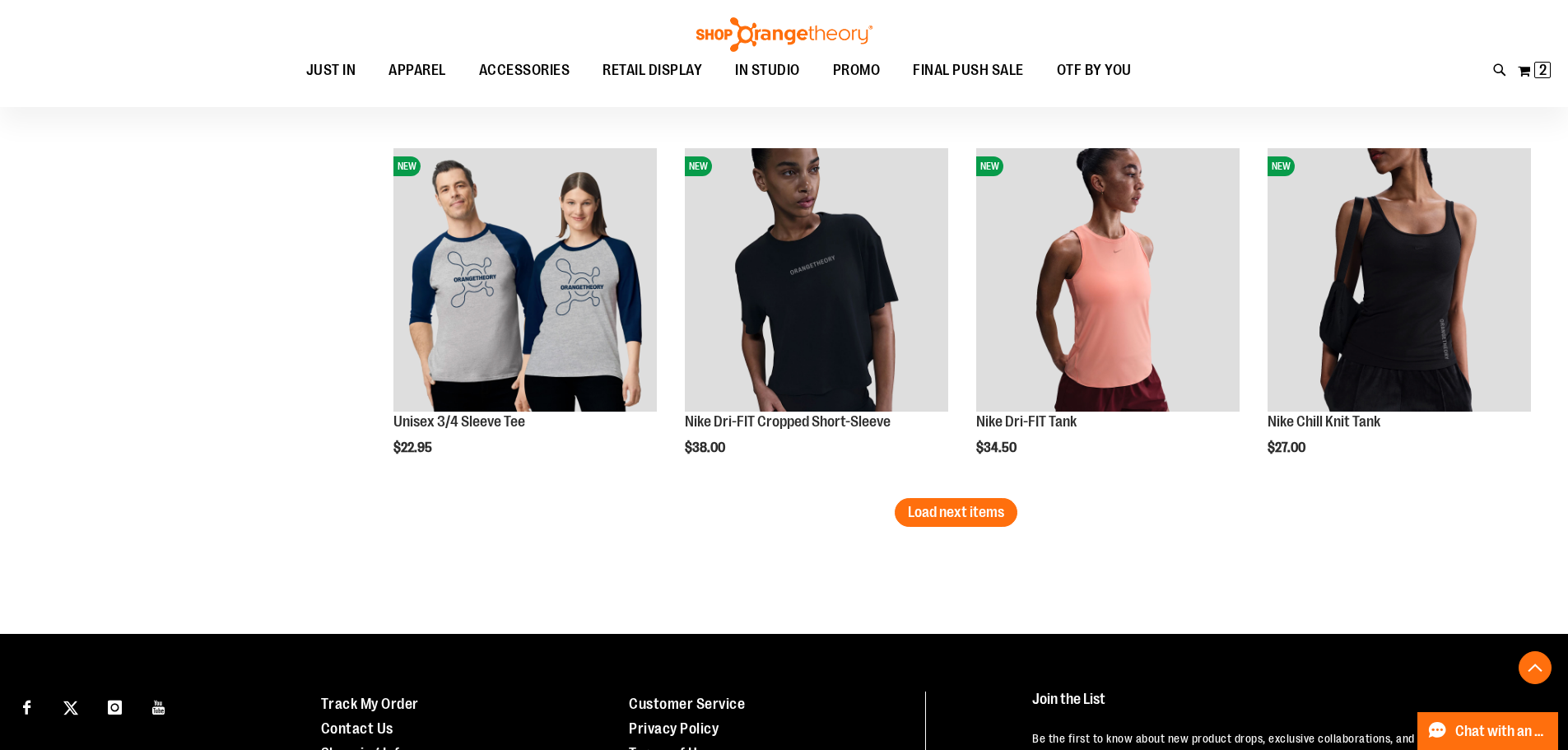
scroll to position [4151, 0]
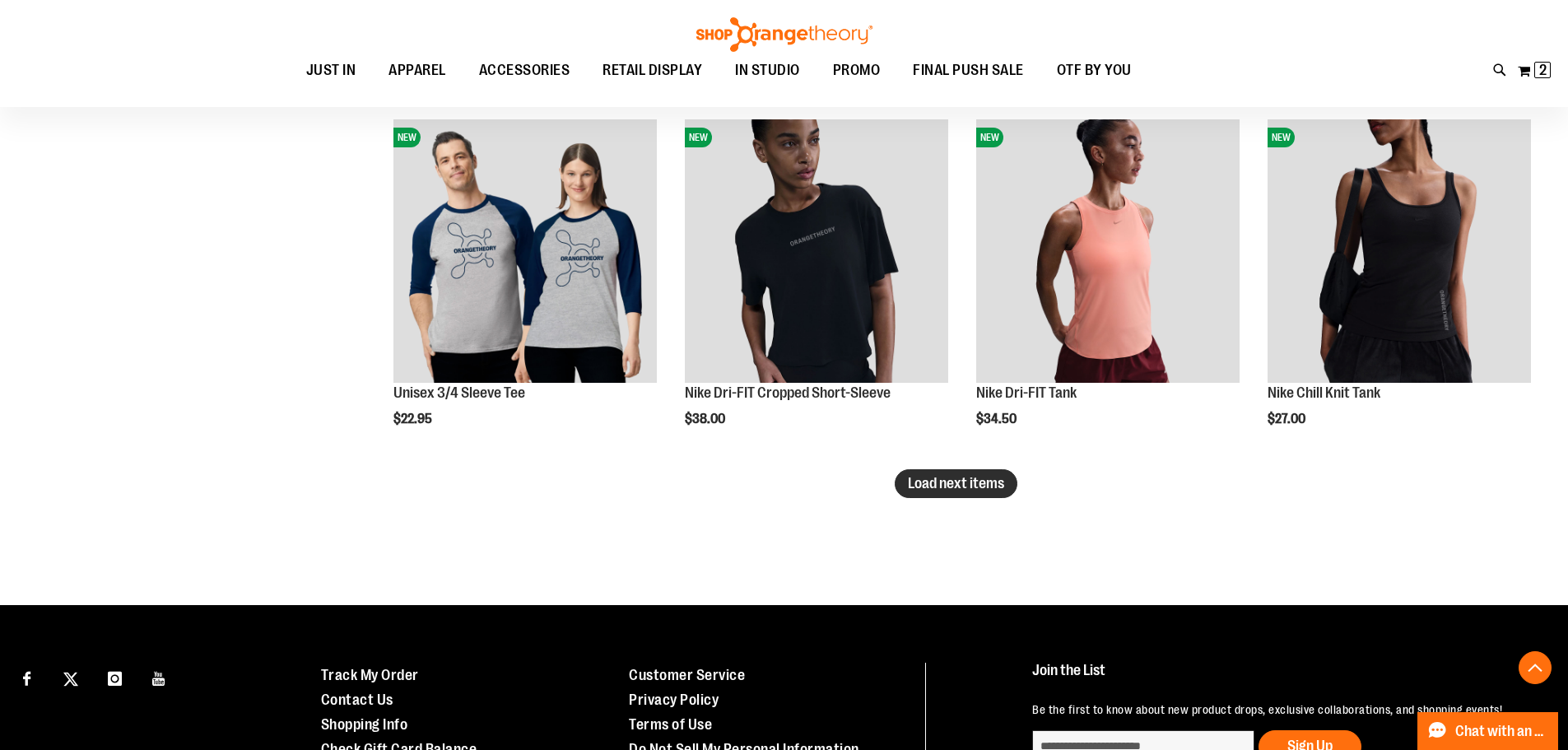
click at [938, 495] on button "Load next items" at bounding box center [956, 484] width 122 height 29
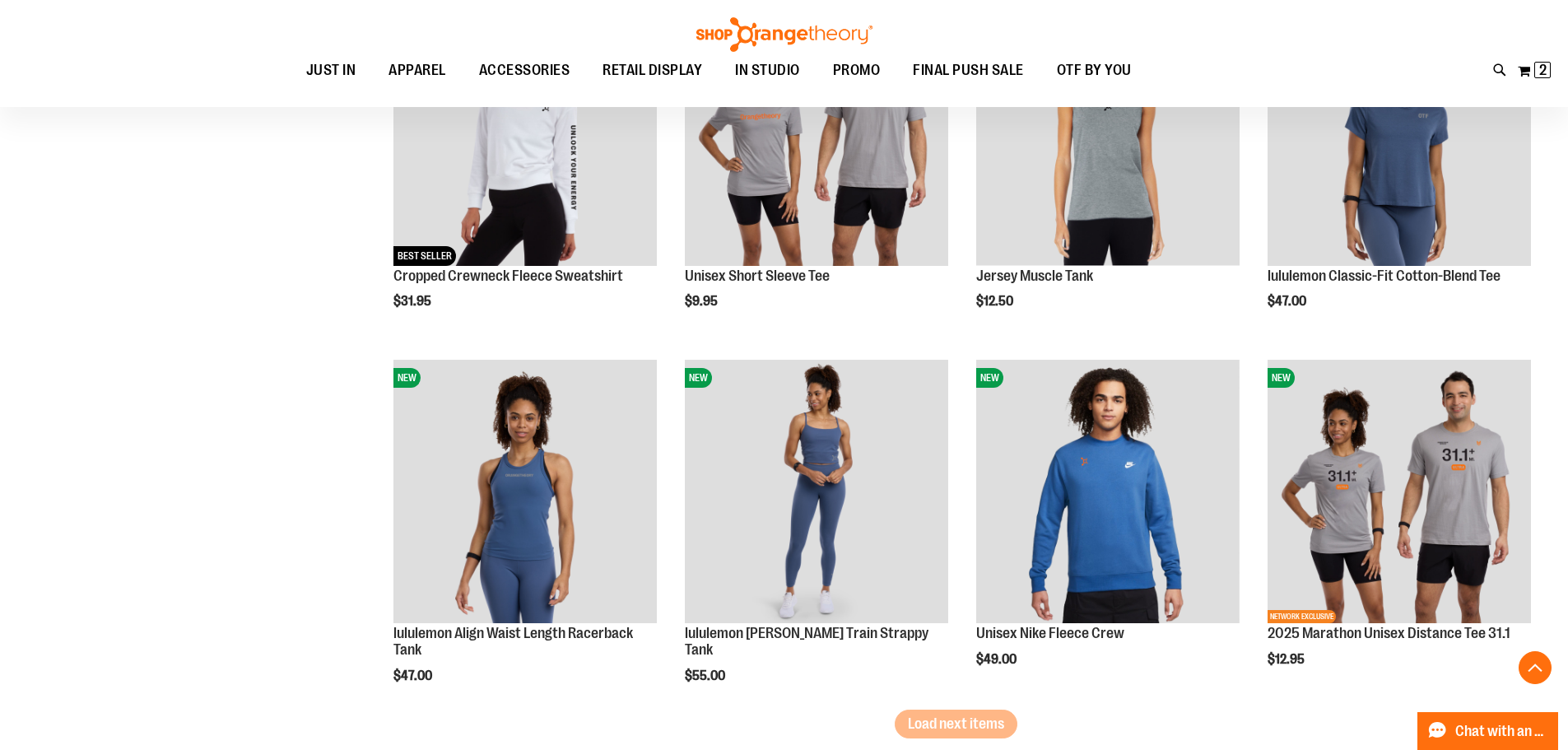
scroll to position [5020, 0]
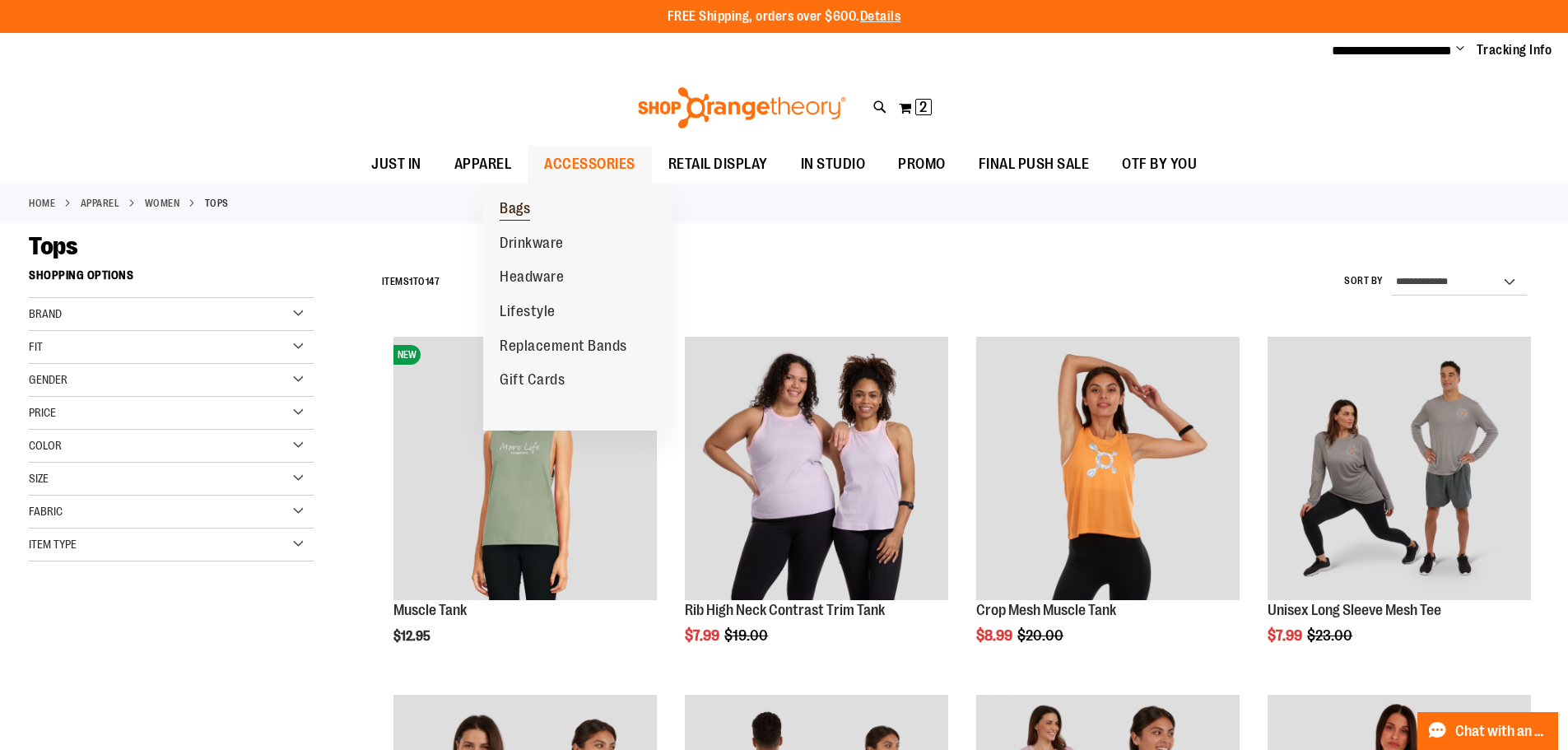
click at [526, 209] on span "Bags" at bounding box center [514, 209] width 31 height 20
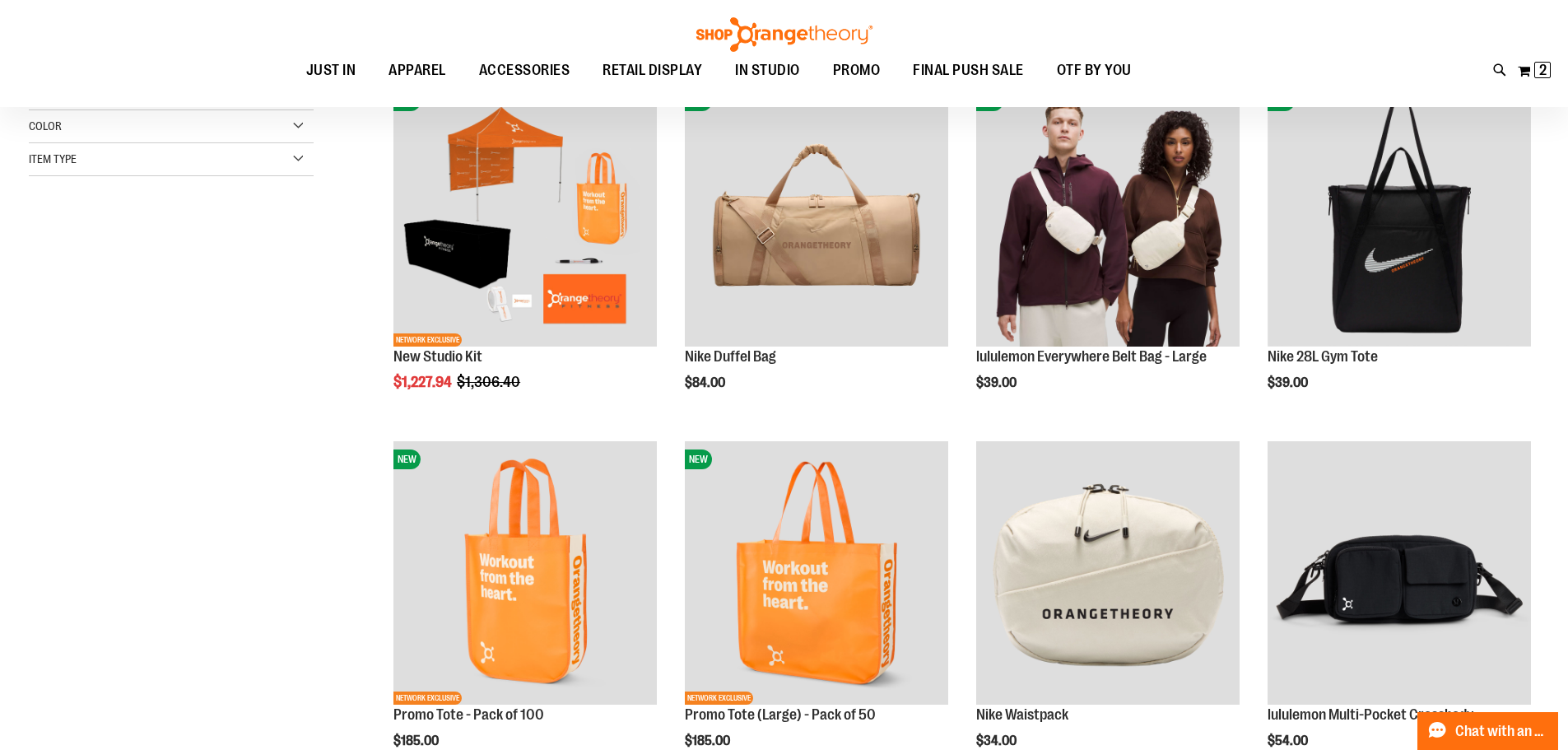
scroll to position [263, 0]
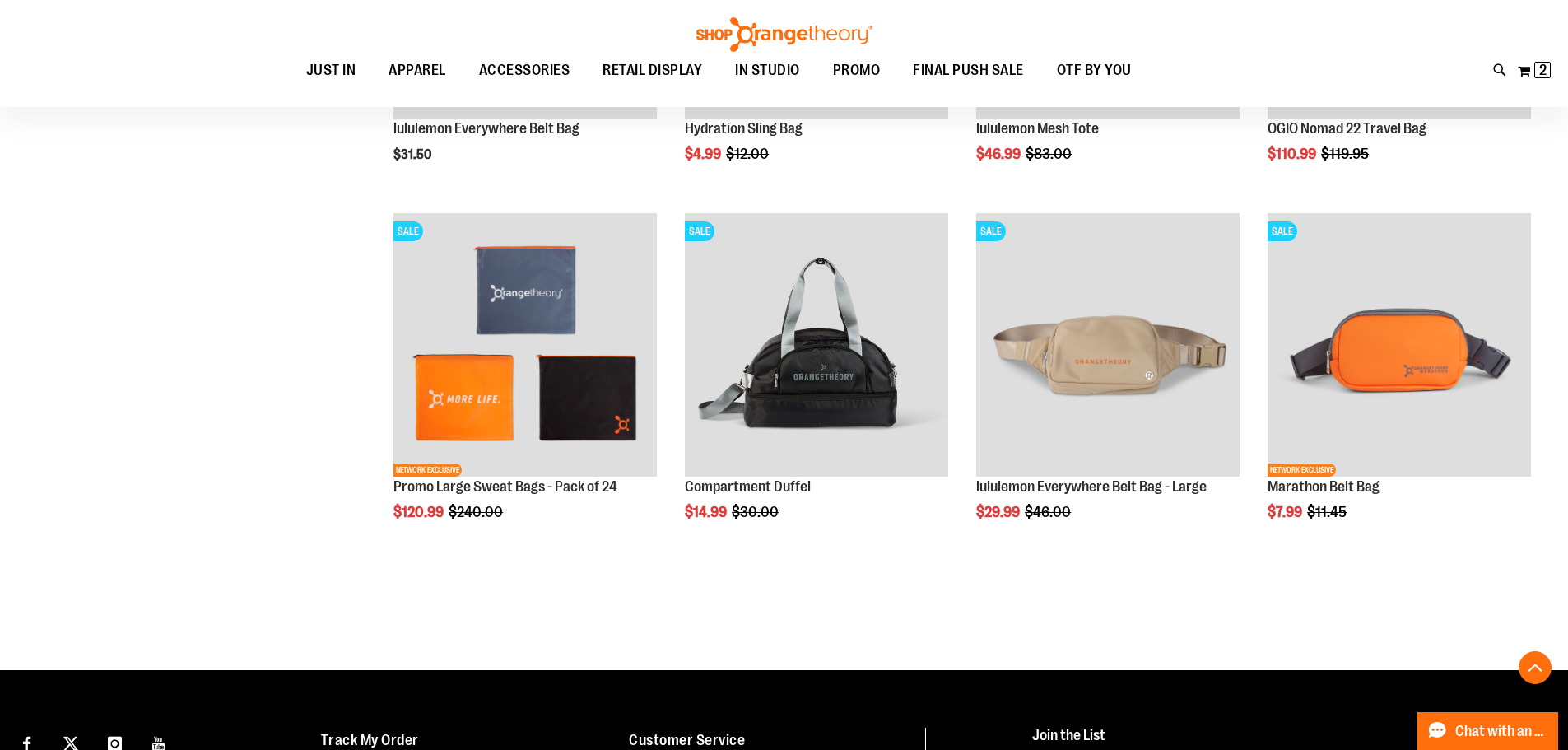
scroll to position [1620, 0]
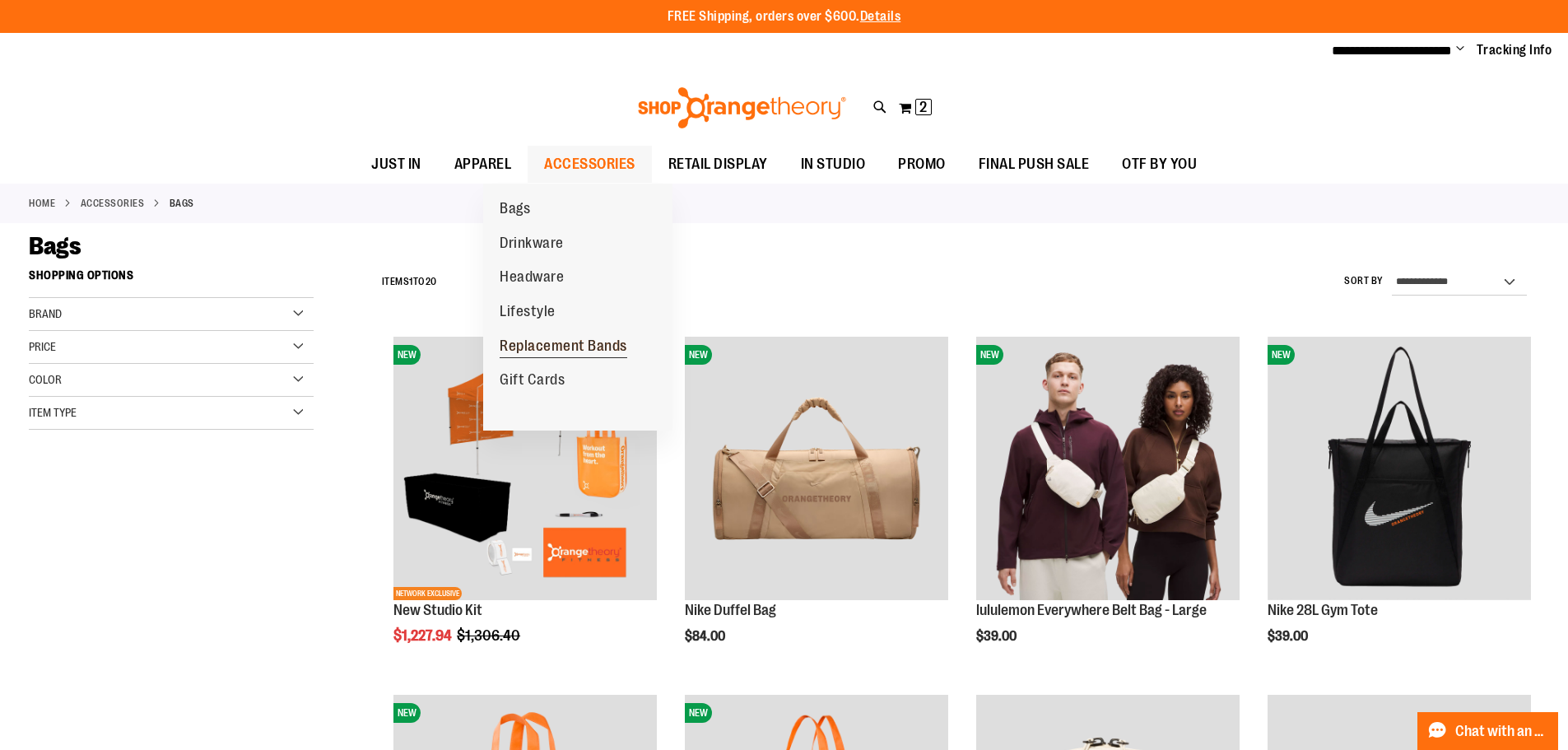
click at [573, 338] on span "Replacement Bands" at bounding box center [563, 347] width 128 height 20
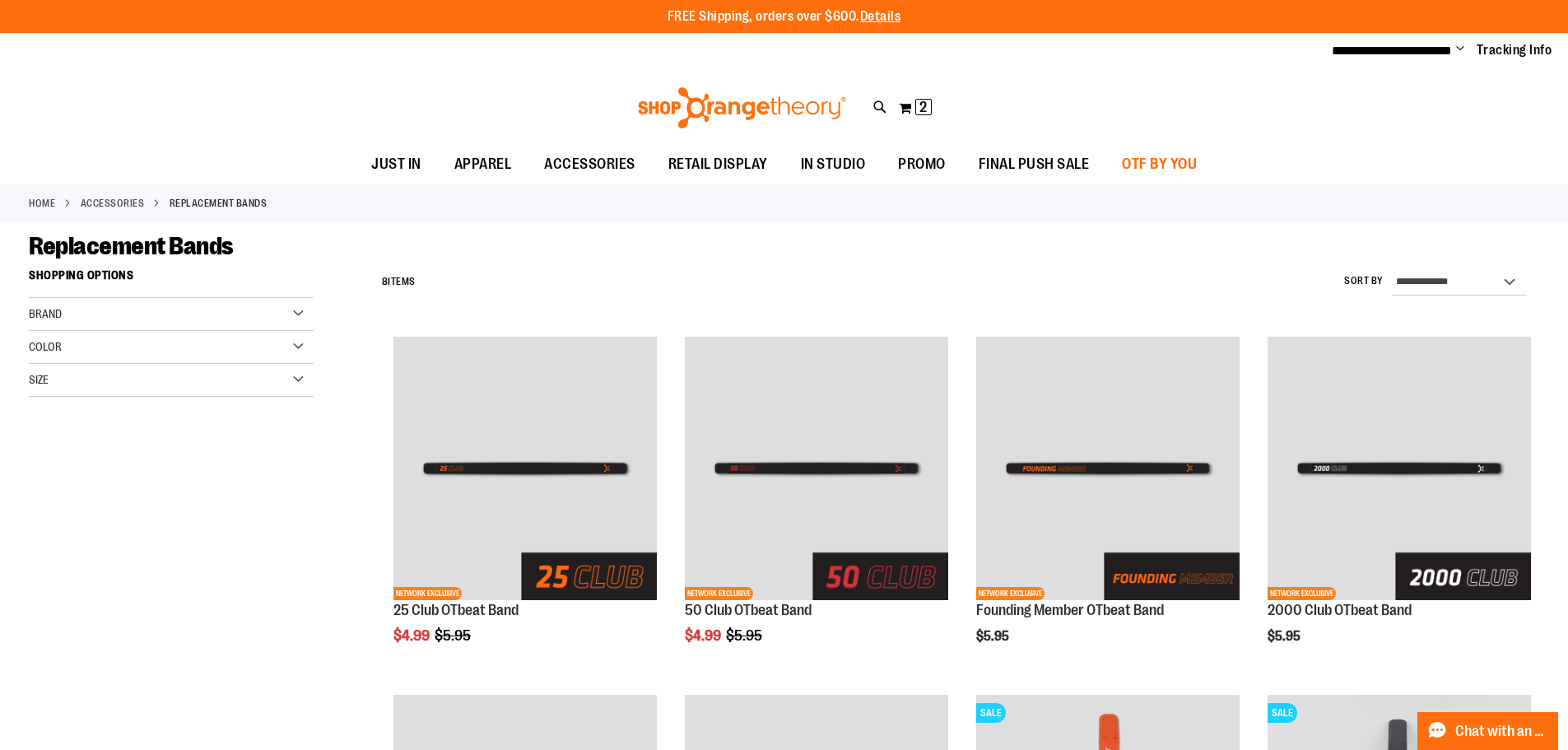
click at [1197, 167] on span "OTF BY YOU" at bounding box center [1159, 164] width 75 height 37
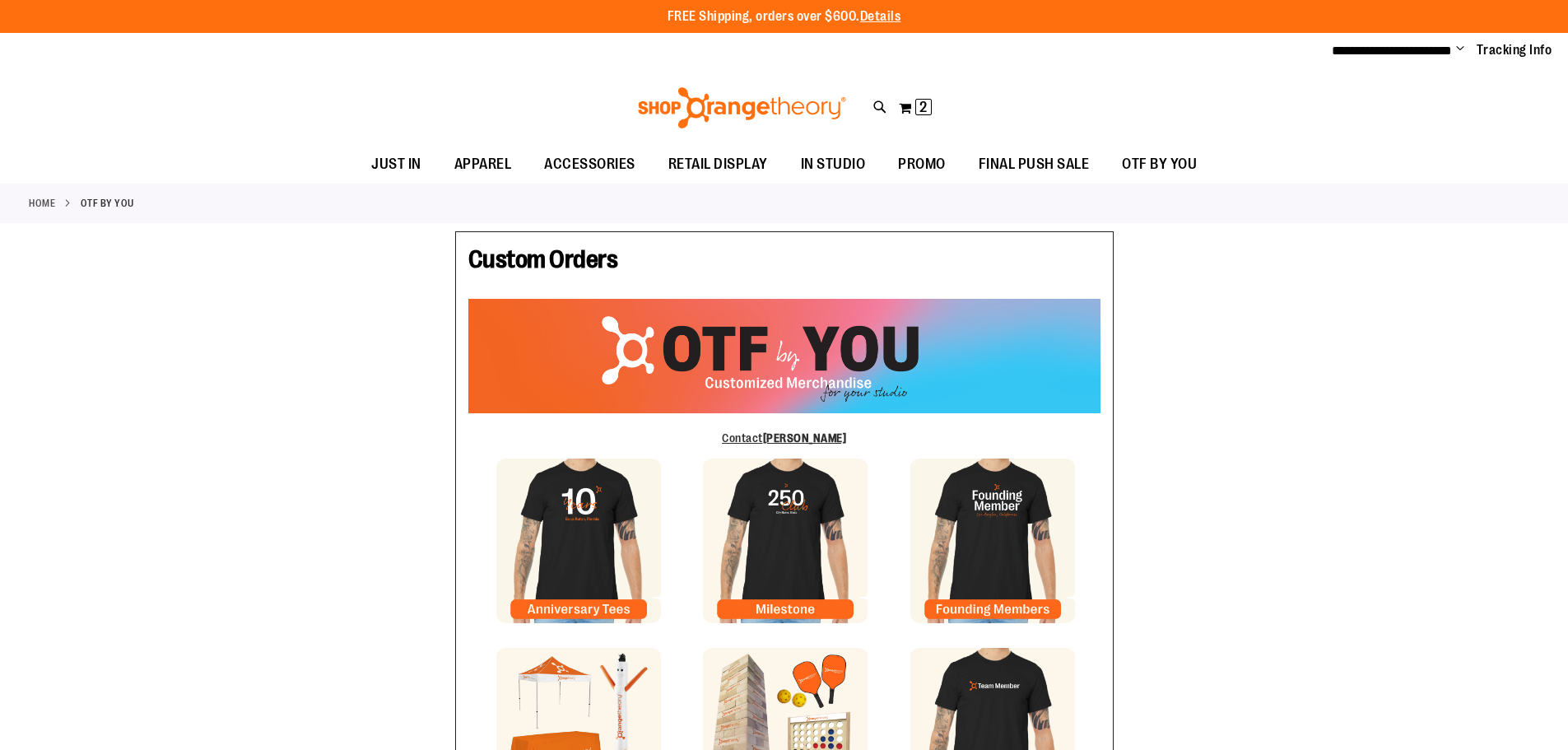
type input "*******"
type input "******"
type input "**********"
click at [920, 107] on span "2" at bounding box center [923, 106] width 7 height 17
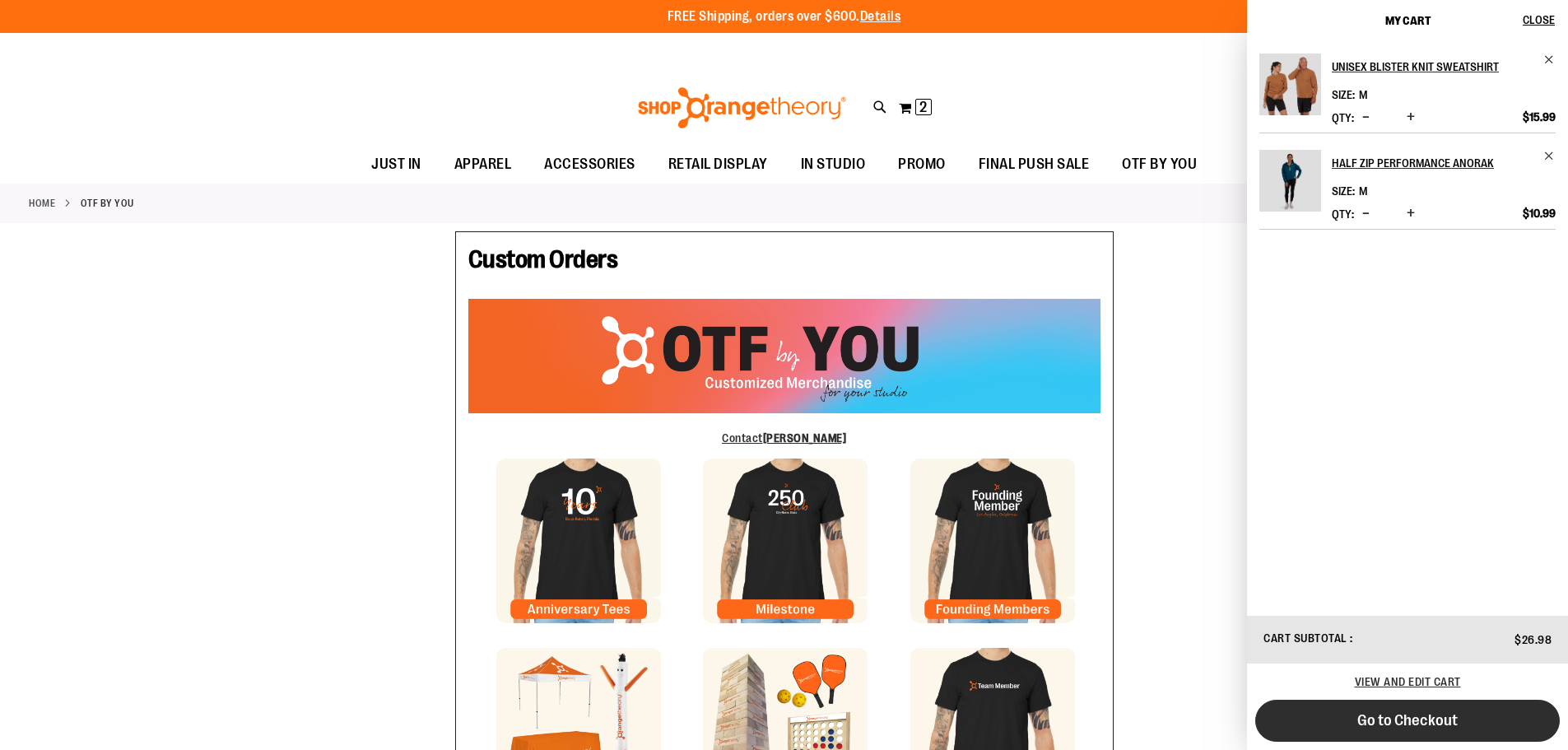
click at [1393, 738] on button "Go to Checkout" at bounding box center [1408, 721] width 304 height 42
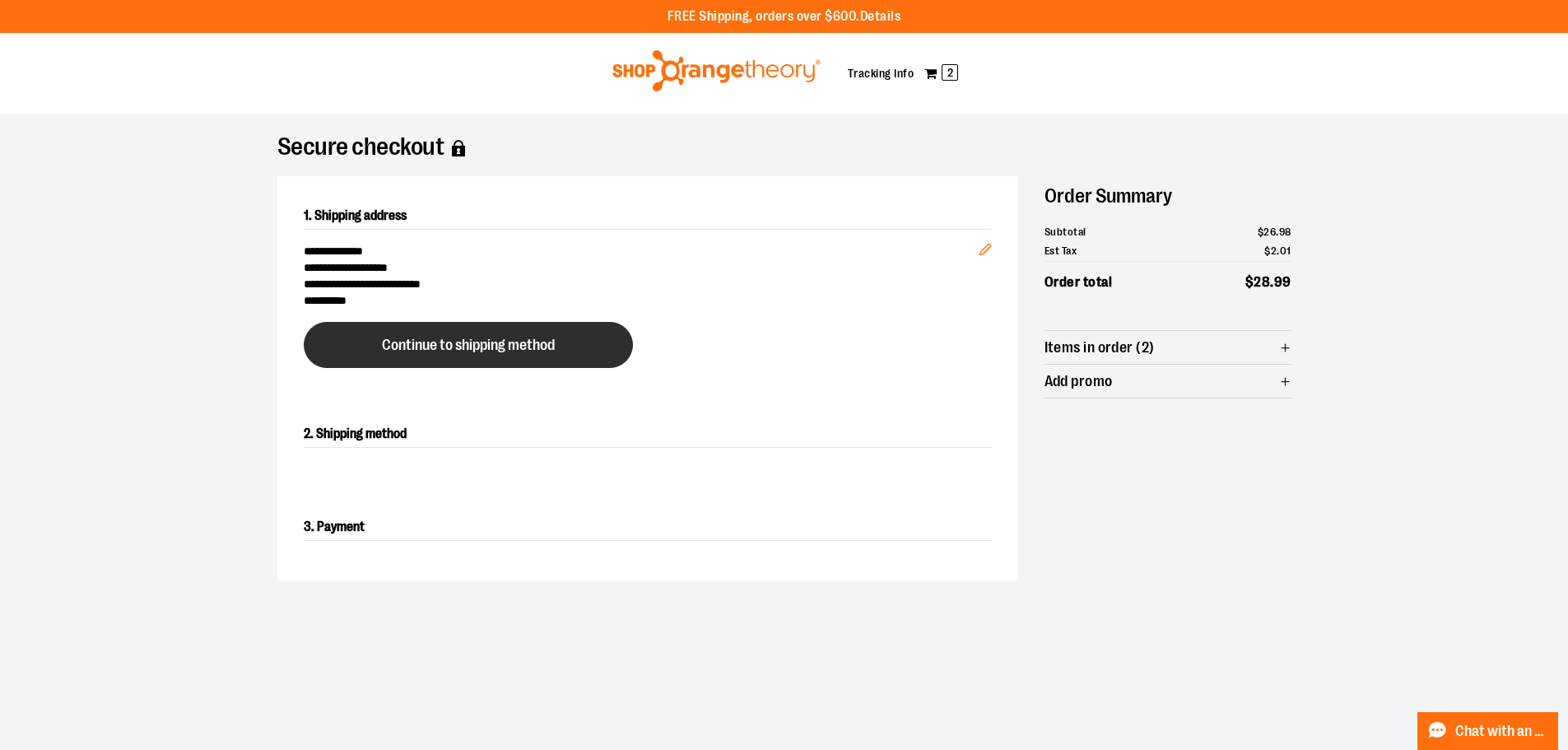
click at [504, 324] on button "Continue to shipping method" at bounding box center [468, 345] width 329 height 46
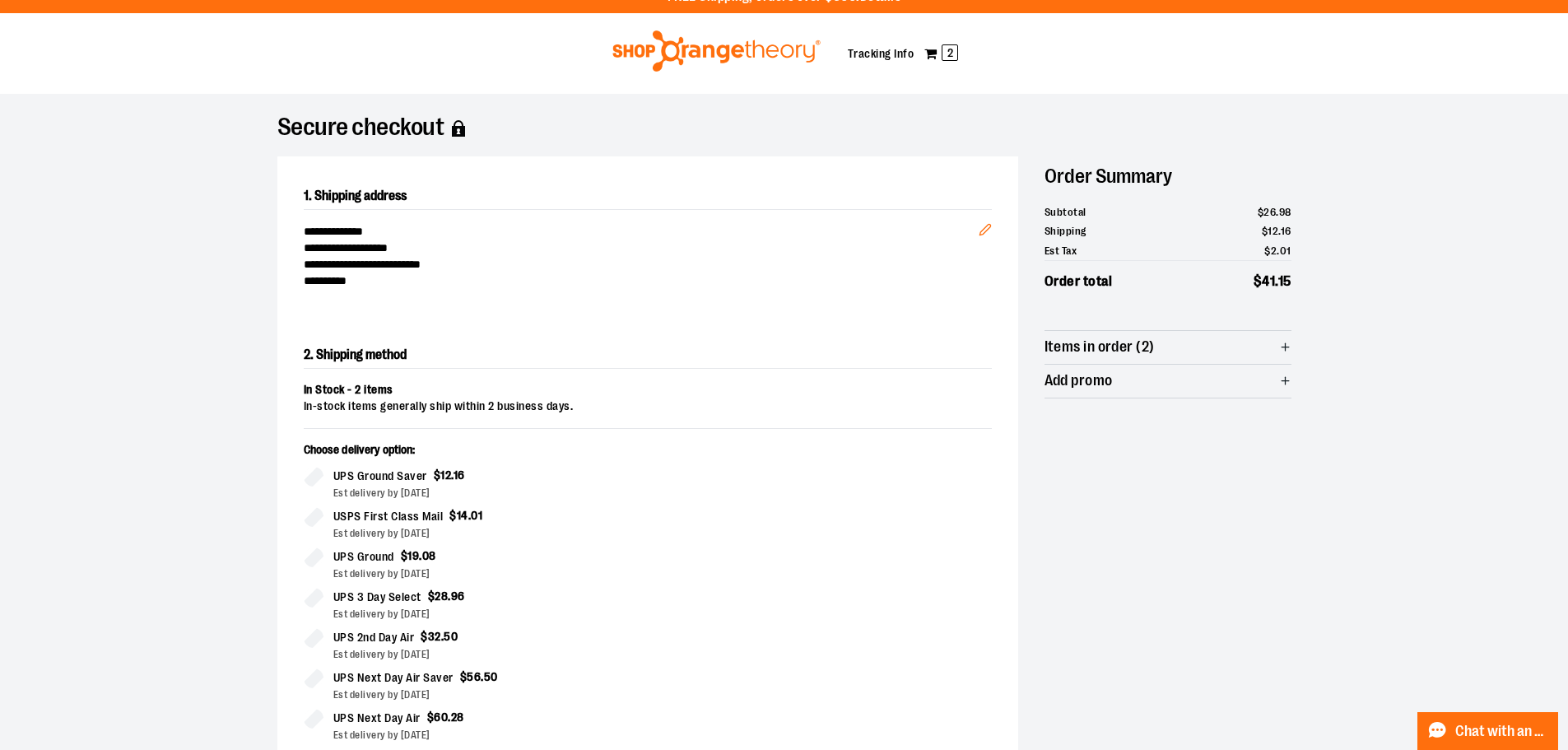
scroll to position [18, 0]
